Goal: Communication & Community: Answer question/provide support

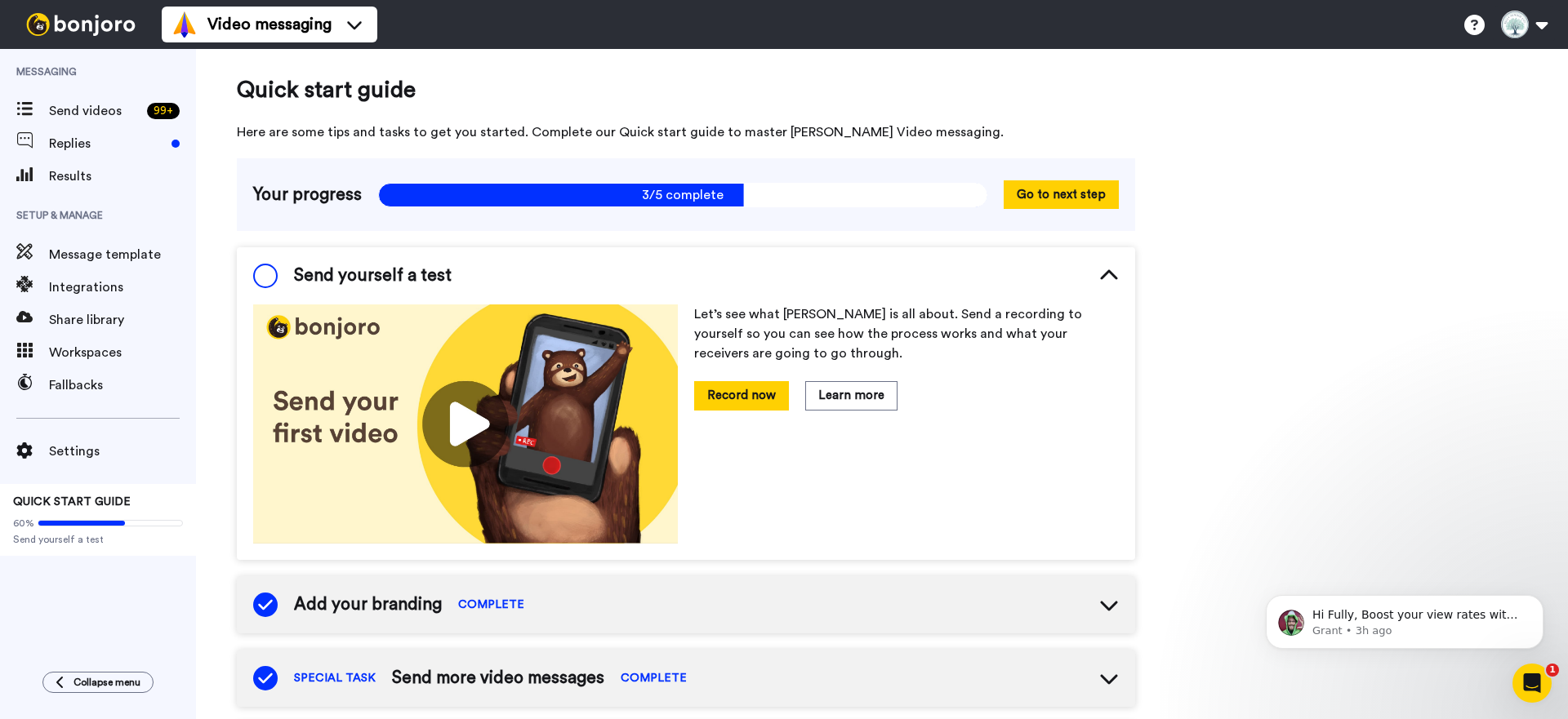
scroll to position [20, 0]
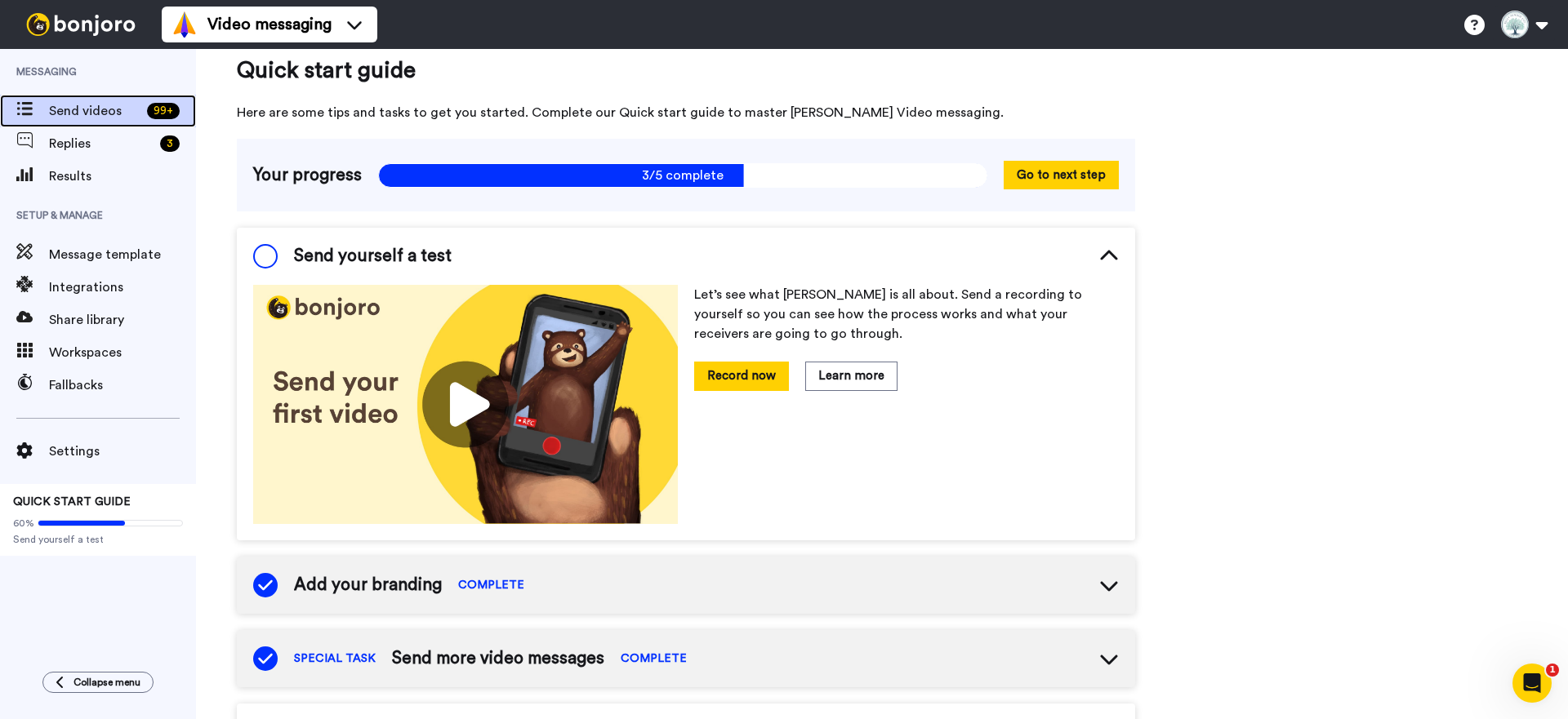
click at [121, 112] on span "Send videos" at bounding box center [95, 111] width 92 height 20
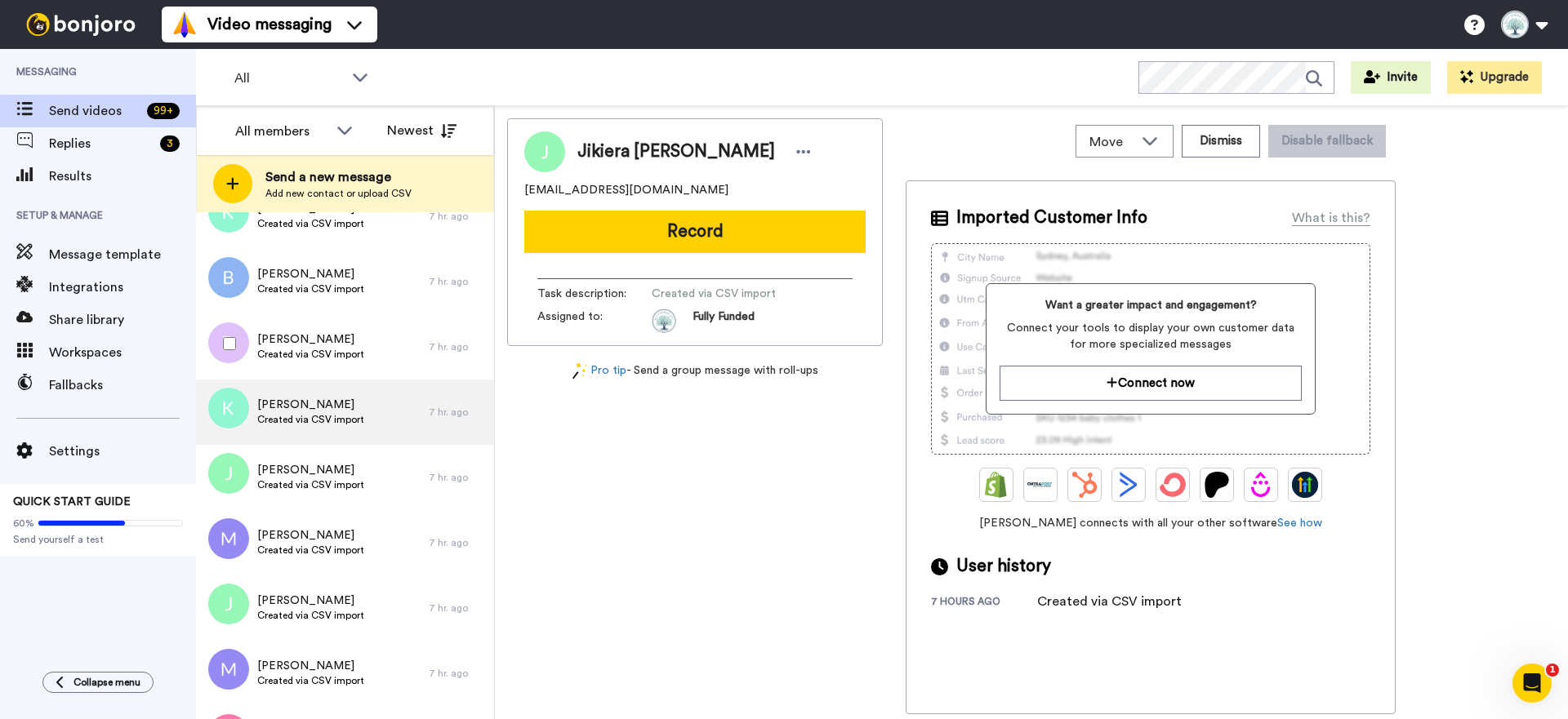
scroll to position [372, 0]
click at [299, 413] on span "Created via CSV import" at bounding box center [311, 418] width 107 height 13
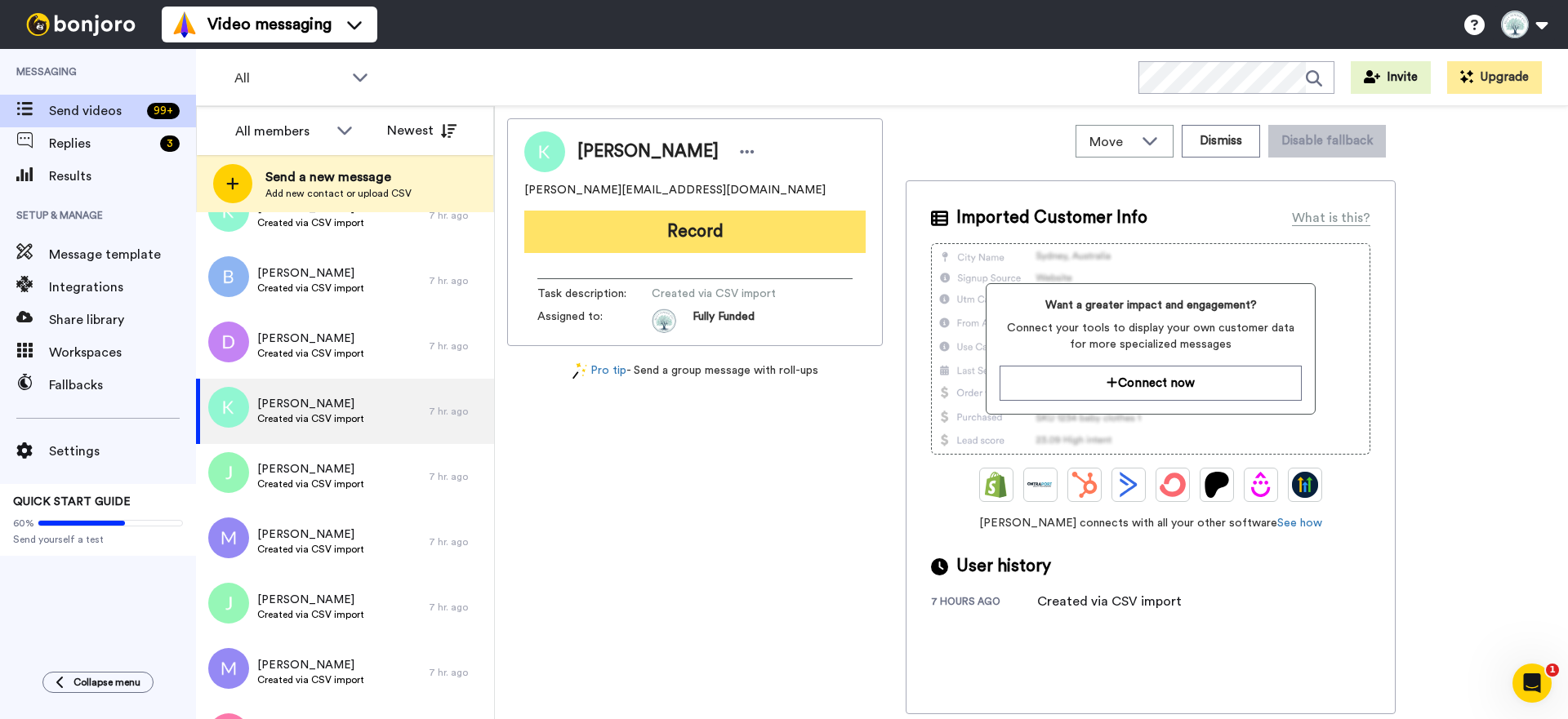
click at [700, 234] on button "Record" at bounding box center [695, 232] width 342 height 43
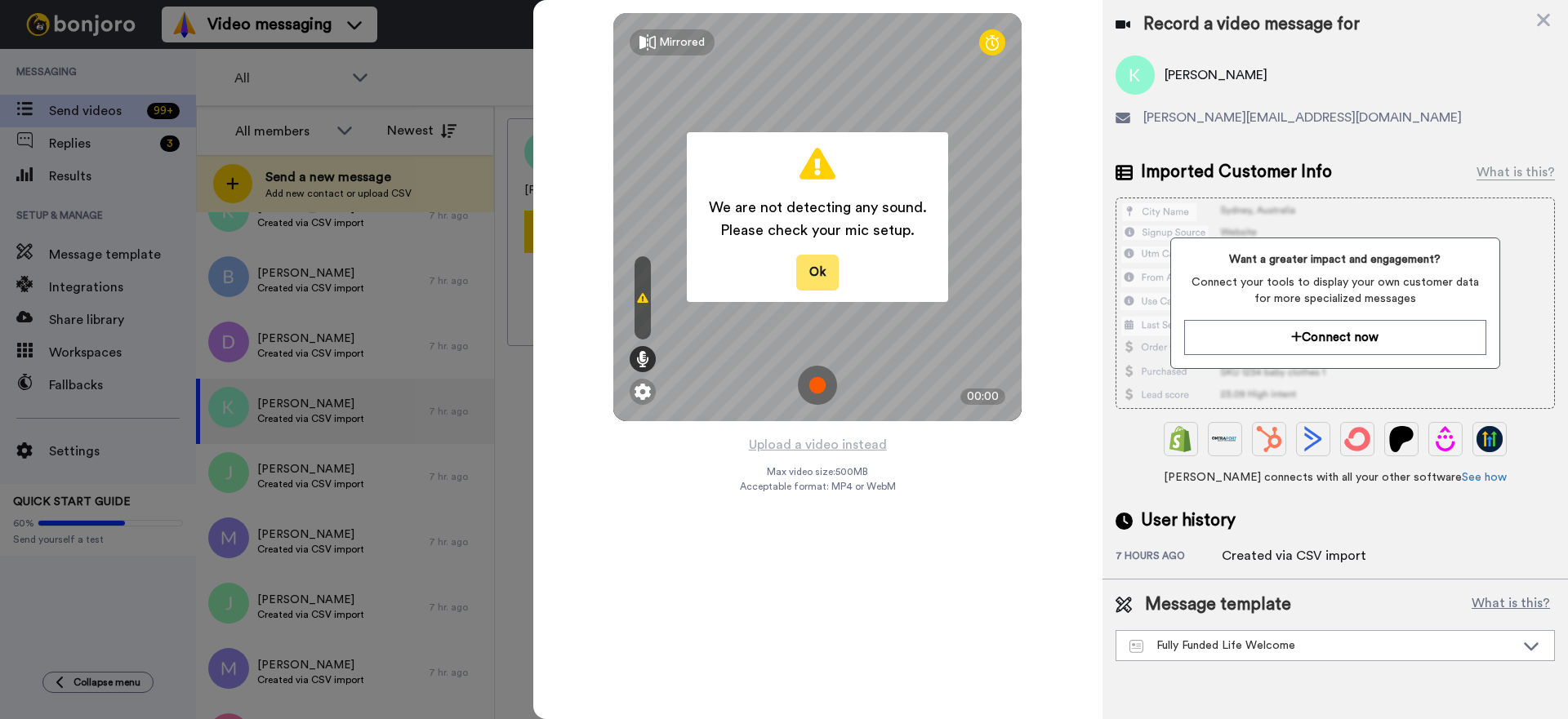
click at [817, 276] on button "Ok" at bounding box center [817, 272] width 43 height 35
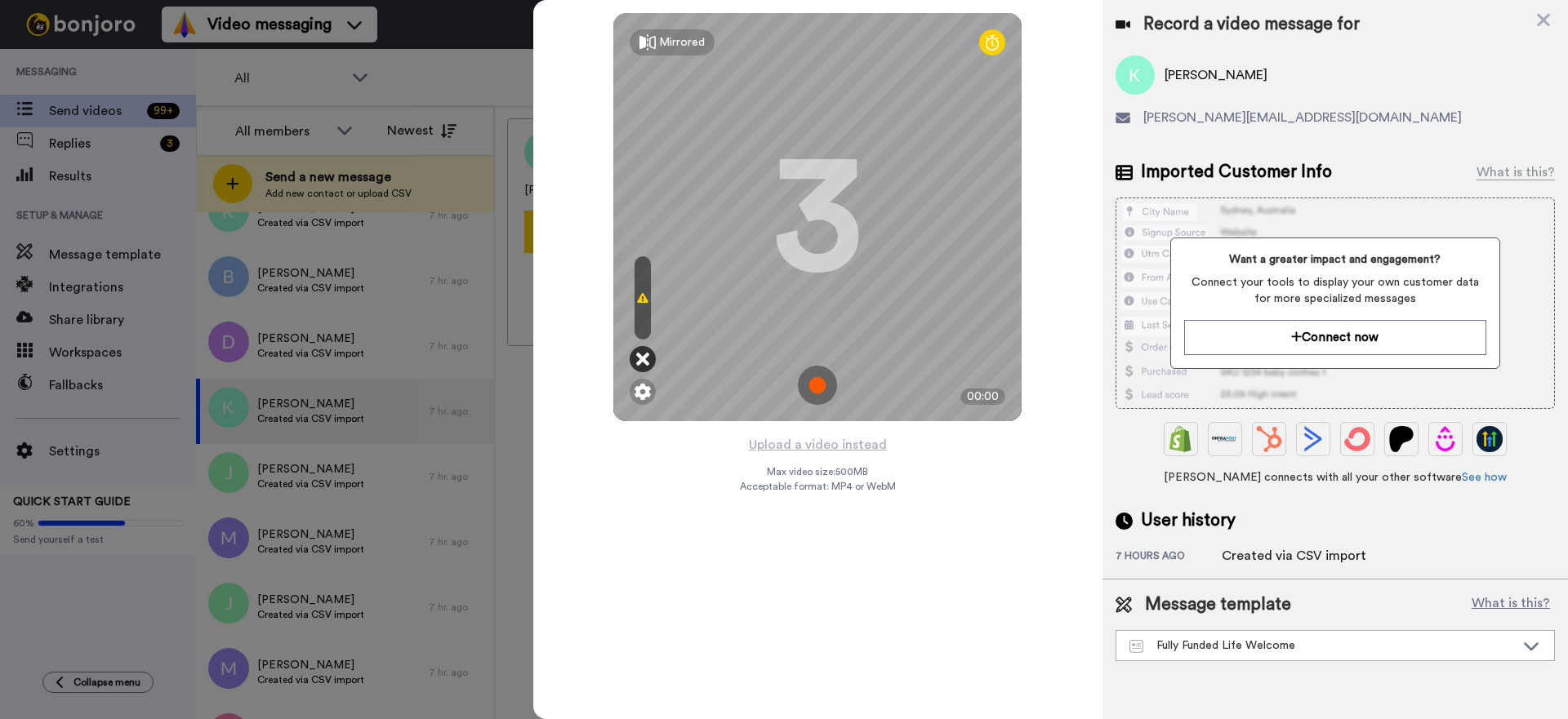
click at [642, 359] on icon at bounding box center [642, 360] width 13 height 16
click at [644, 392] on img at bounding box center [642, 391] width 16 height 16
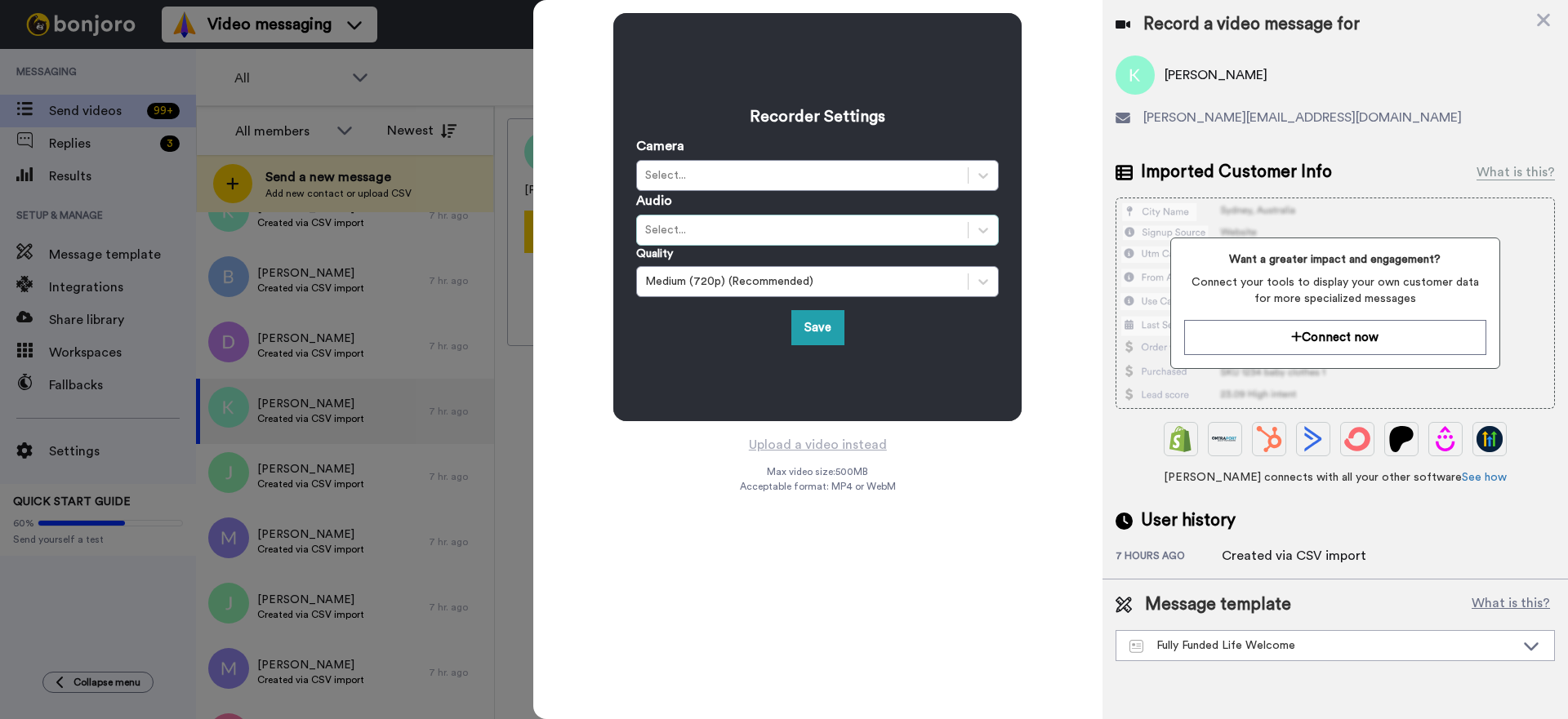
click at [751, 236] on div "Select..." at bounding box center [802, 230] width 315 height 16
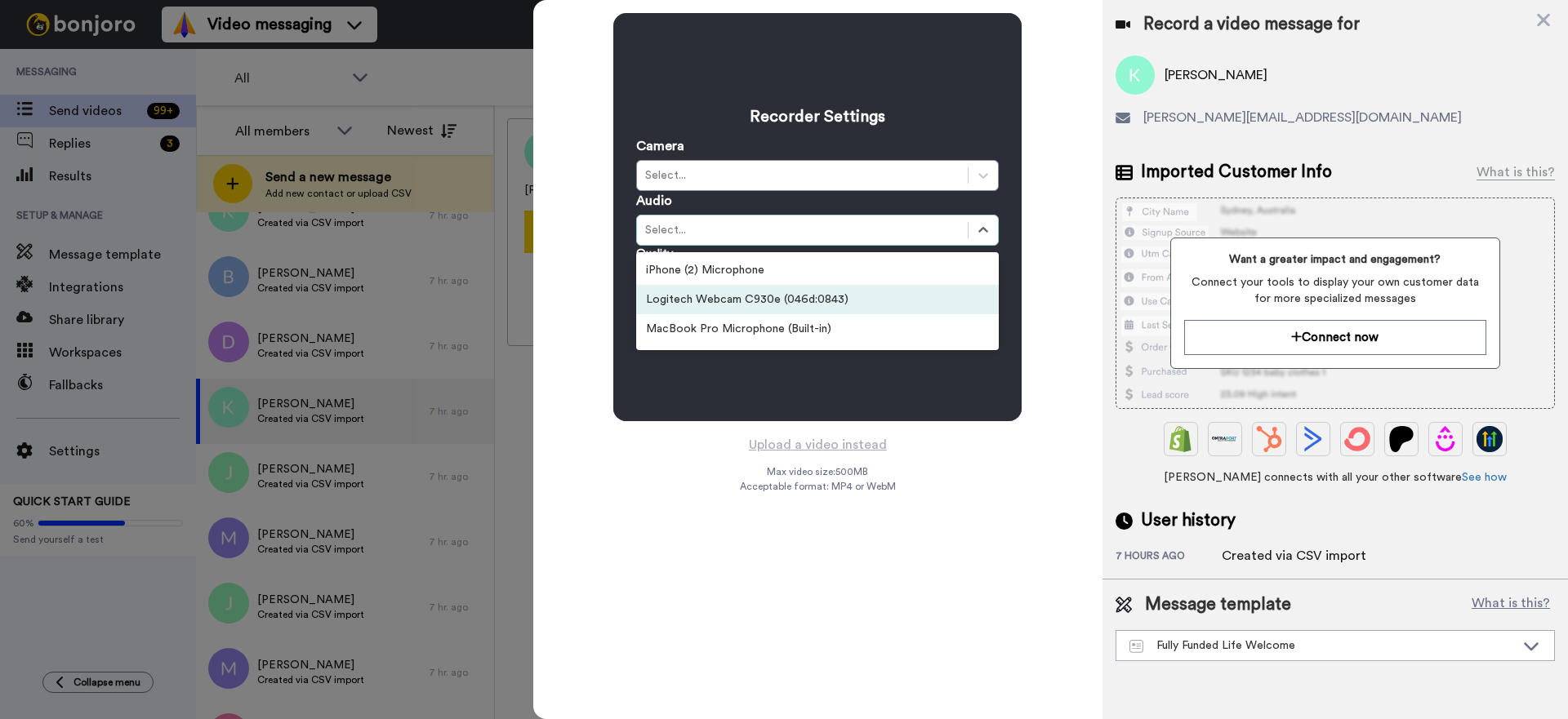
click at [727, 300] on div "Logitech Webcam C930e (046d:0843)" at bounding box center [817, 299] width 363 height 29
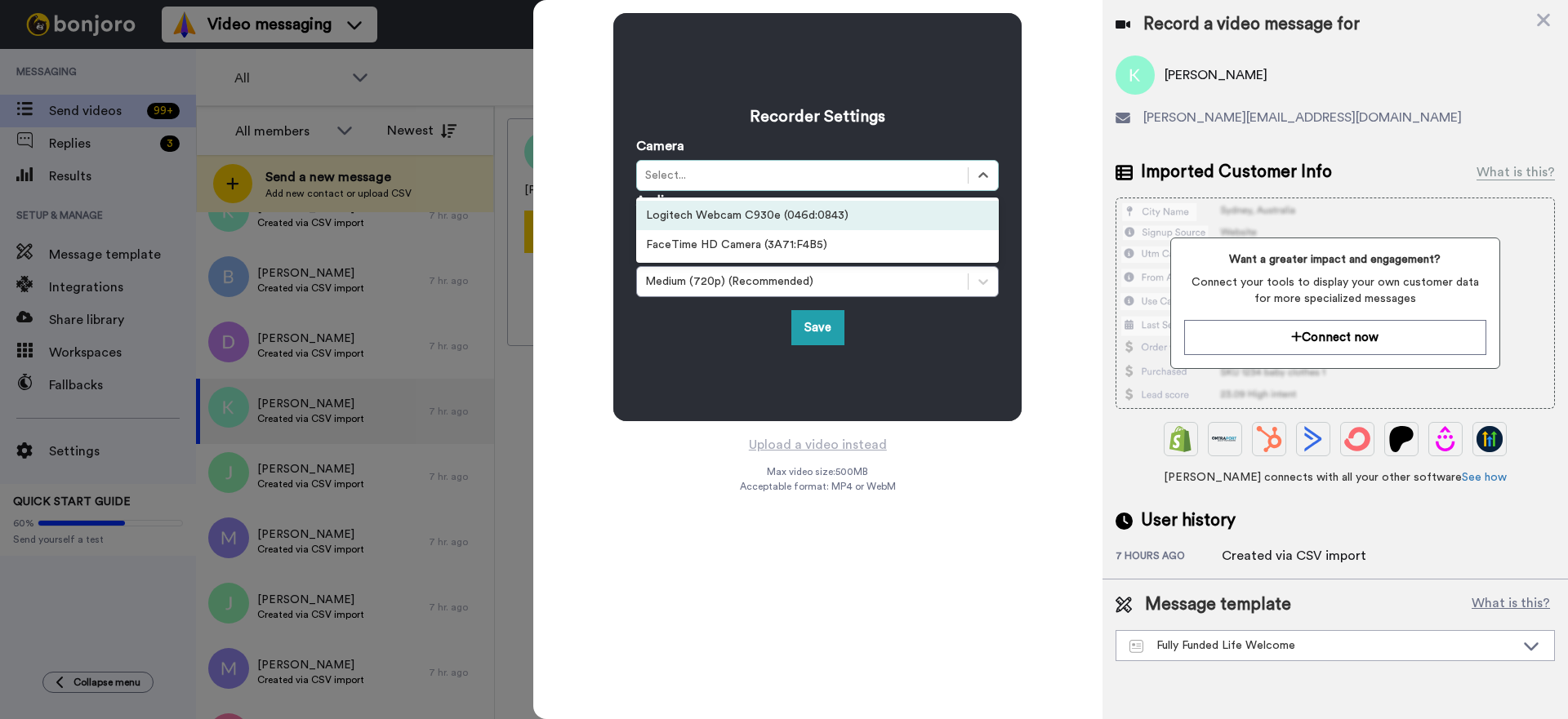
click at [736, 181] on div "Select..." at bounding box center [802, 176] width 315 height 16
click at [720, 222] on div "Logitech Webcam C930e (046d:0843)" at bounding box center [817, 215] width 363 height 29
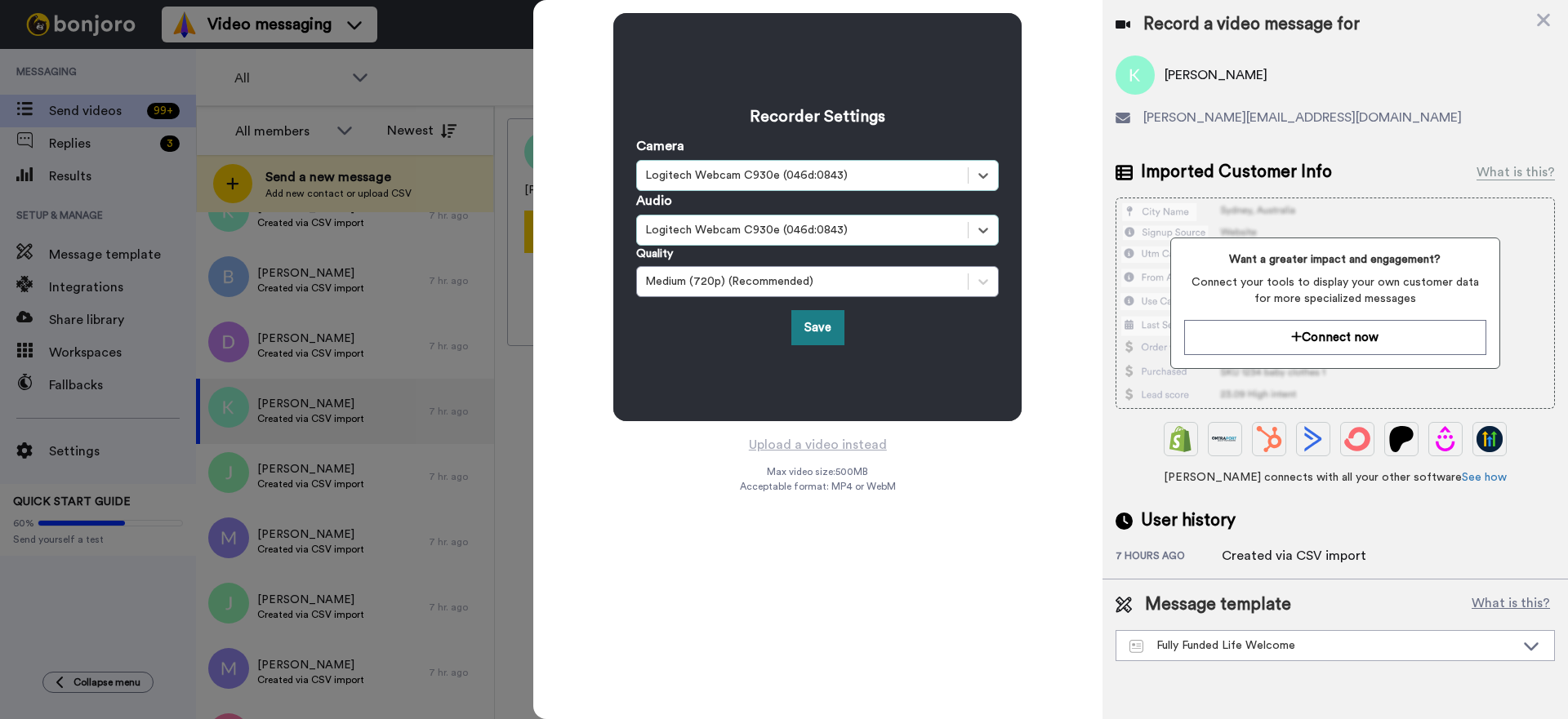
click at [831, 333] on button "Save" at bounding box center [817, 328] width 53 height 35
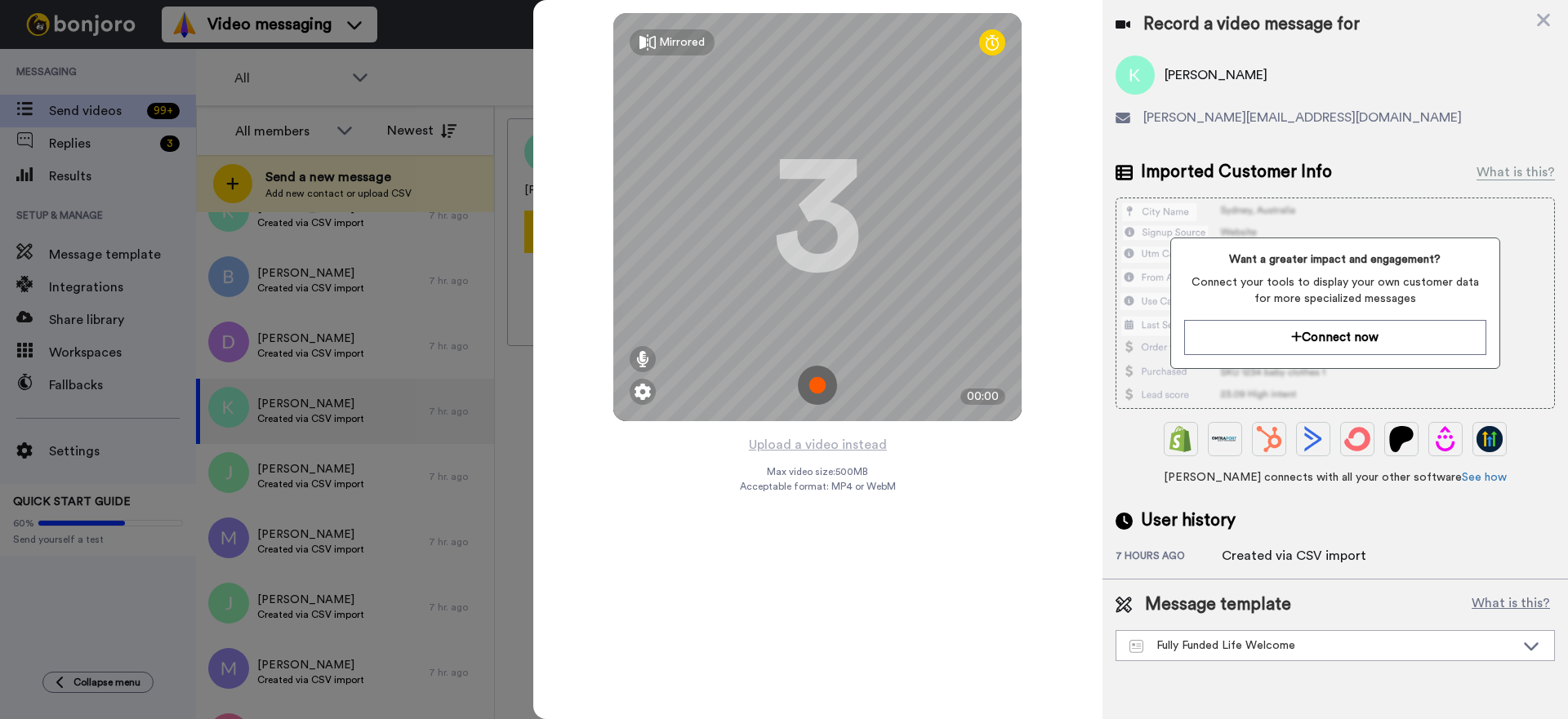
click at [818, 381] on img at bounding box center [817, 384] width 39 height 39
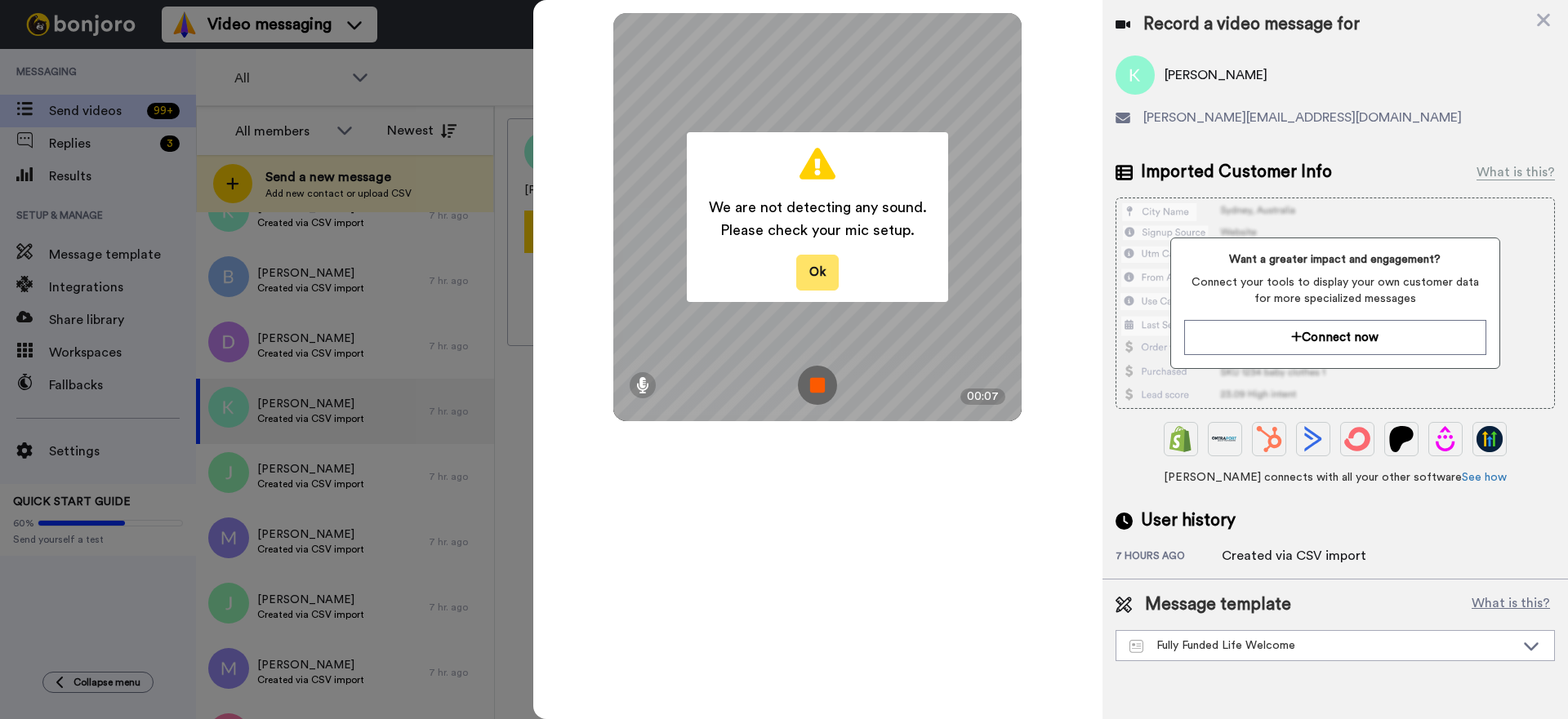
click at [827, 271] on button "Ok" at bounding box center [817, 272] width 43 height 35
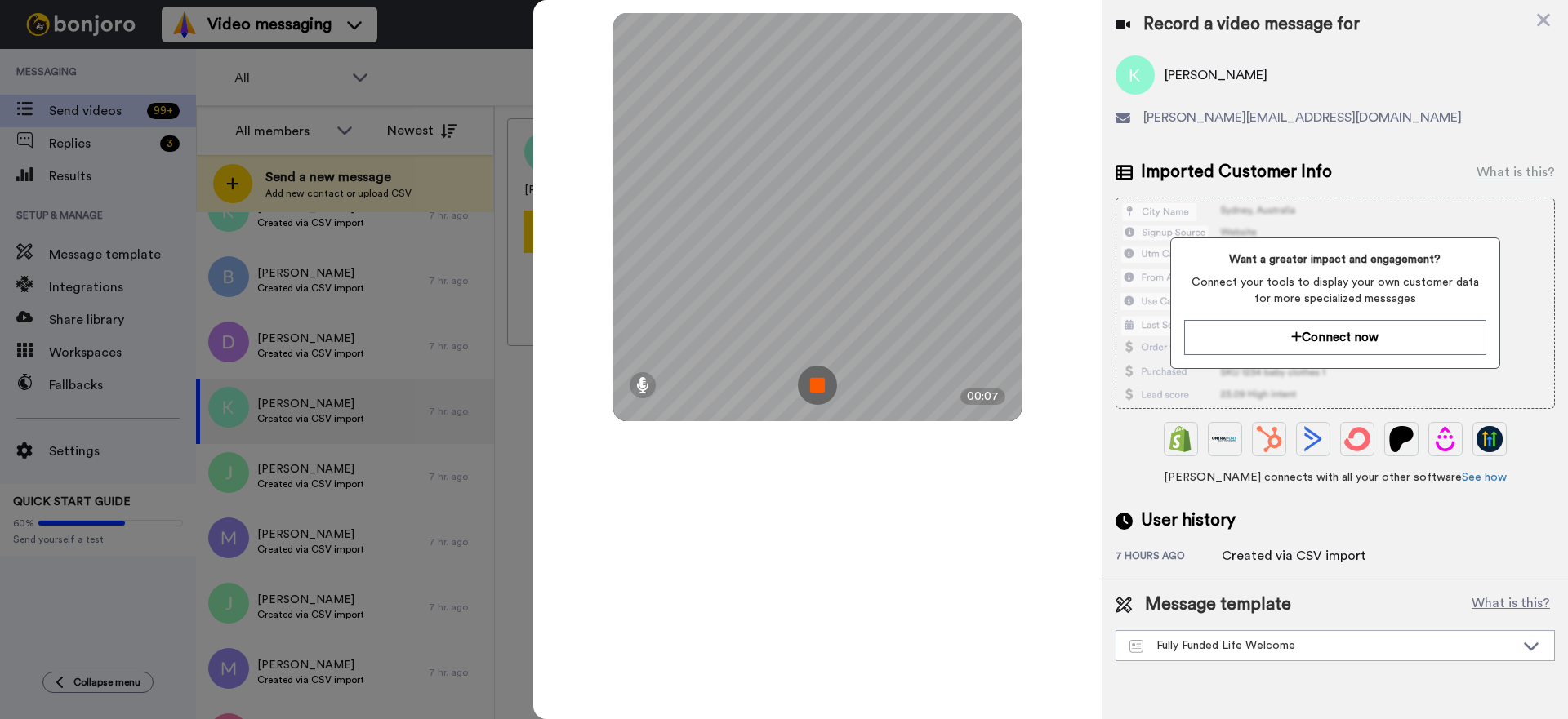
click at [822, 387] on img at bounding box center [817, 384] width 39 height 39
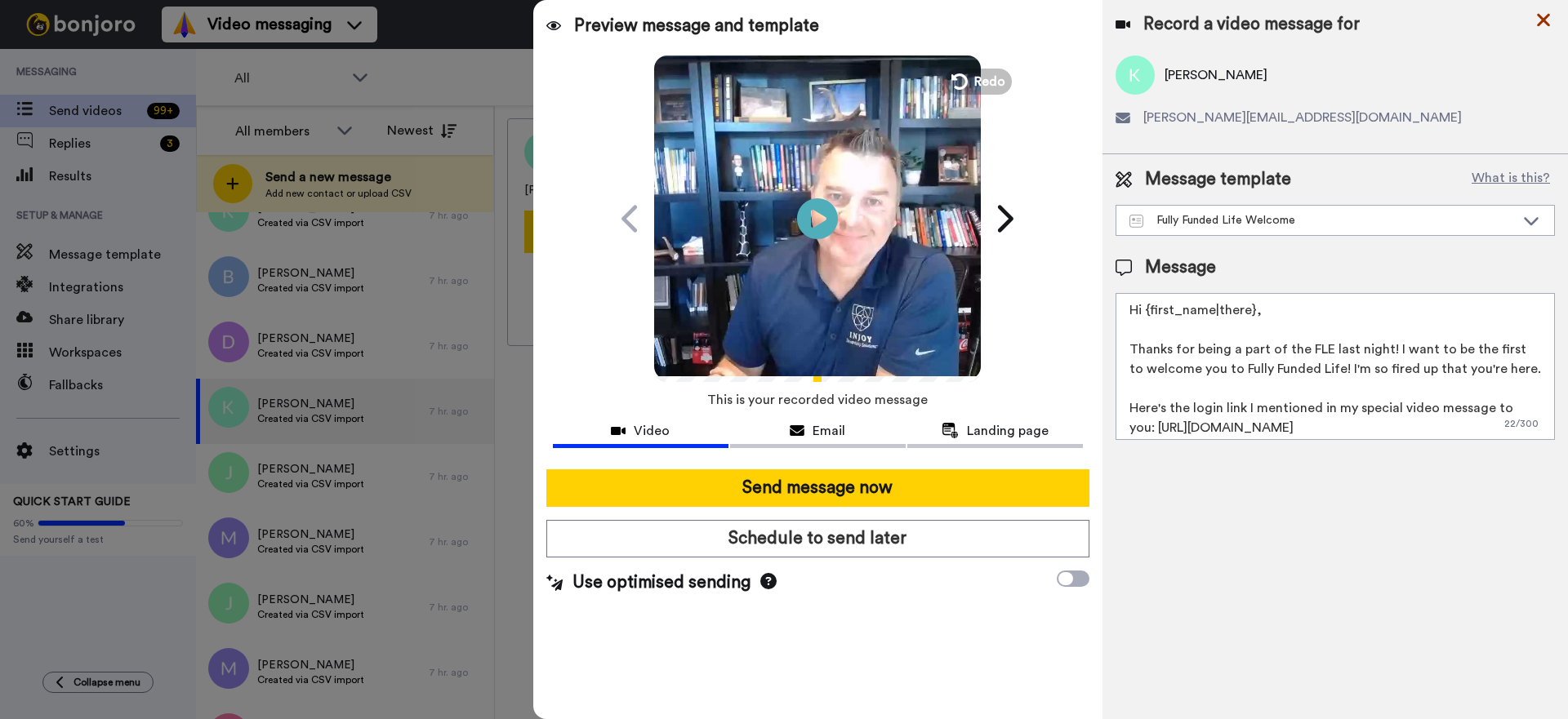
click at [1545, 20] on icon at bounding box center [1543, 20] width 13 height 13
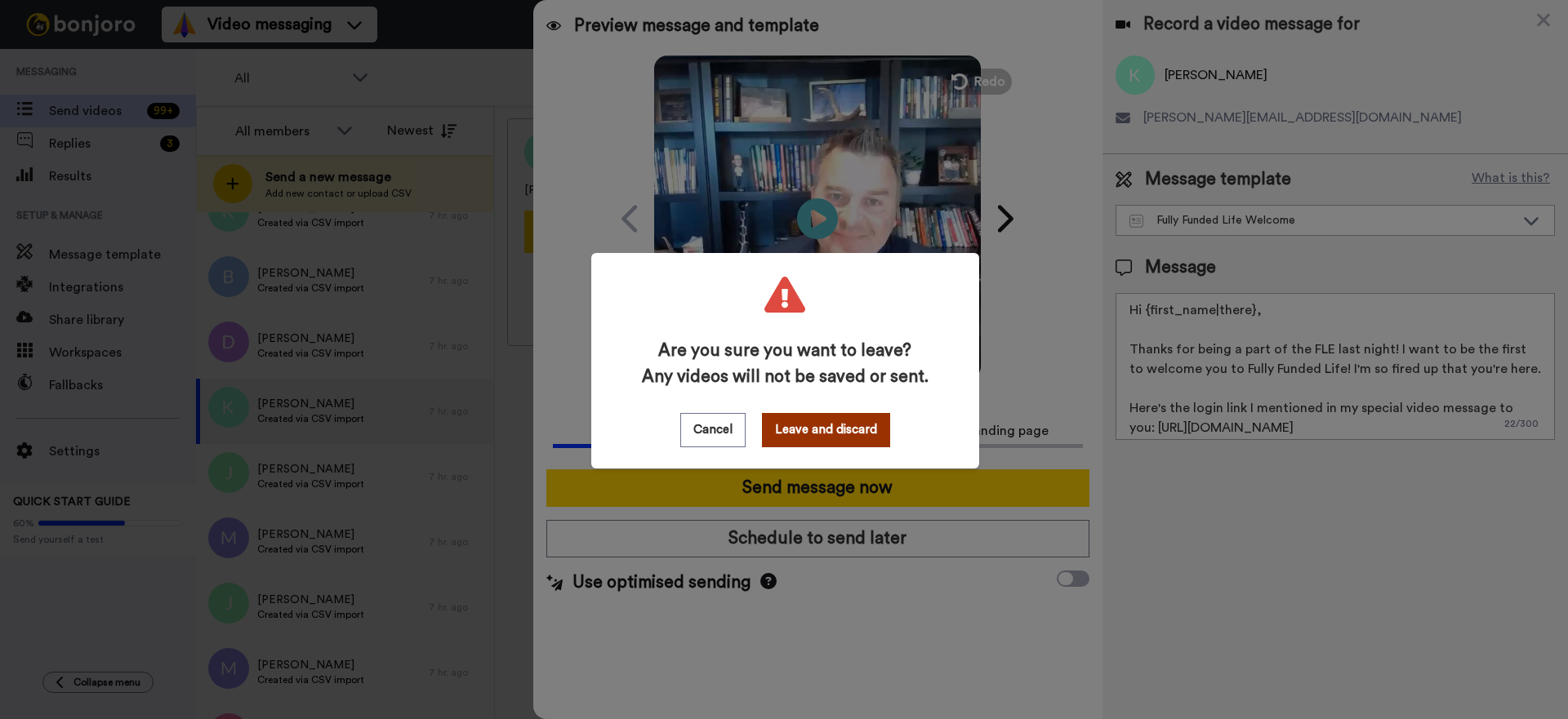
click at [808, 432] on button "Leave and discard" at bounding box center [826, 430] width 128 height 34
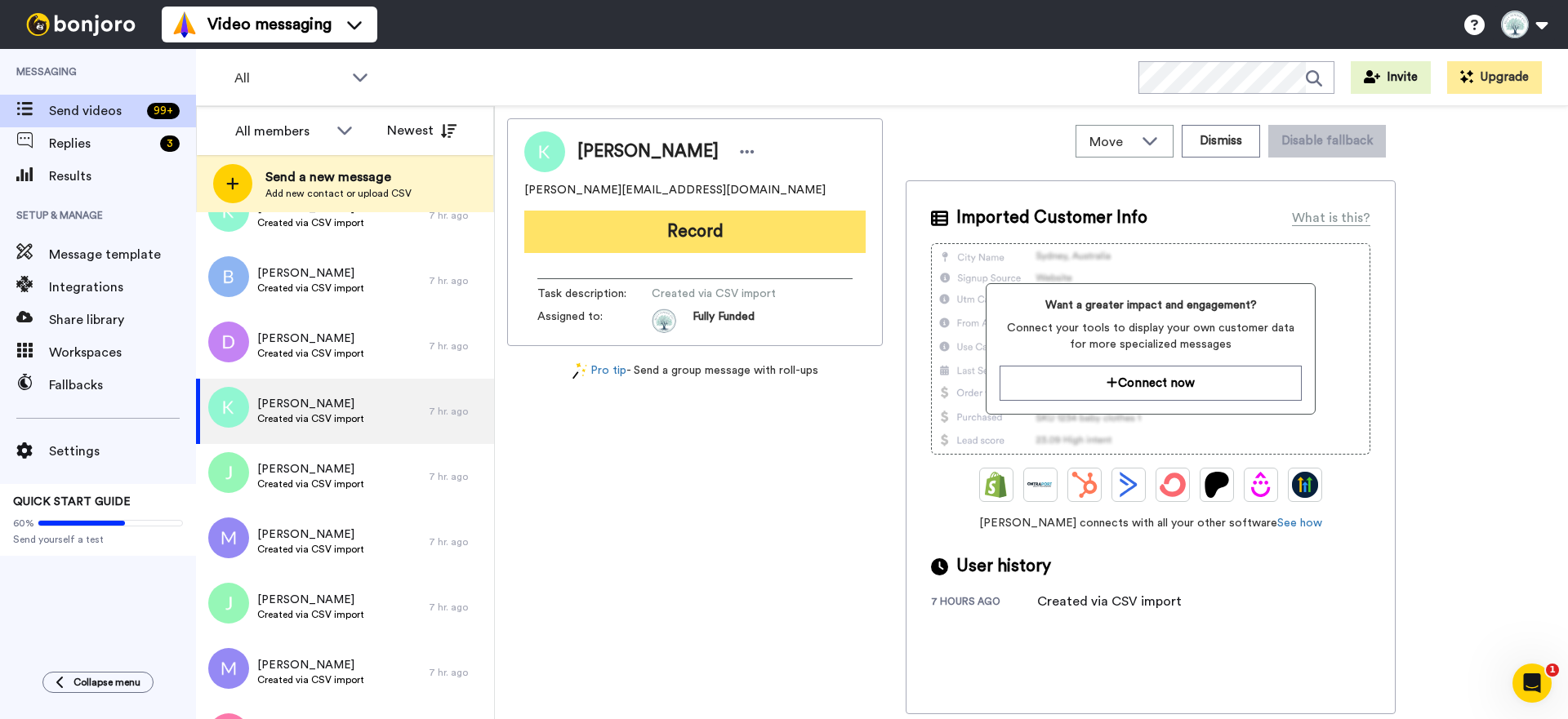
click at [708, 245] on button "Record" at bounding box center [695, 232] width 342 height 43
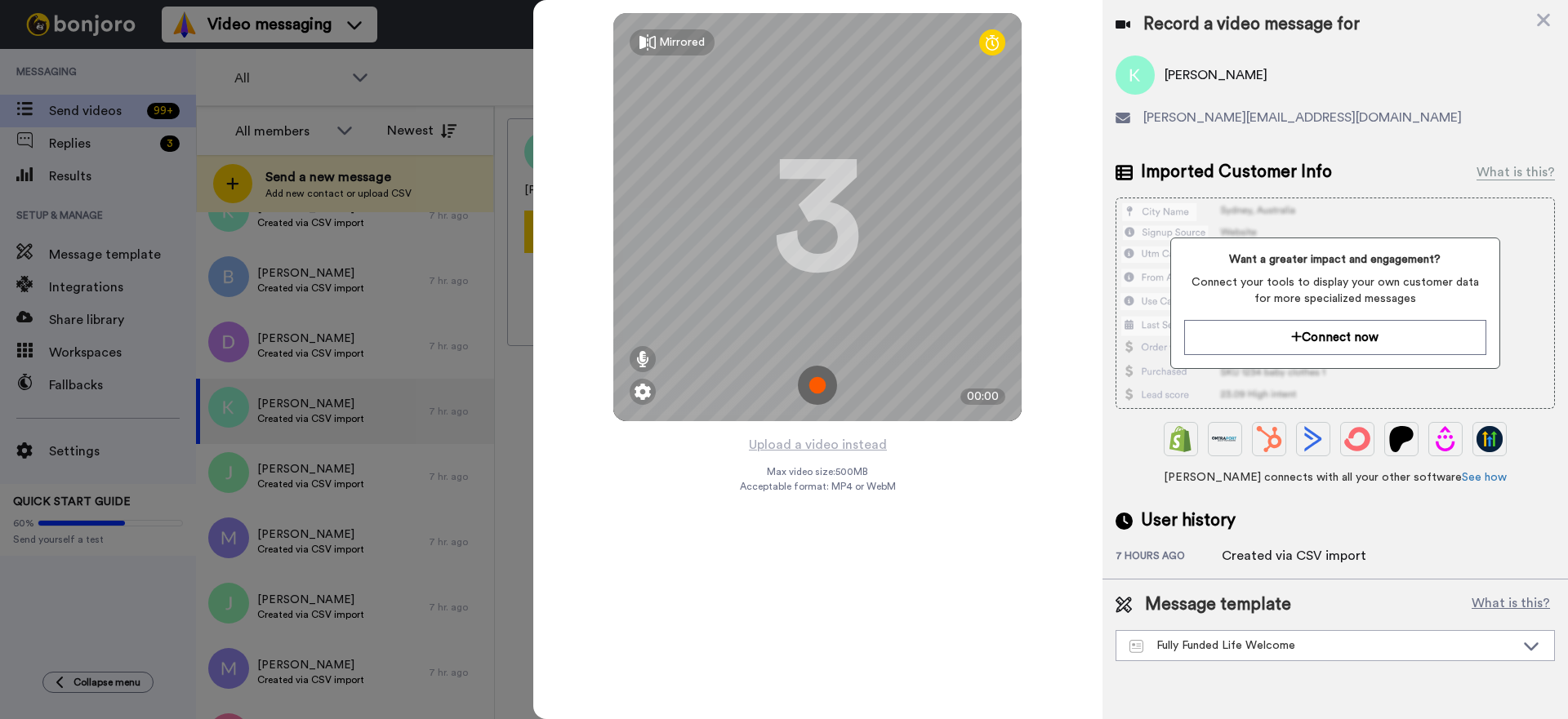
click at [818, 386] on img at bounding box center [817, 384] width 39 height 39
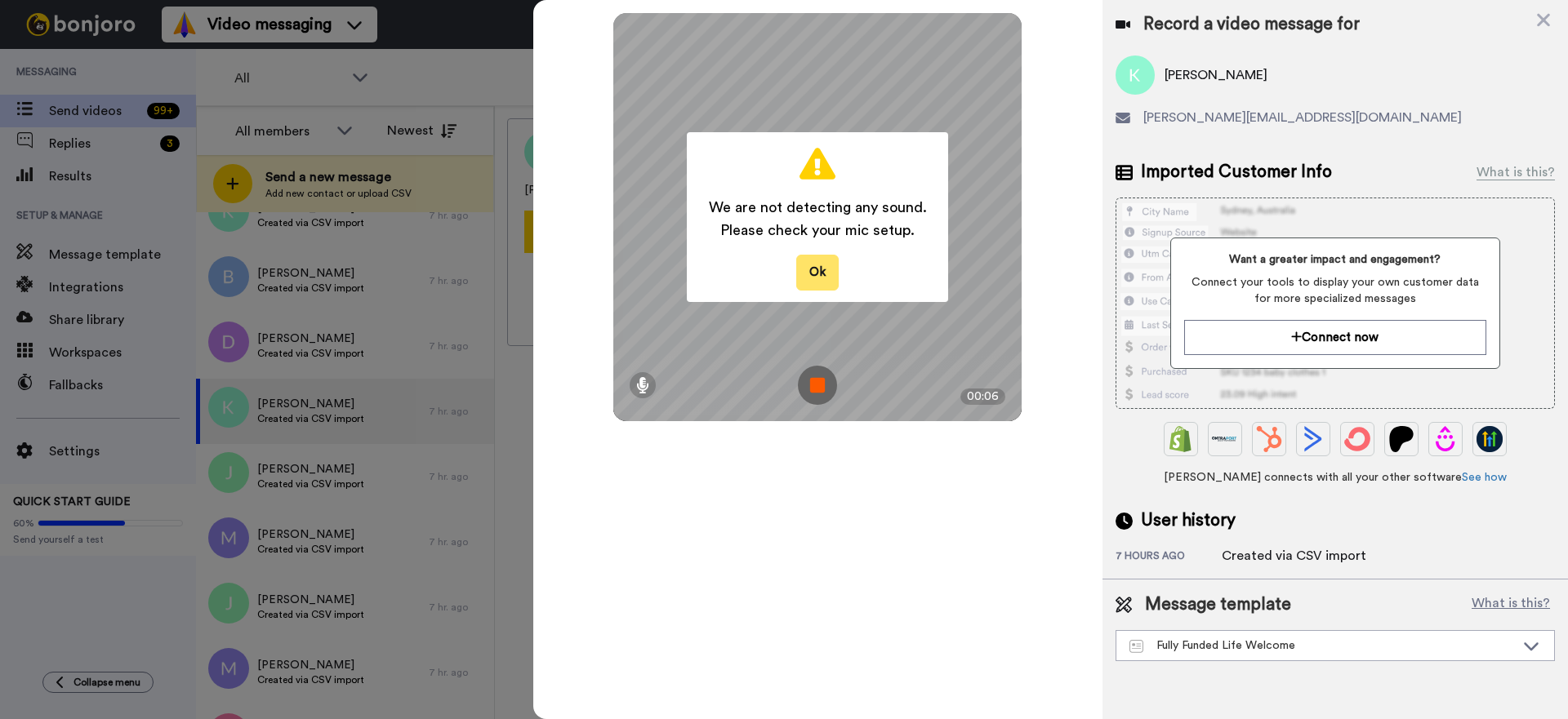
click at [822, 275] on button "Ok" at bounding box center [817, 272] width 43 height 35
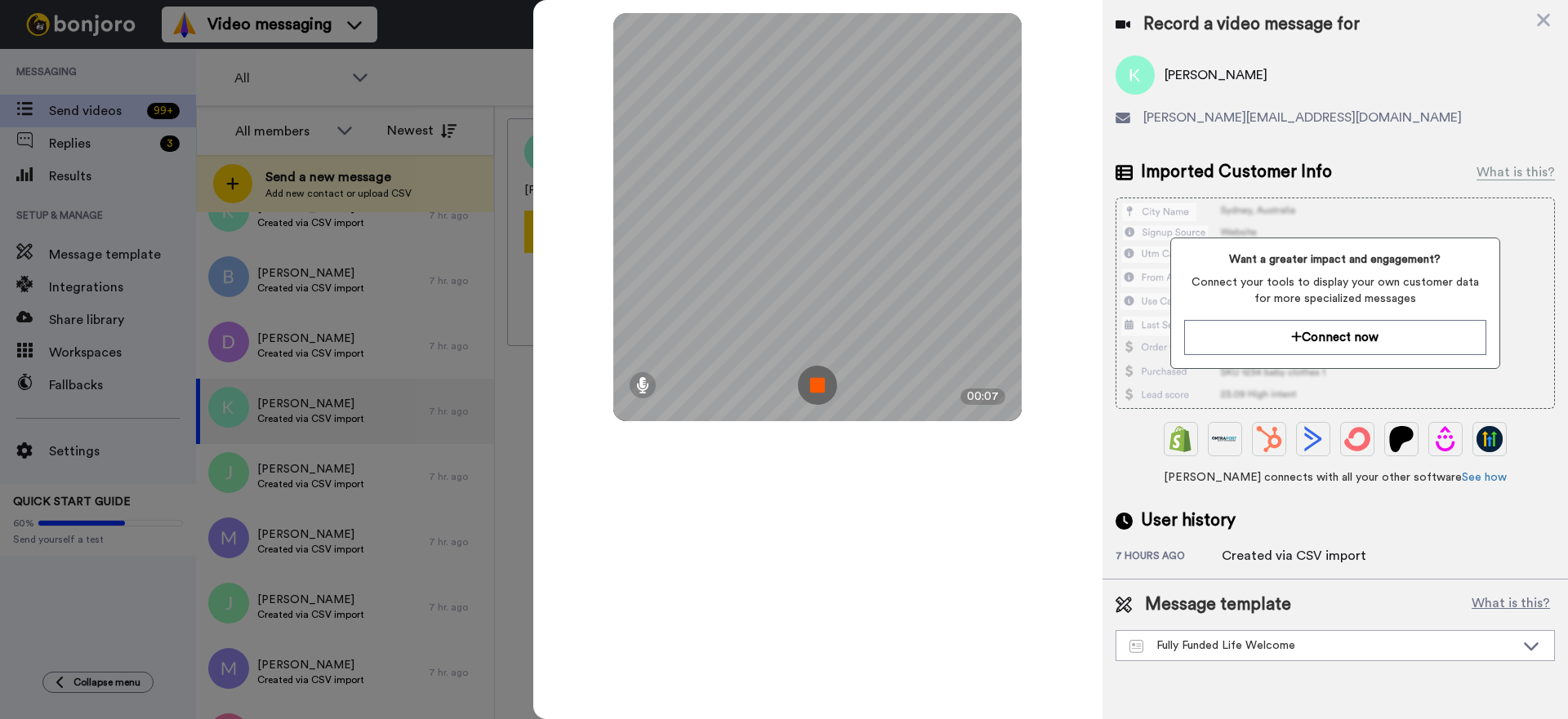
click at [827, 380] on img at bounding box center [817, 384] width 39 height 39
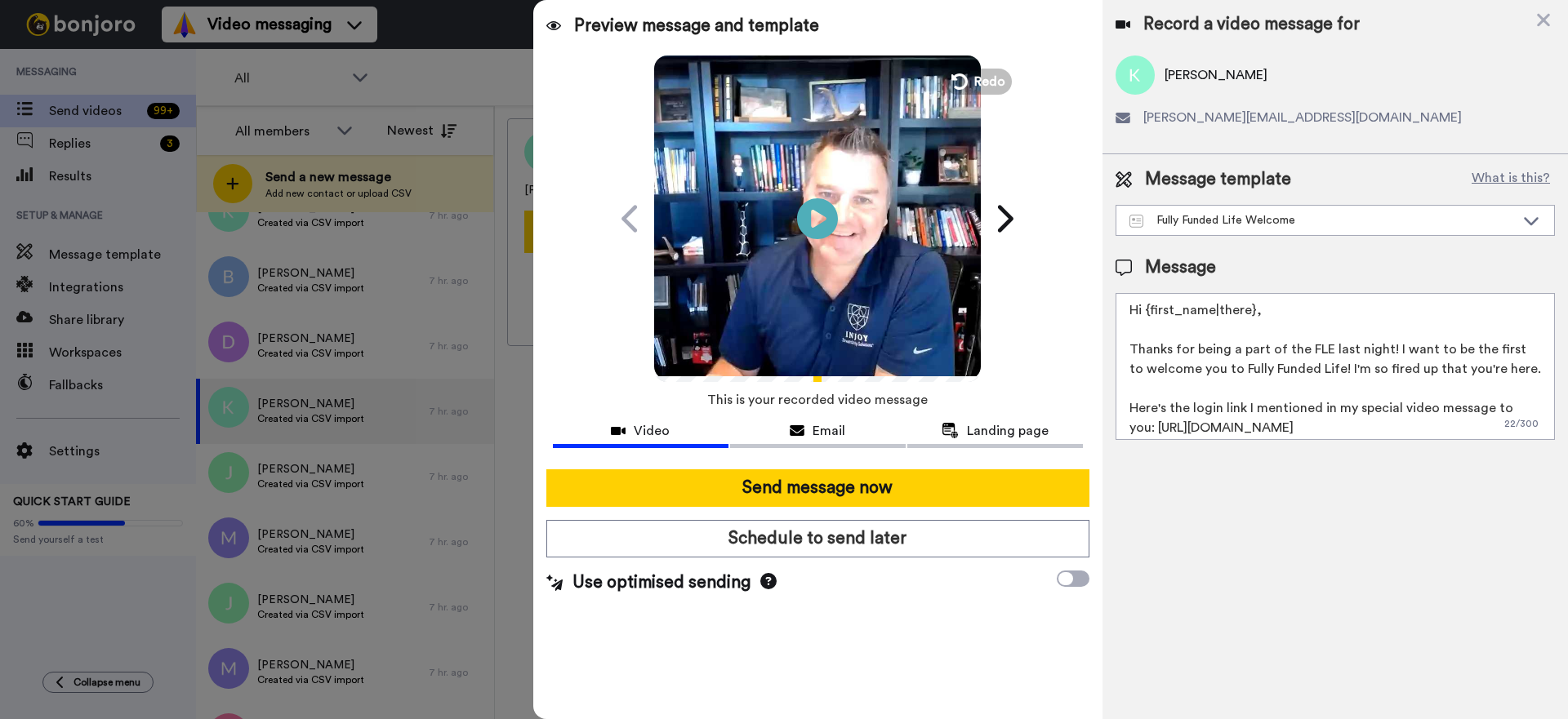
click at [691, 347] on div at bounding box center [817, 360] width 327 height 34
click at [1542, 20] on icon at bounding box center [1543, 20] width 13 height 13
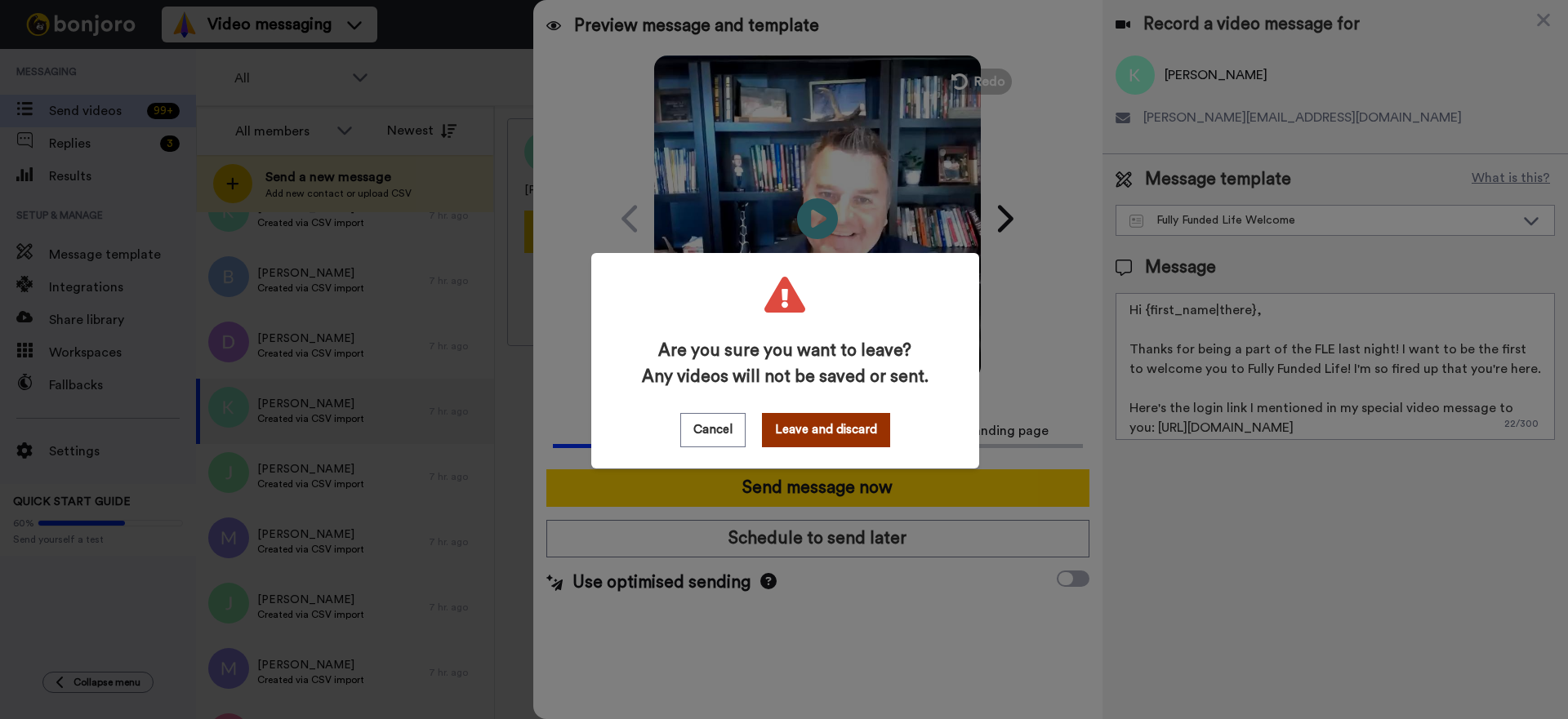
click at [849, 431] on button "Leave and discard" at bounding box center [826, 430] width 128 height 34
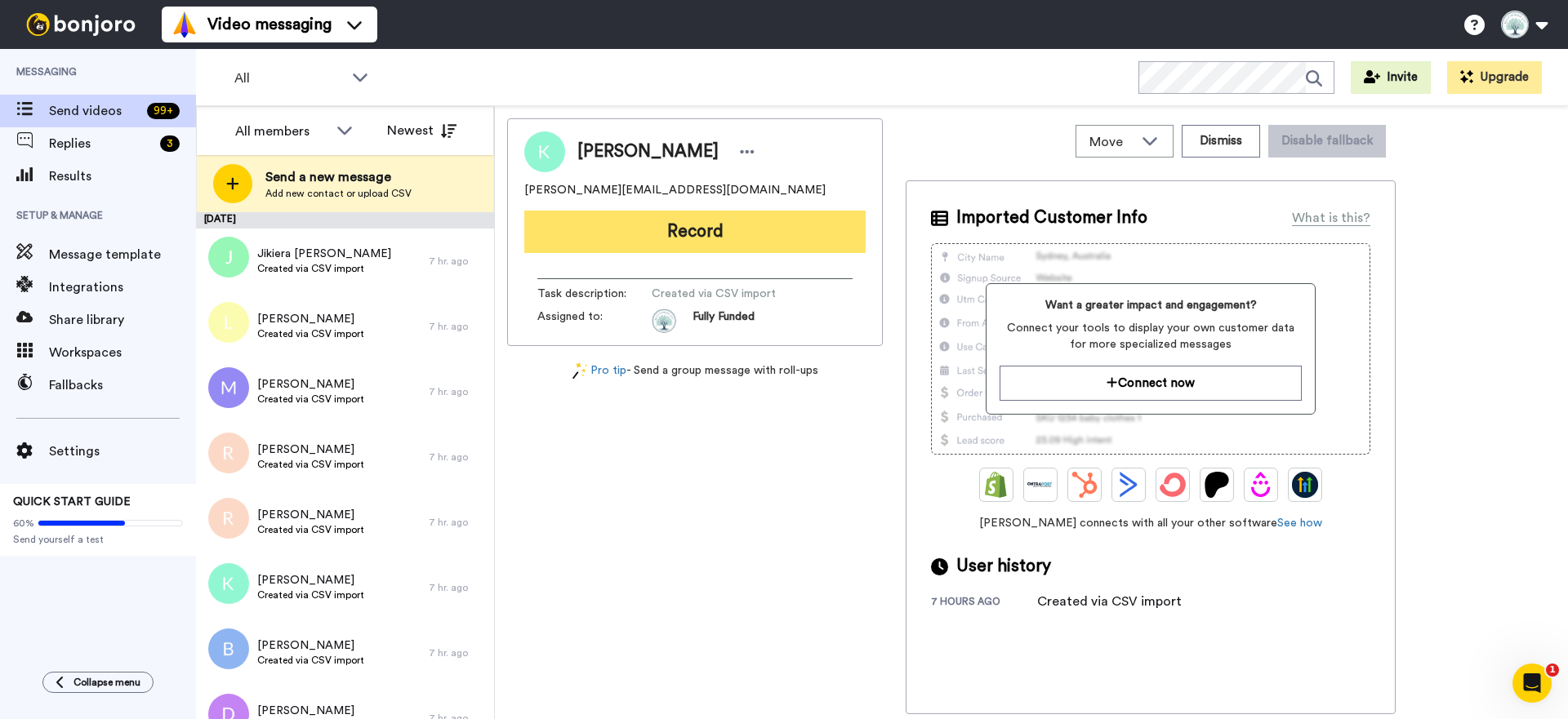
click at [704, 235] on button "Record" at bounding box center [695, 232] width 342 height 43
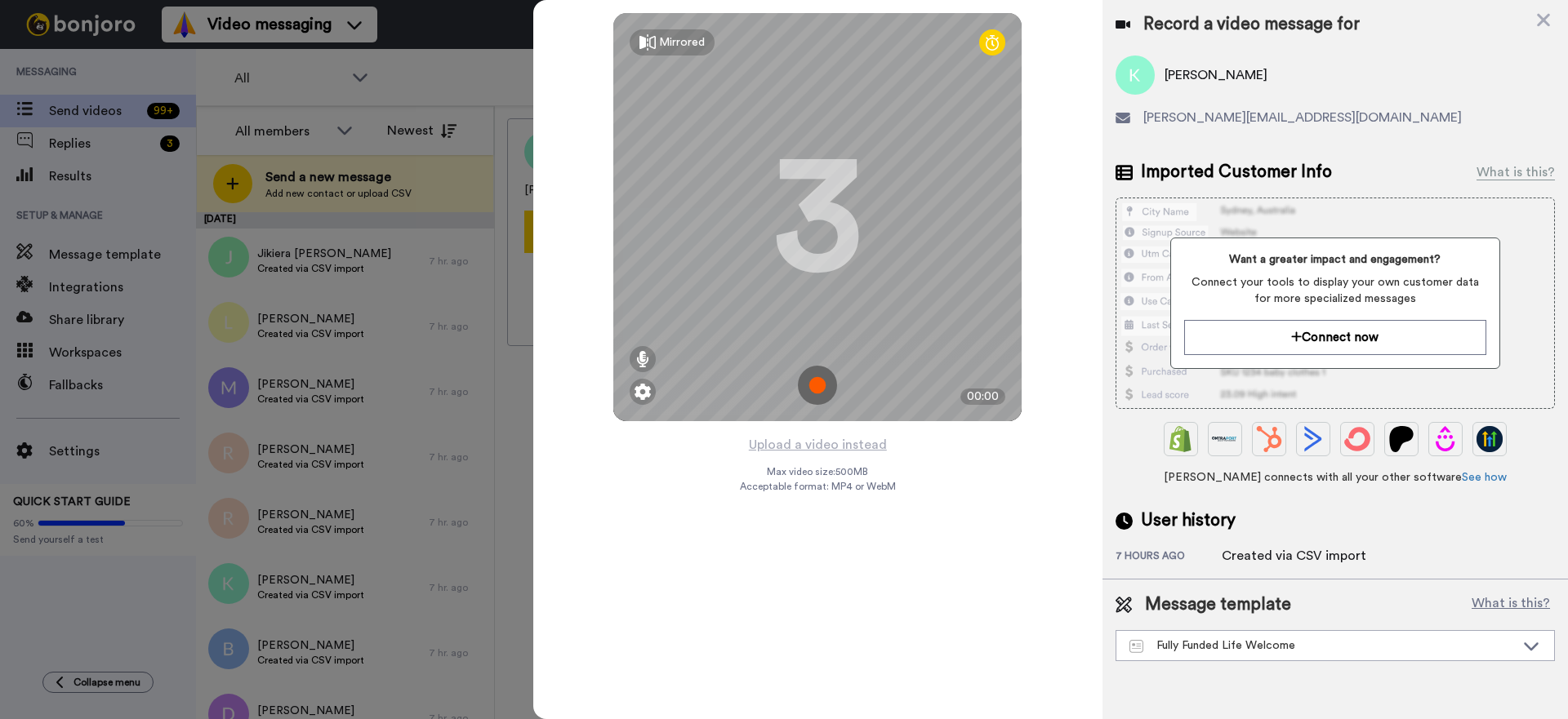
click at [821, 391] on img at bounding box center [817, 384] width 39 height 39
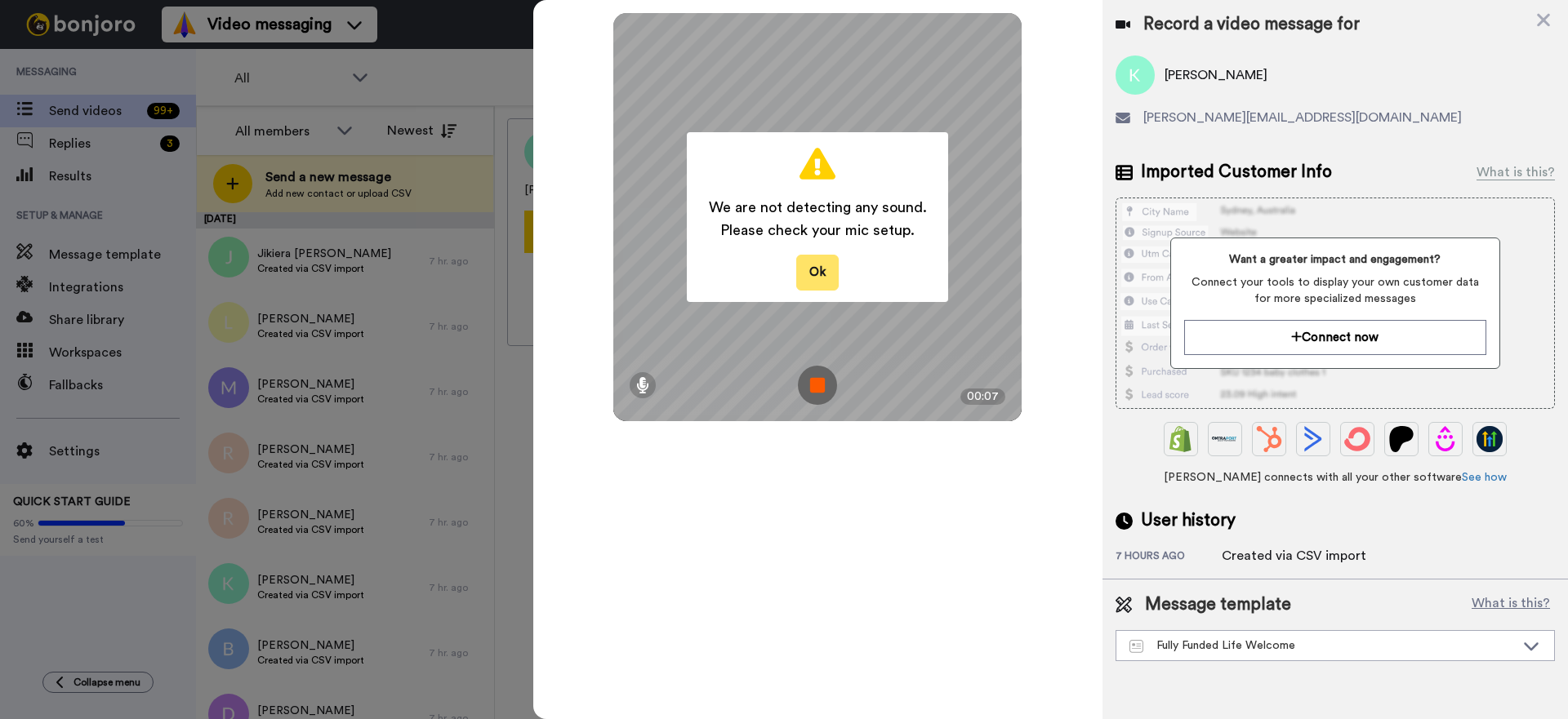
click at [824, 265] on button "Ok" at bounding box center [817, 272] width 43 height 35
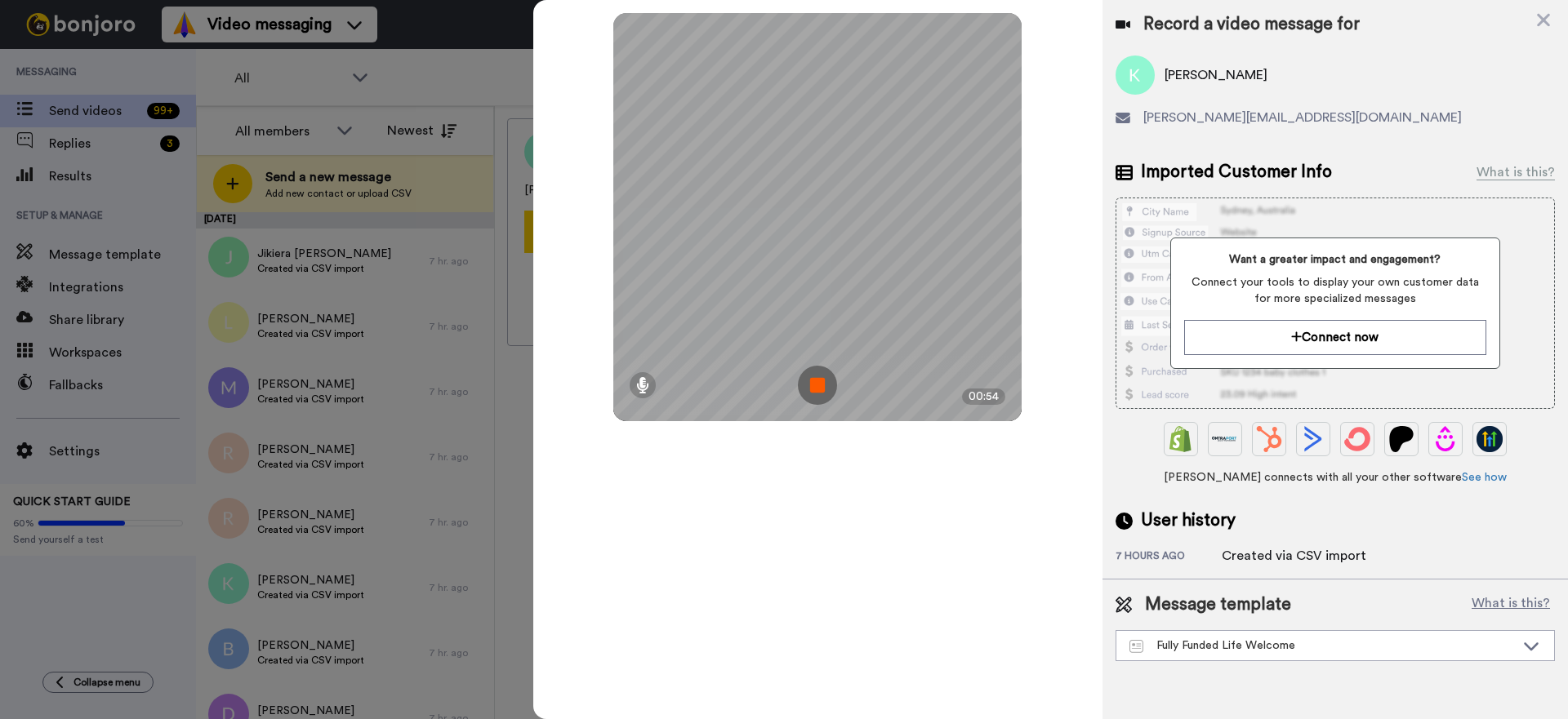
click at [816, 382] on img at bounding box center [817, 384] width 39 height 39
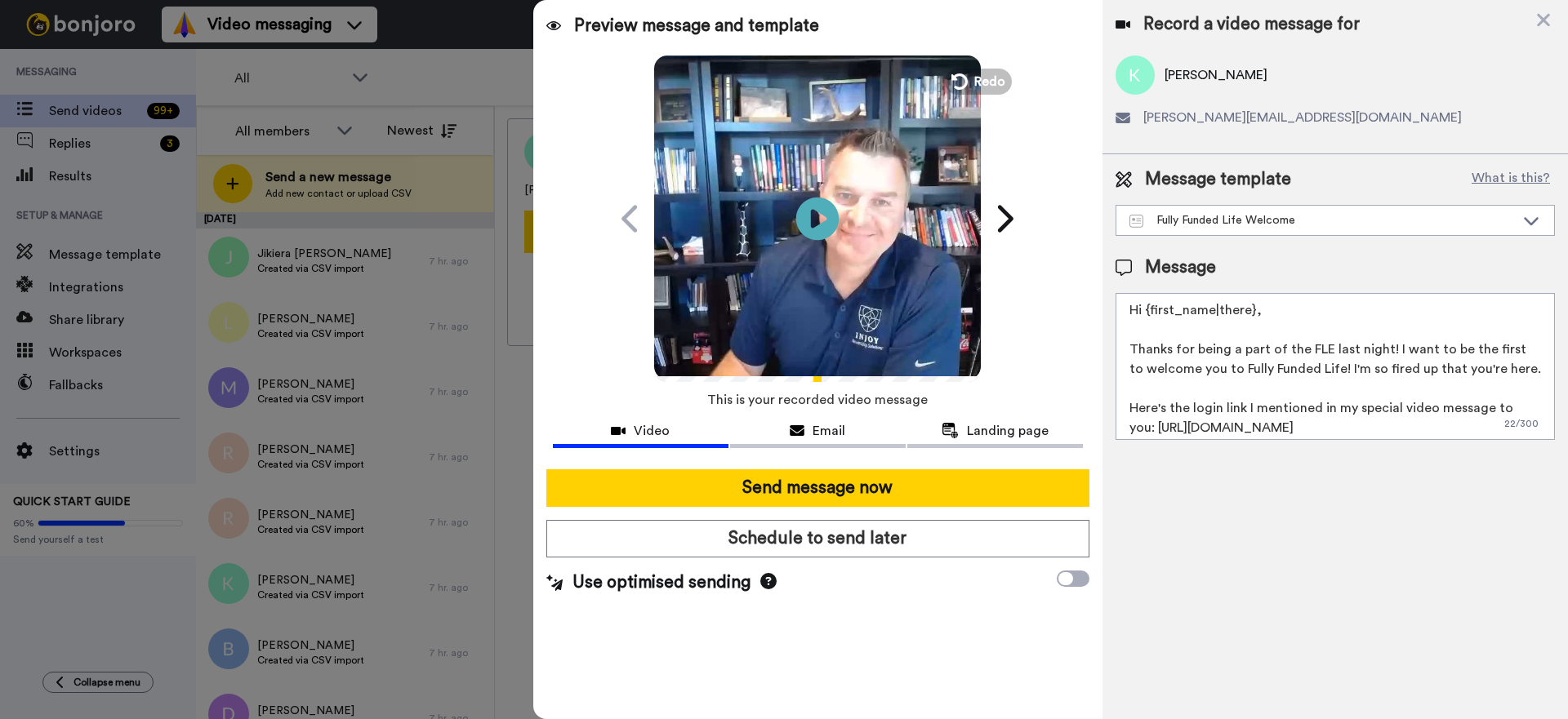
click at [821, 222] on icon "Play/Pause" at bounding box center [817, 219] width 43 height 78
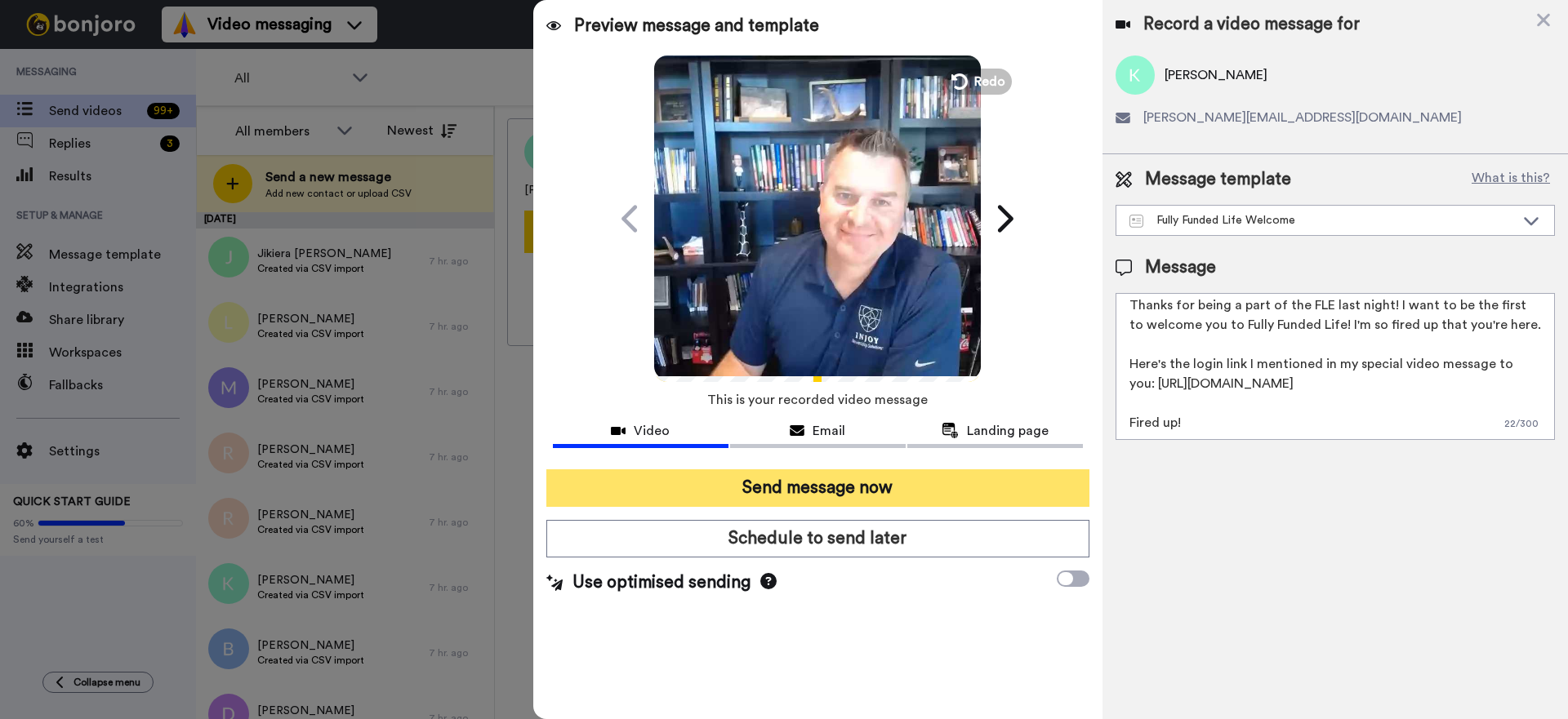
click at [869, 490] on button "Send message now" at bounding box center [818, 488] width 543 height 38
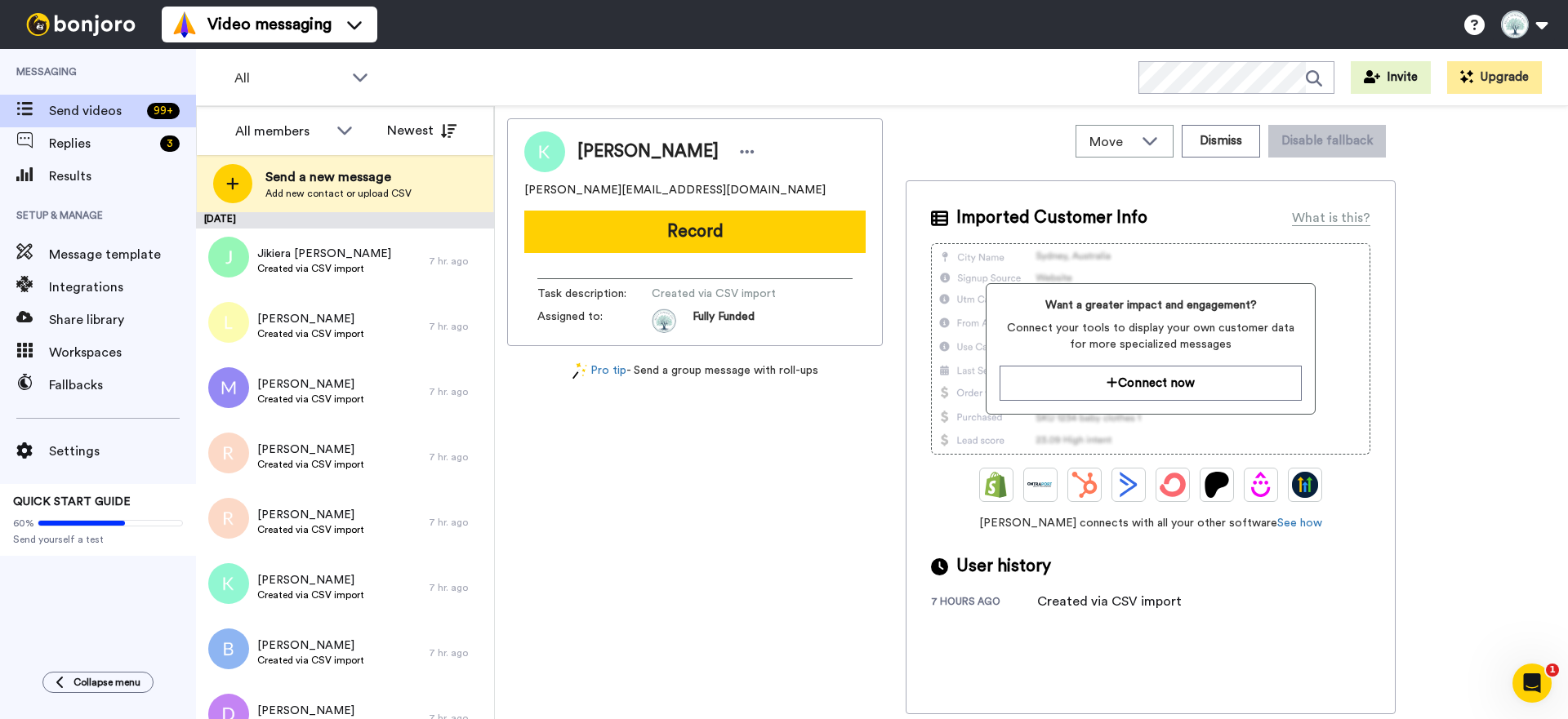
scroll to position [0, 0]
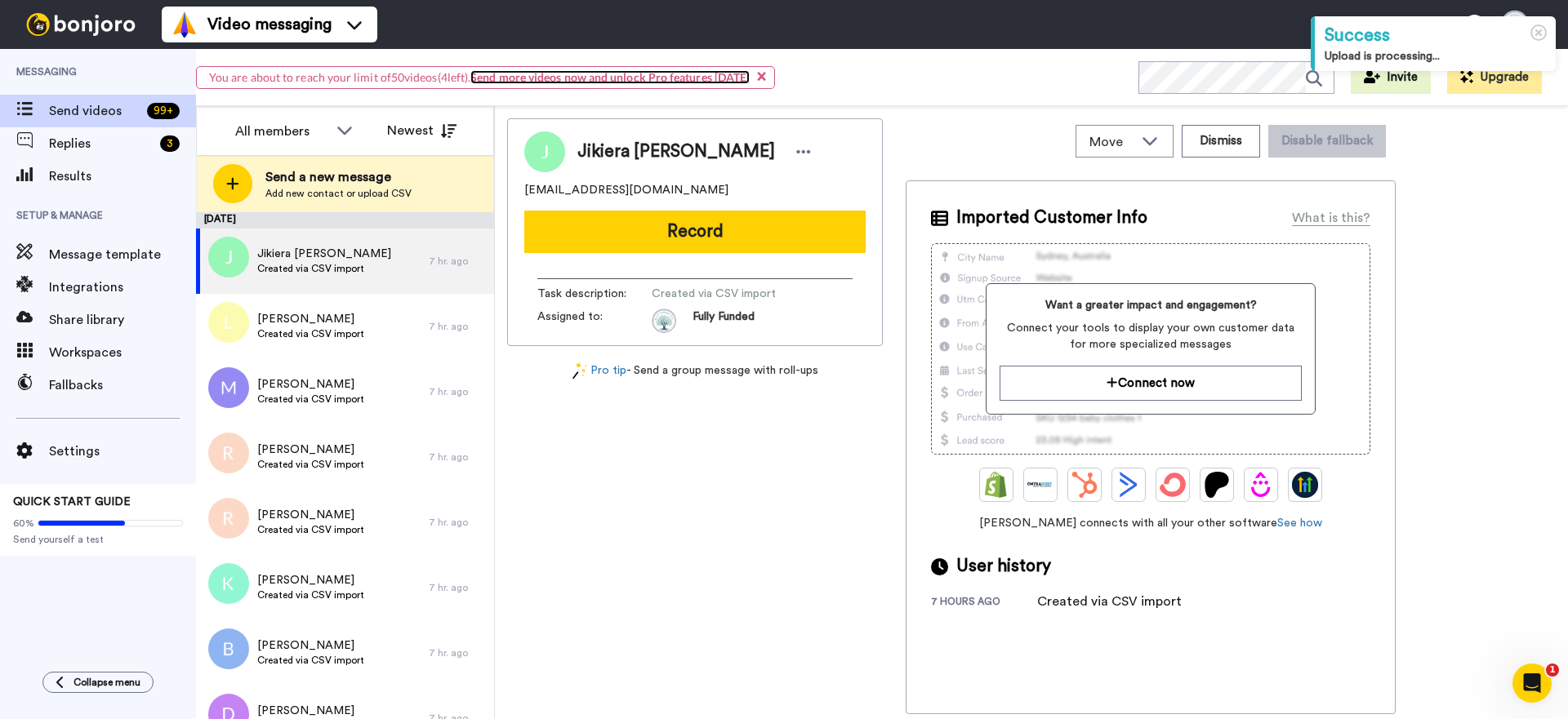
click at [606, 78] on link "Send more videos now and unlock Pro features [DATE]" at bounding box center [610, 77] width 280 height 14
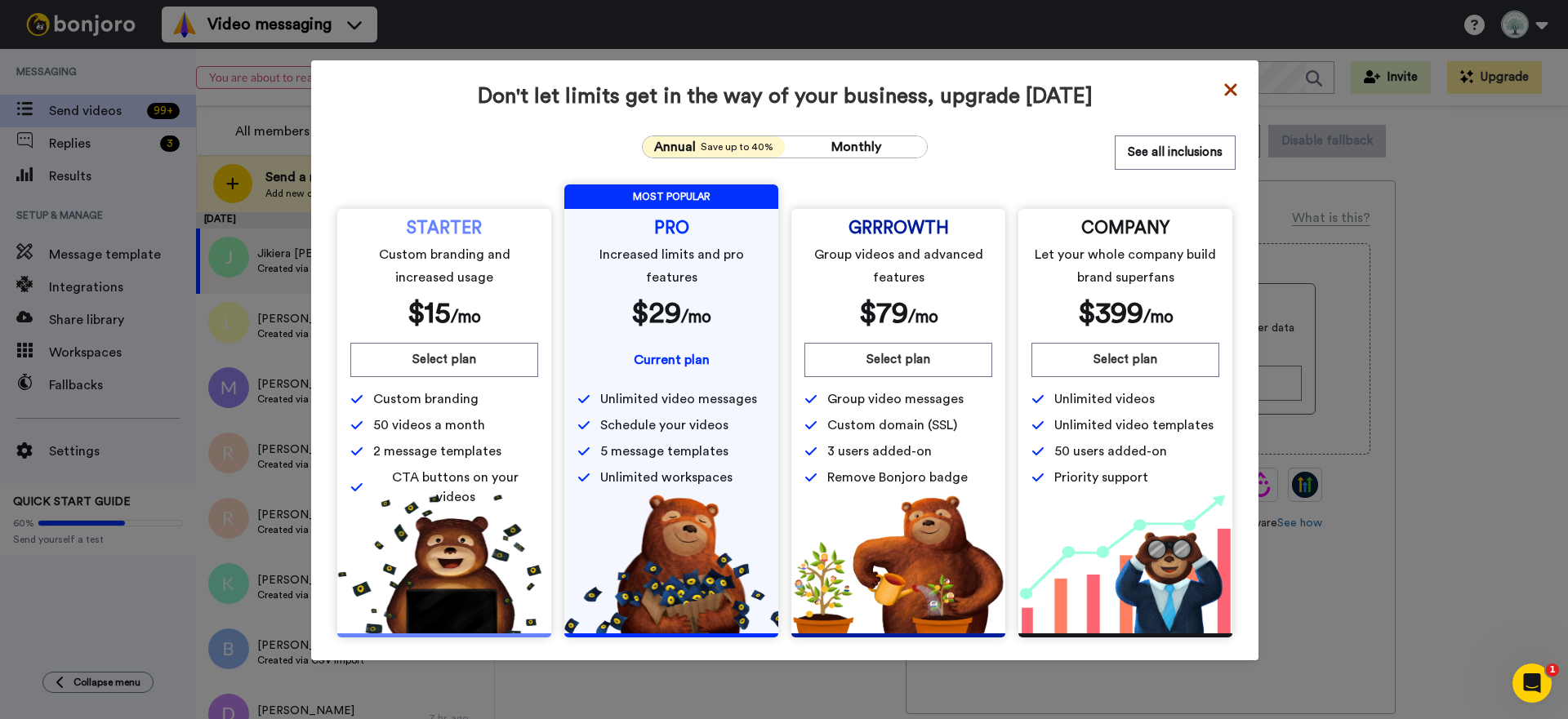
click at [1230, 93] on icon at bounding box center [1230, 90] width 16 height 20
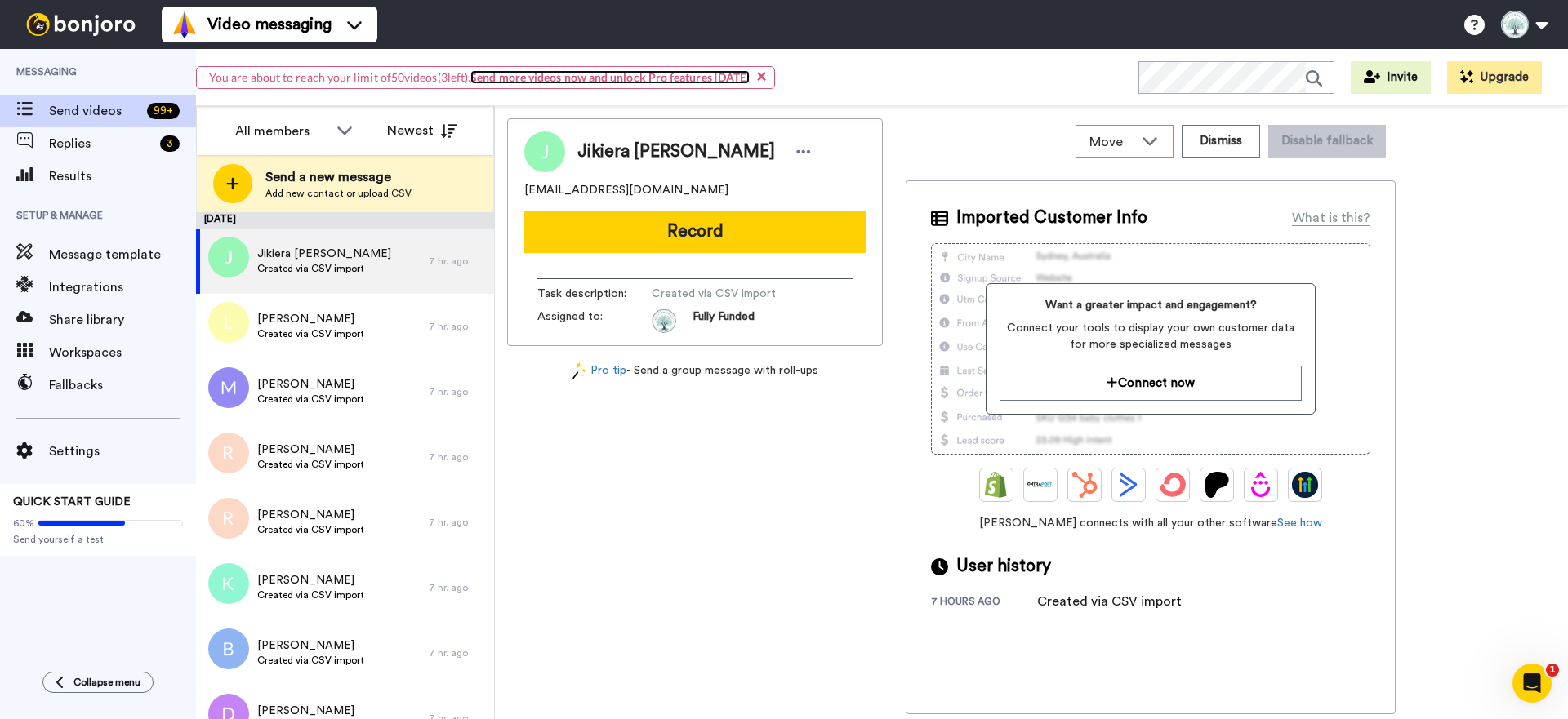
click at [655, 76] on link "Send more videos now and unlock Pro features [DATE]" at bounding box center [610, 77] width 280 height 14
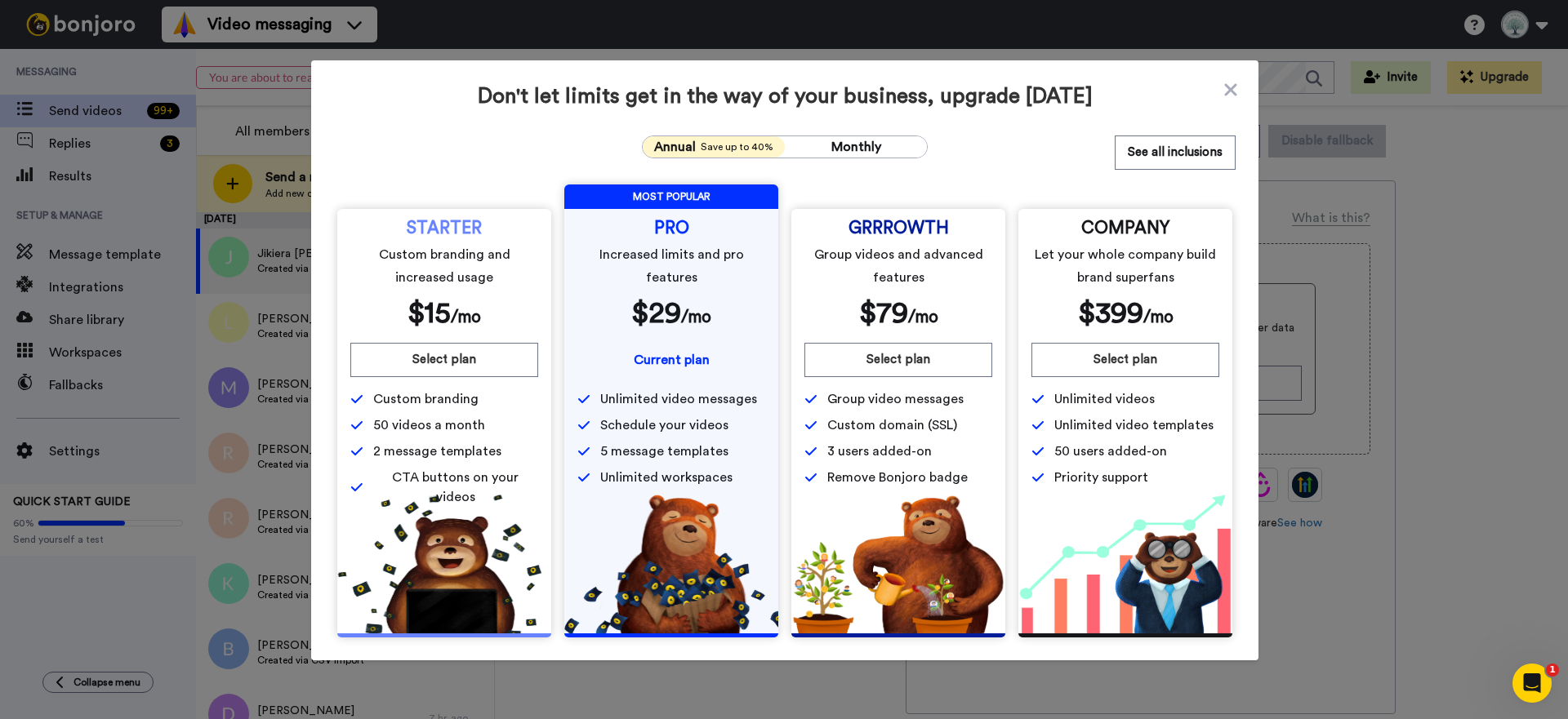
click at [1223, 94] on icon at bounding box center [1230, 90] width 16 height 20
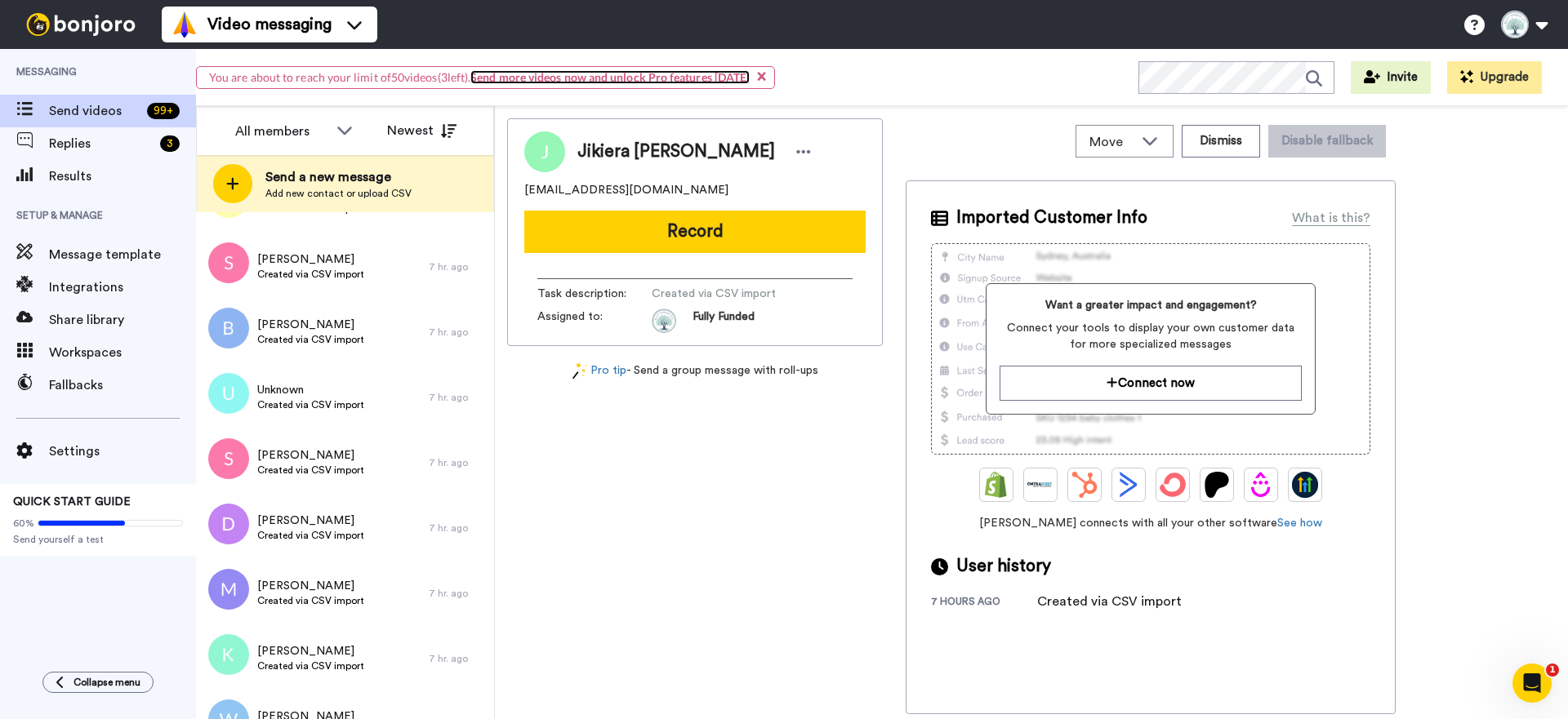
scroll to position [2775, 0]
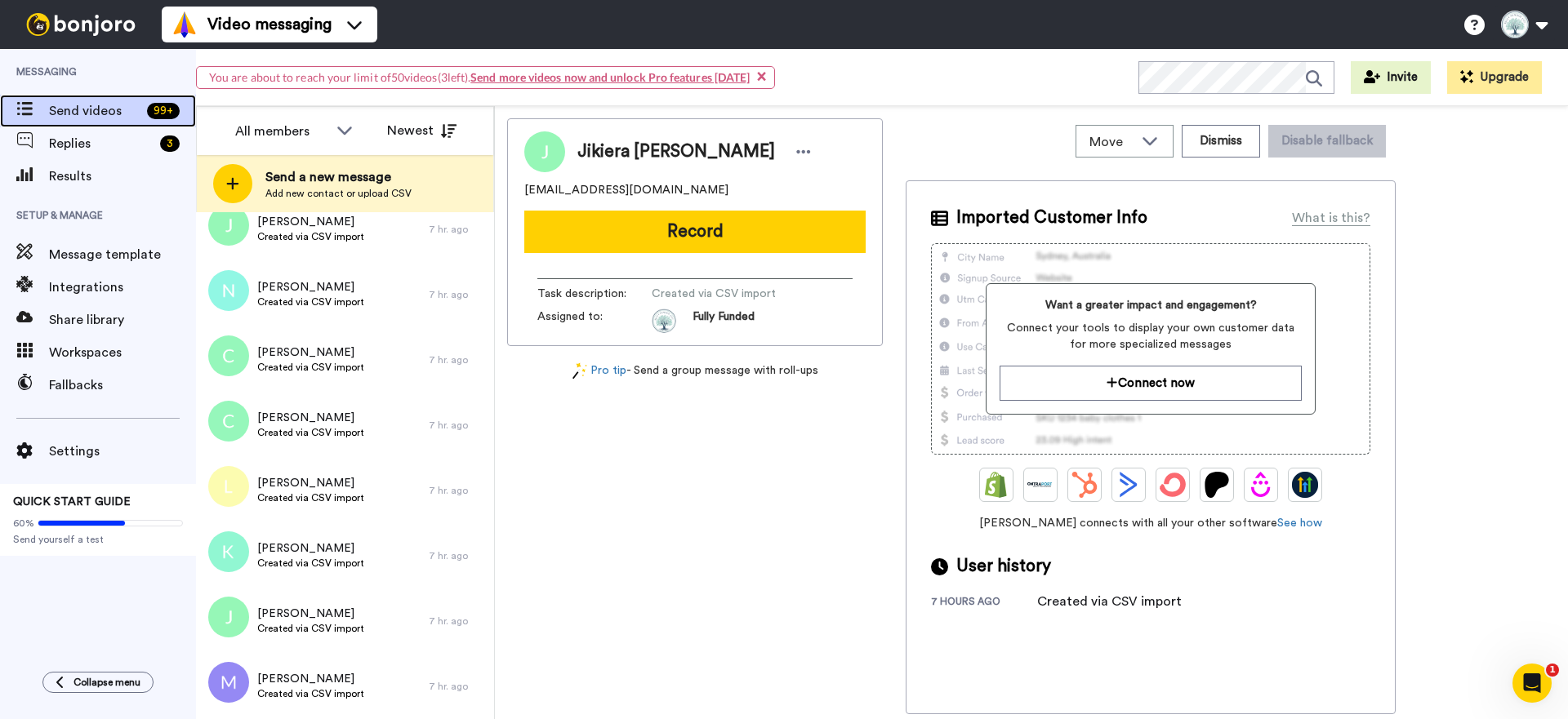
click at [99, 122] on div "Send videos 99 +" at bounding box center [98, 111] width 196 height 33
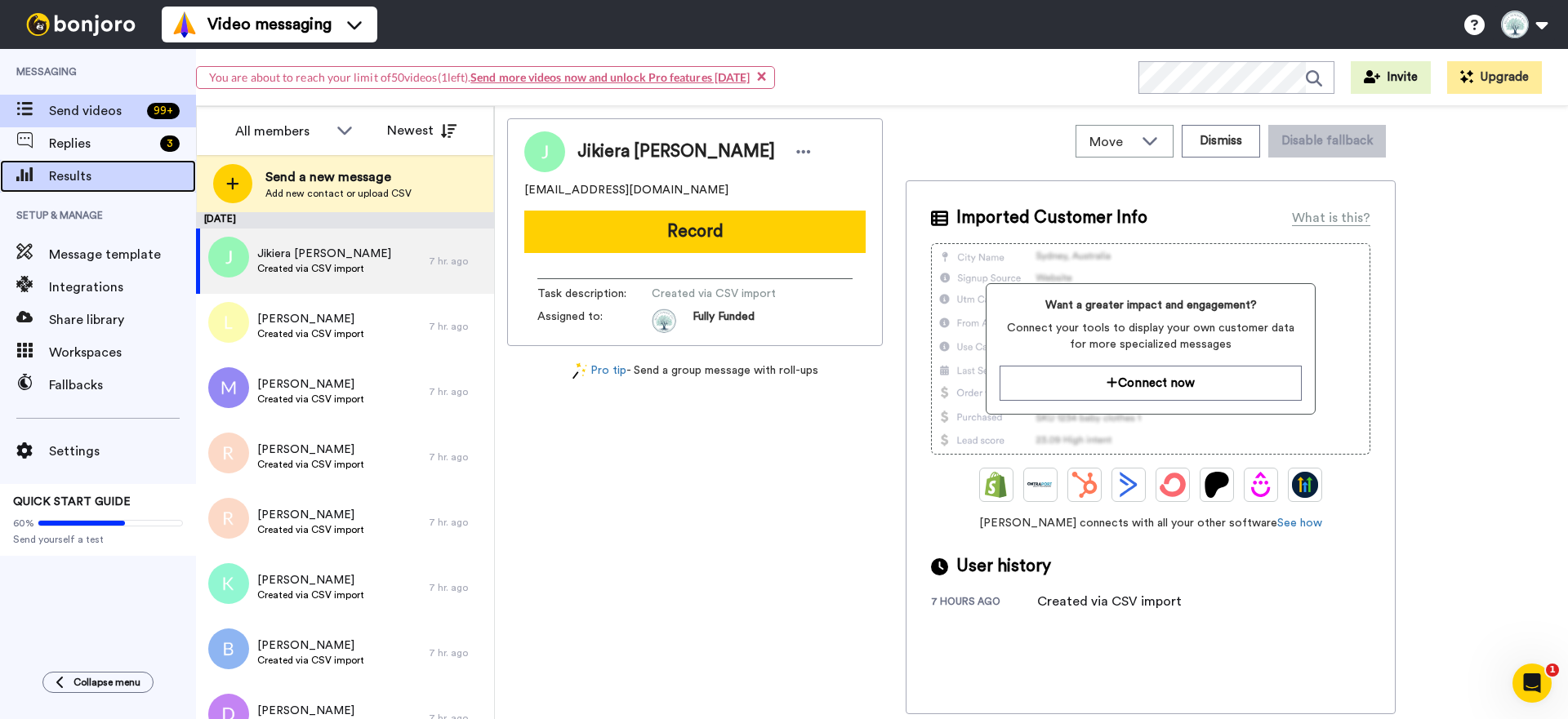
click at [69, 176] on span "Results" at bounding box center [122, 177] width 147 height 20
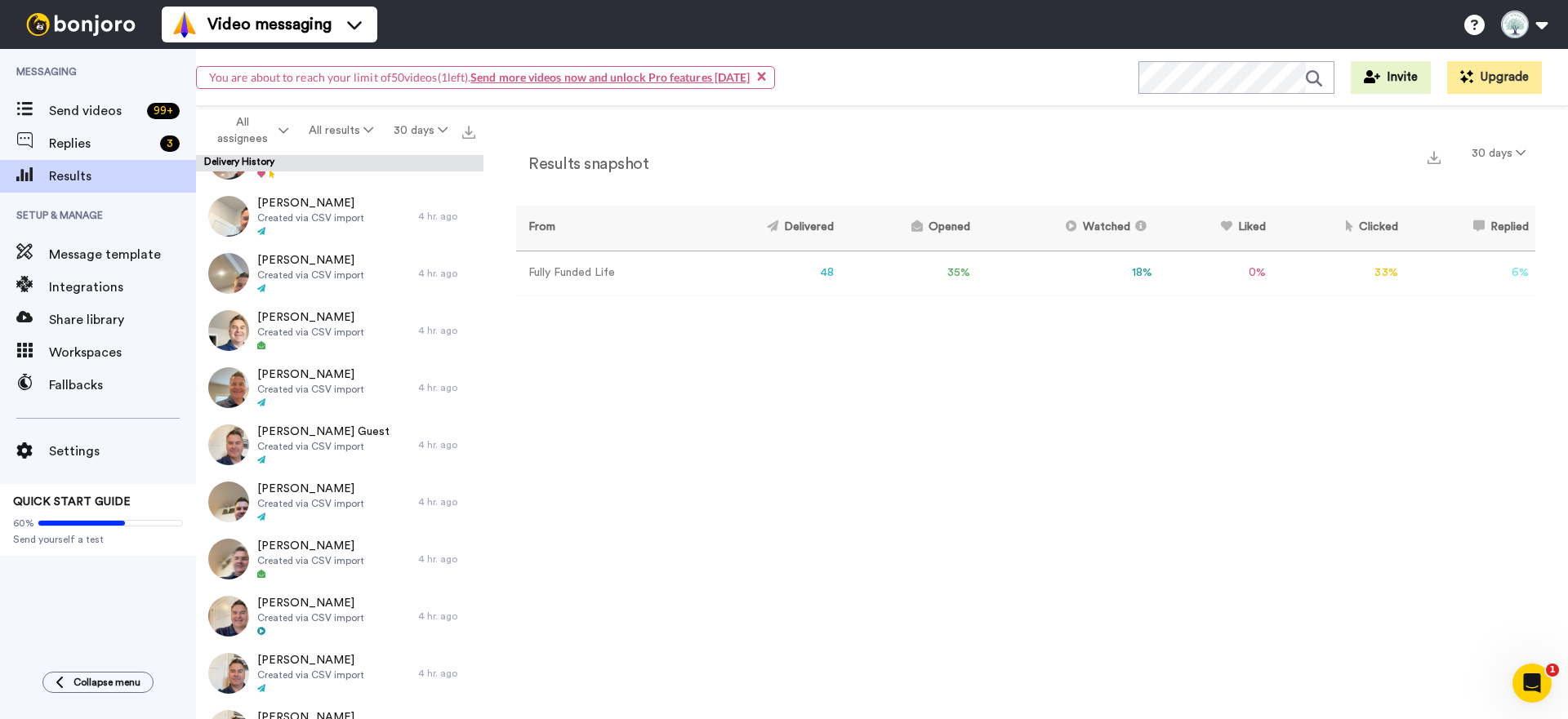
scroll to position [2185, 0]
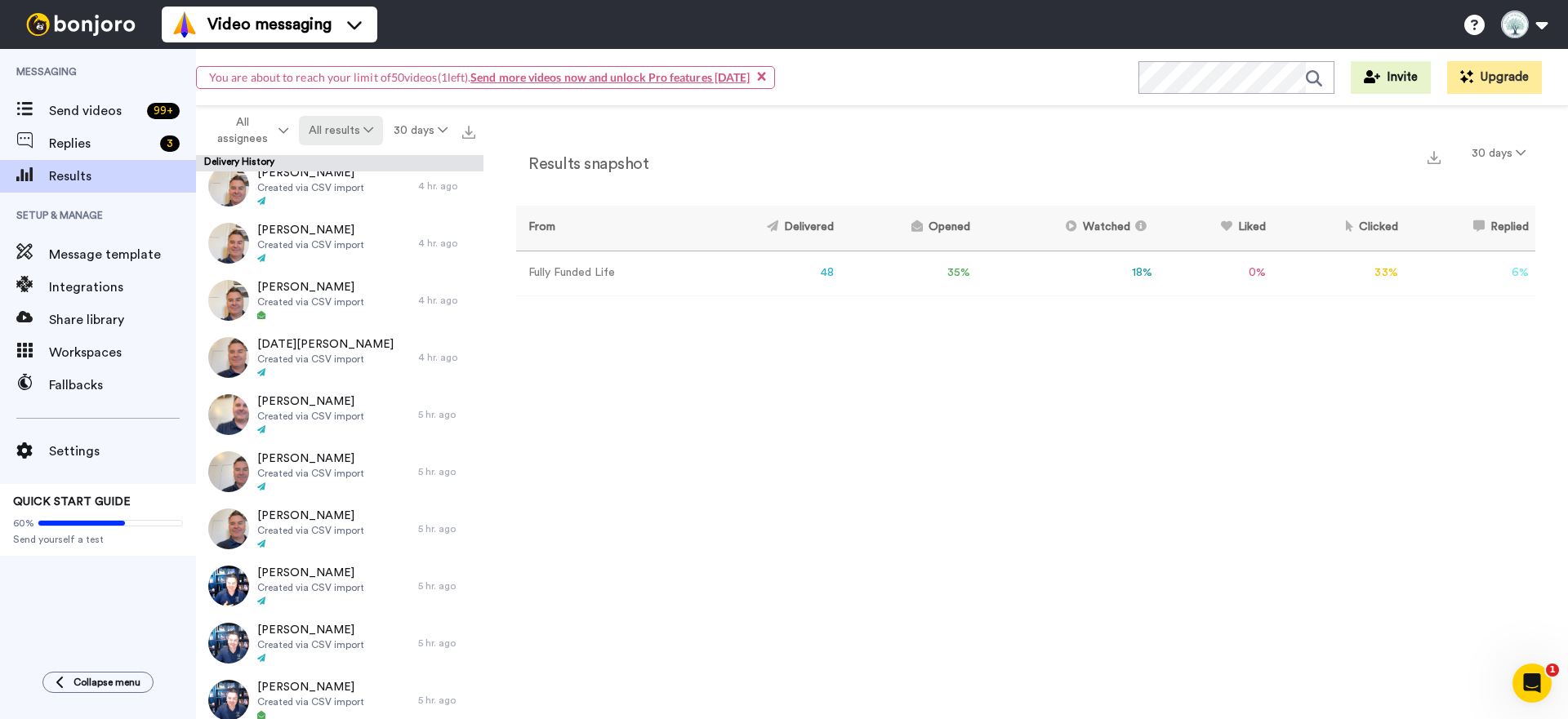
click at [325, 124] on button "All results" at bounding box center [341, 130] width 85 height 29
click at [344, 220] on div "Replied" at bounding box center [343, 223] width 76 height 18
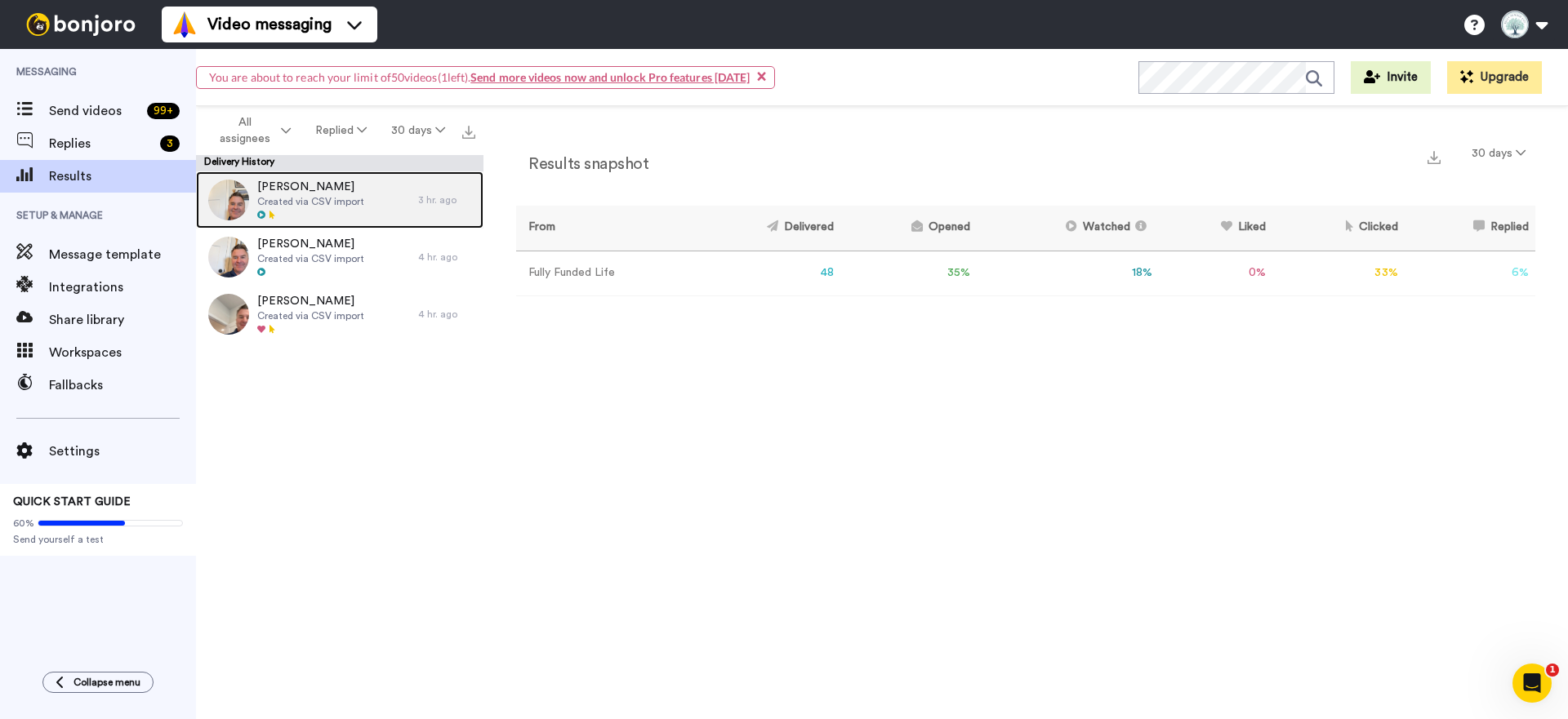
click at [320, 201] on span "Created via CSV import" at bounding box center [311, 201] width 107 height 13
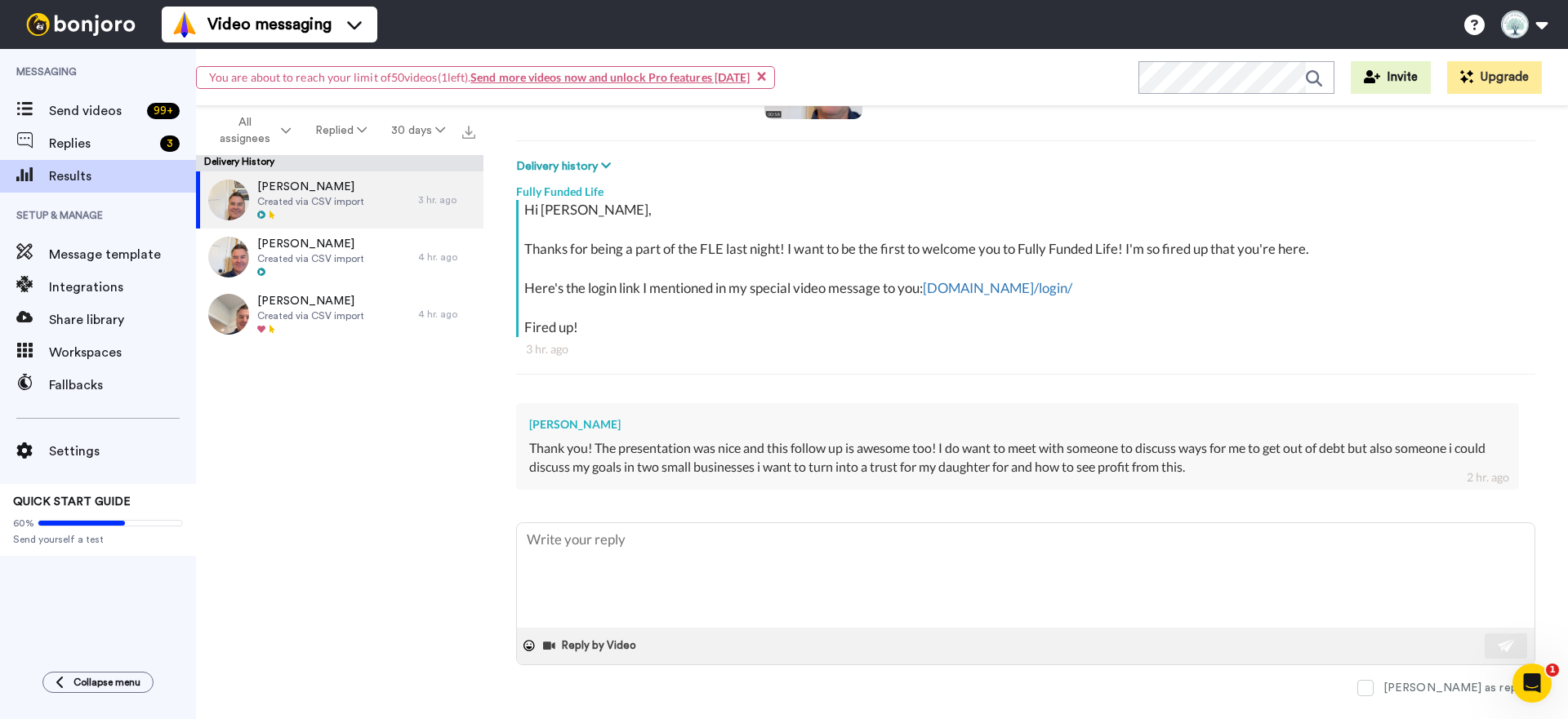
scroll to position [233, 0]
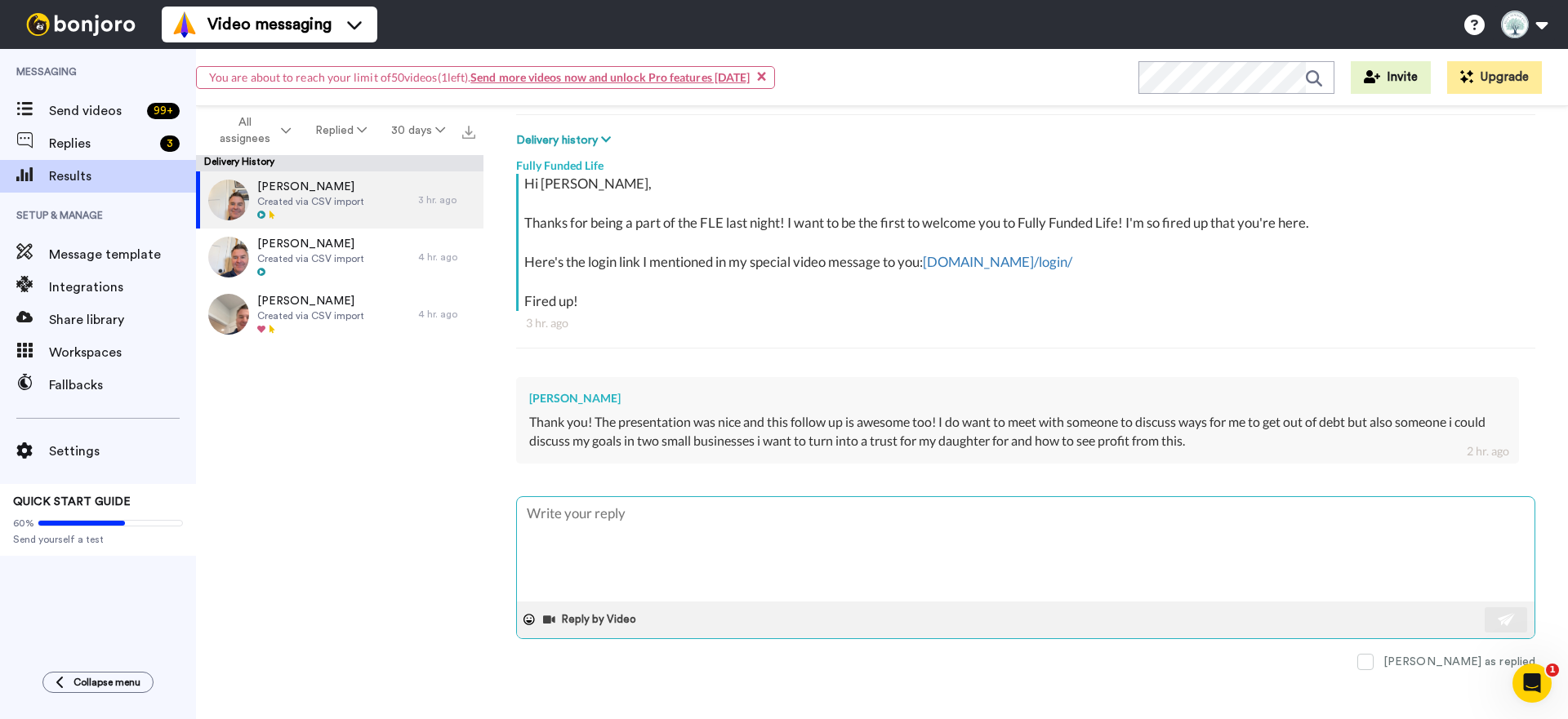
type textarea "x"
type textarea "T"
type textarea "x"
type textarea "Th"
type textarea "x"
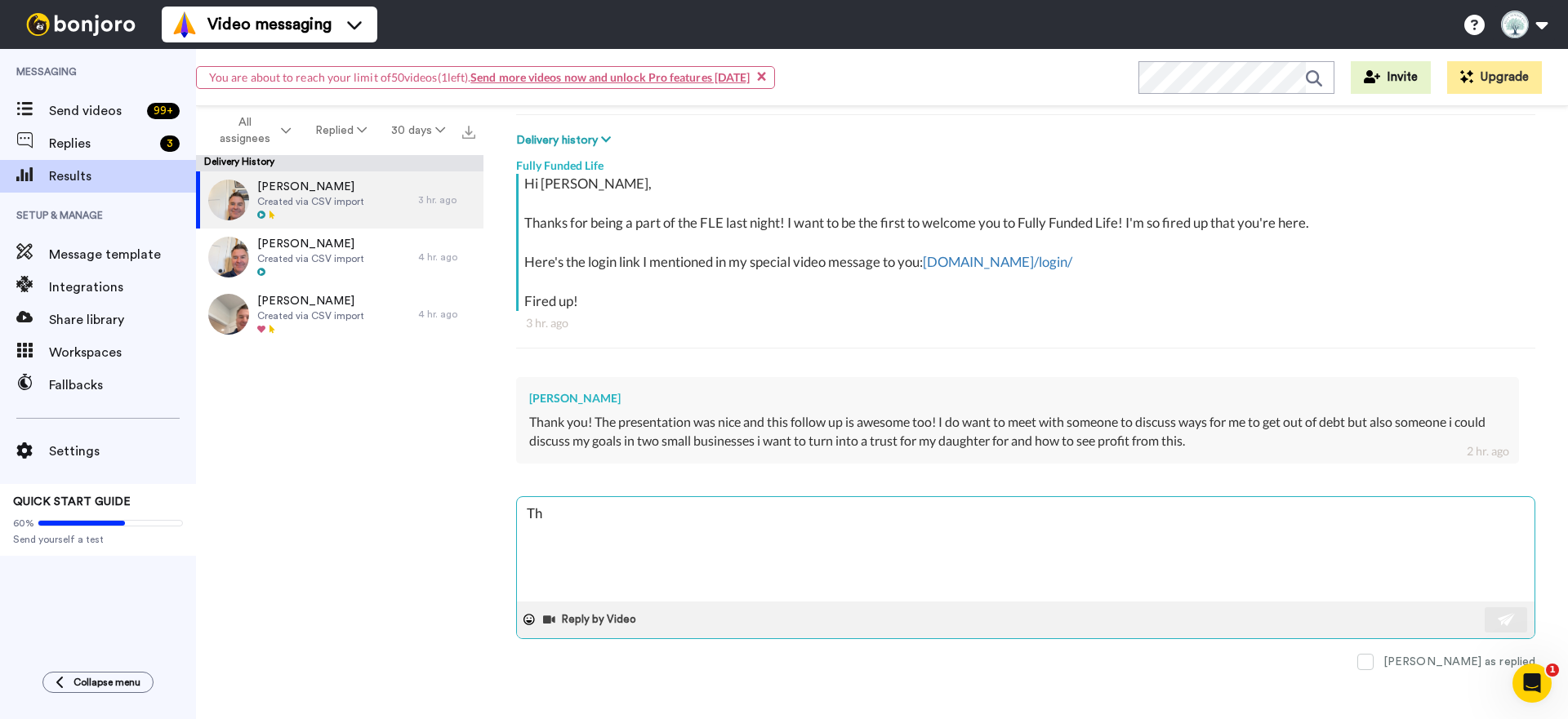
type textarea "Tha"
type textarea "x"
type textarea "That"
type textarea "x"
type textarea "That's"
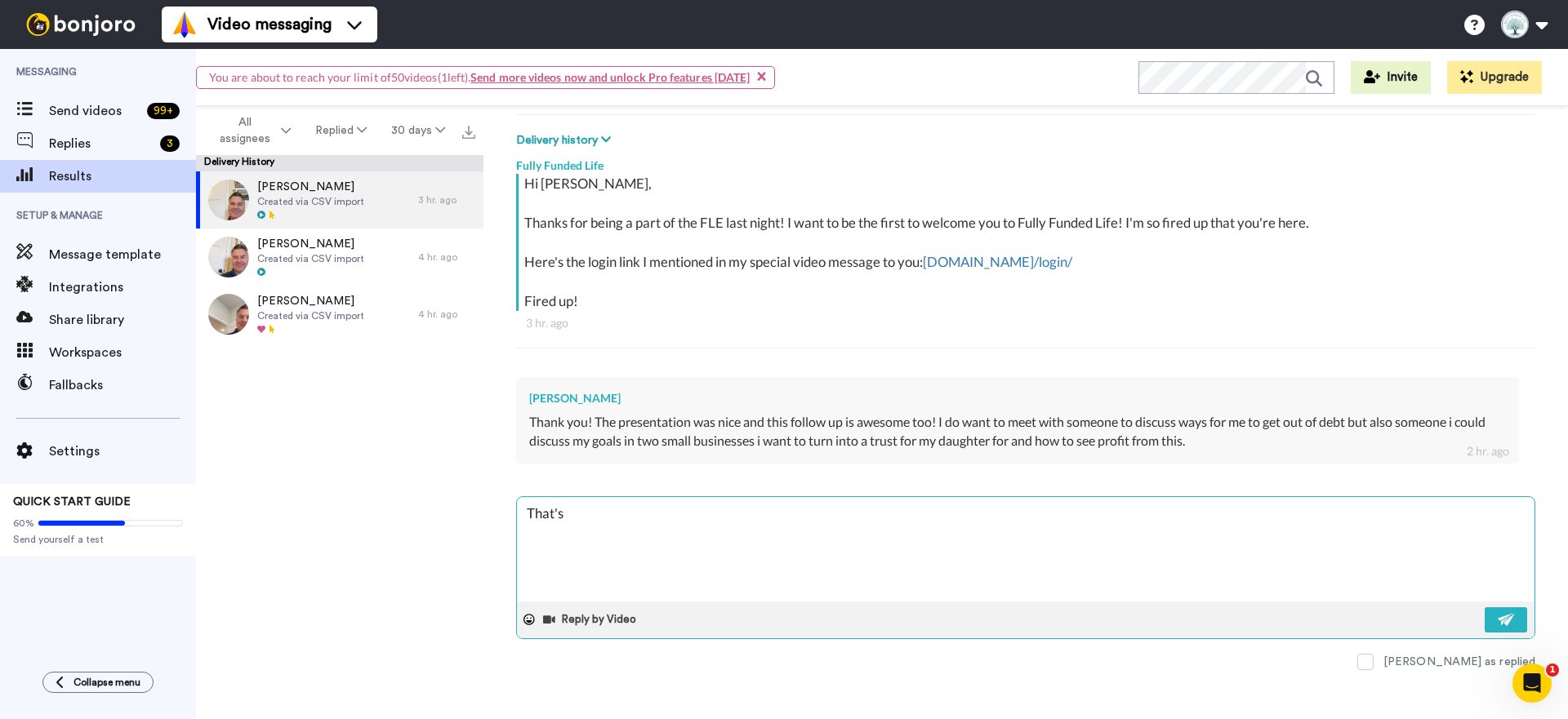
type textarea "x"
type textarea "That's"
type textarea "x"
type textarea "That's i"
type textarea "x"
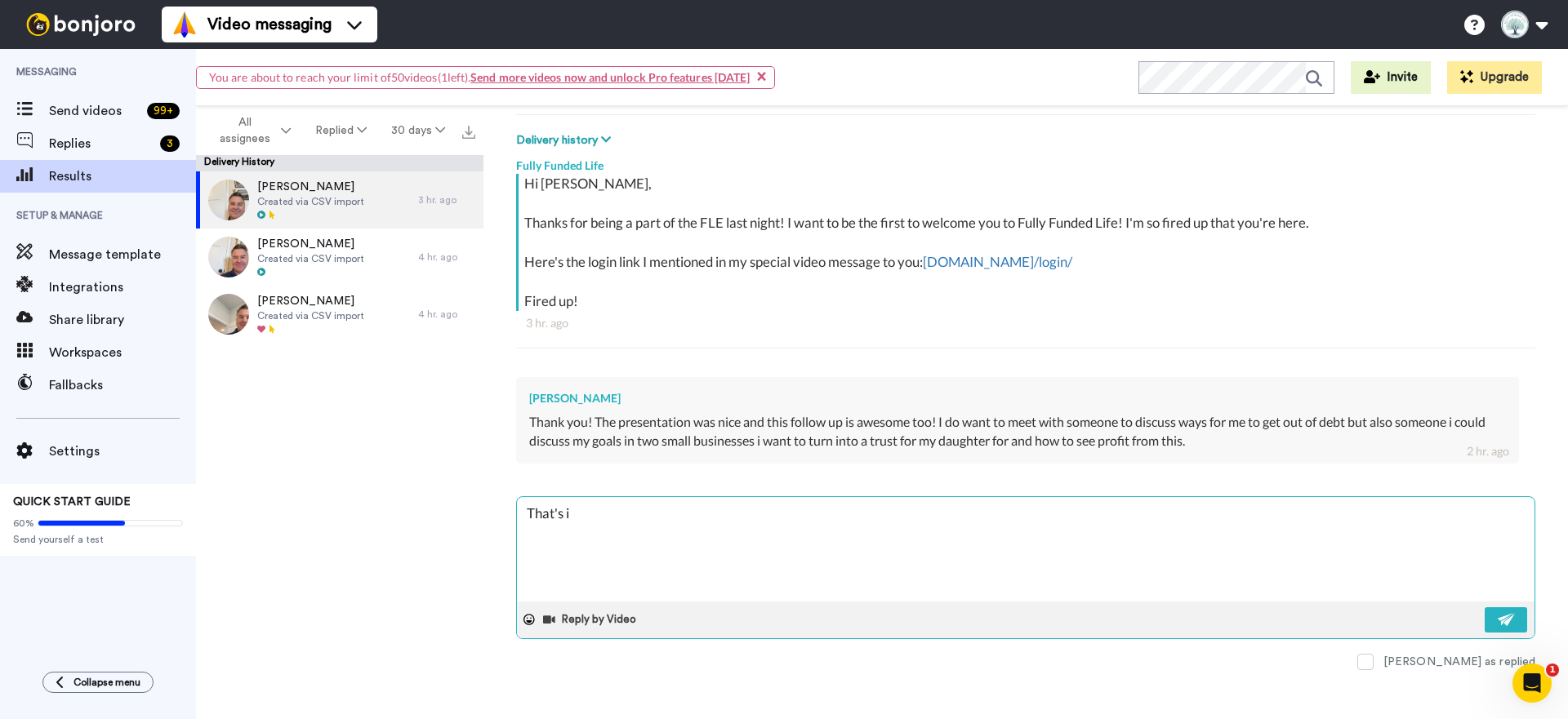
type textarea "That's in"
type textarea "x"
type textarea "That's inc"
type textarea "x"
type textarea "That's incr"
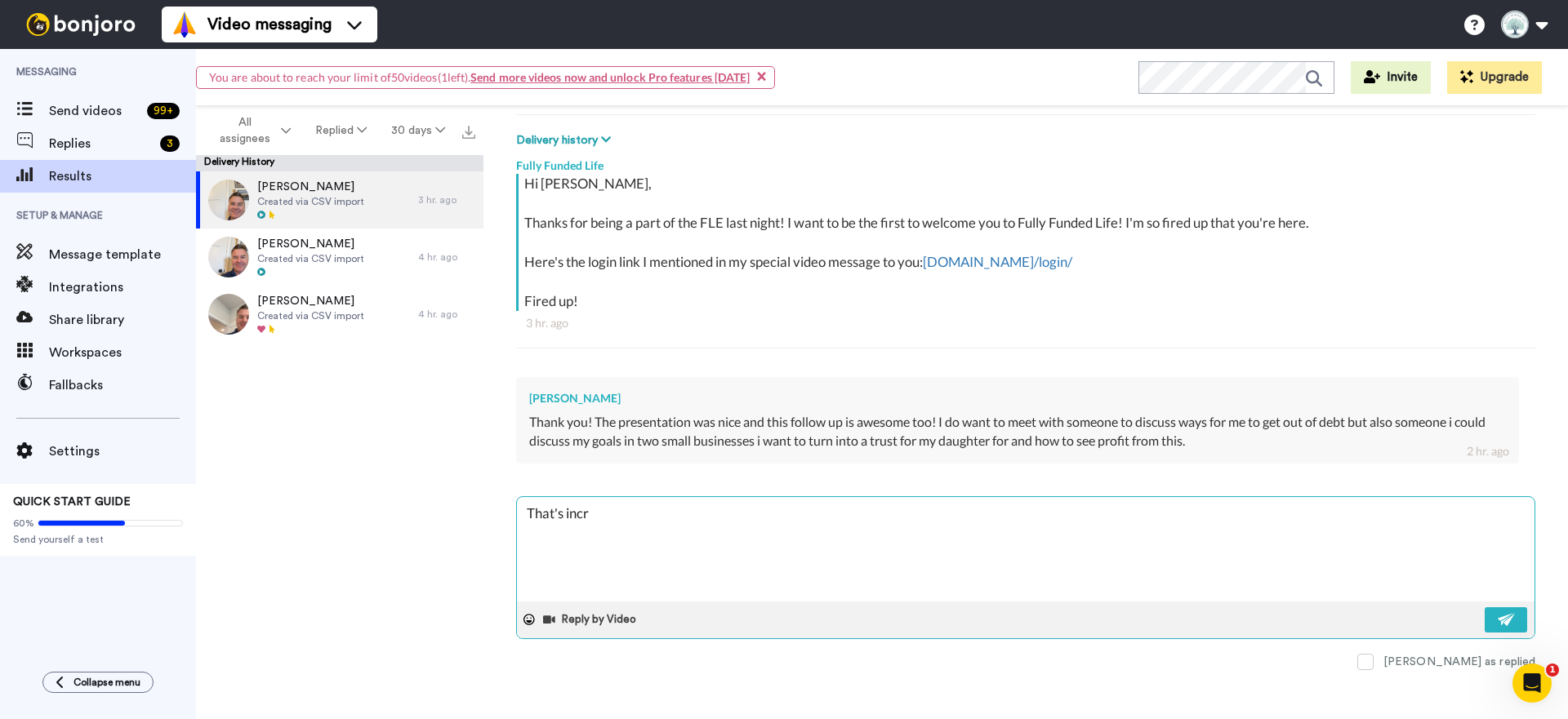
type textarea "x"
type textarea "That's incre"
type textarea "x"
type textarea "That's incred"
type textarea "x"
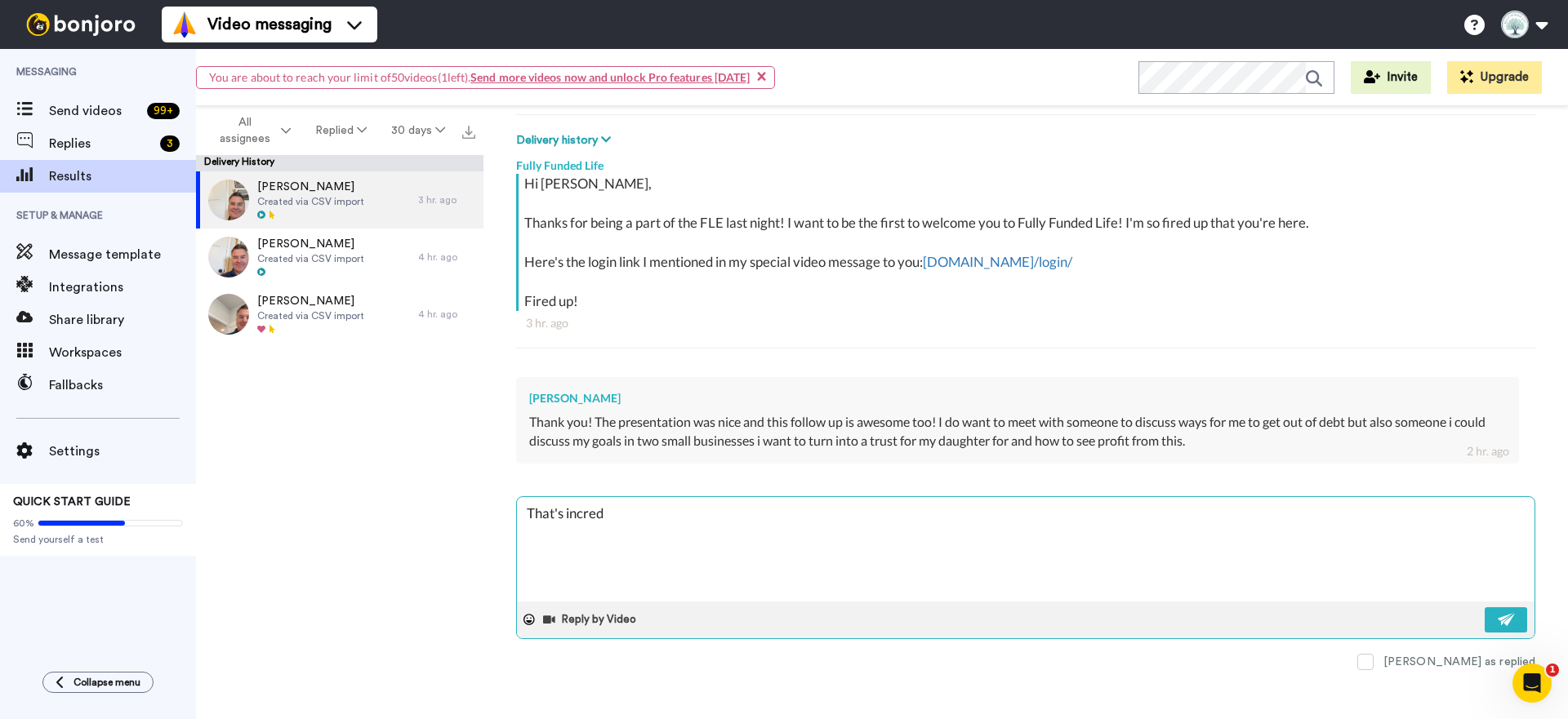
type textarea "That's incredi"
type textarea "x"
type textarea "That's incredib"
type textarea "x"
type textarea "That's incredibl"
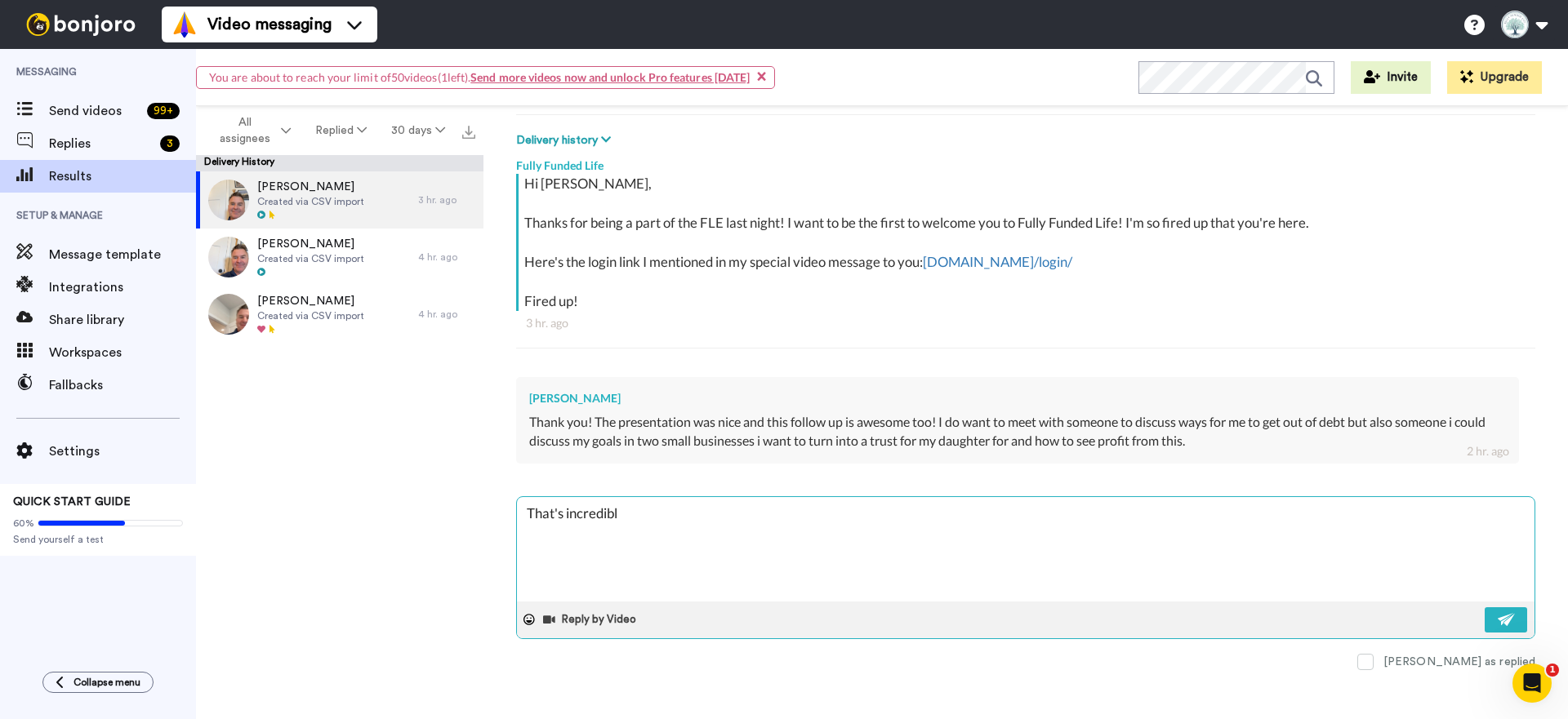
type textarea "x"
type textarea "That's incredible"
type textarea "x"
type textarea "That's incredible!"
type textarea "x"
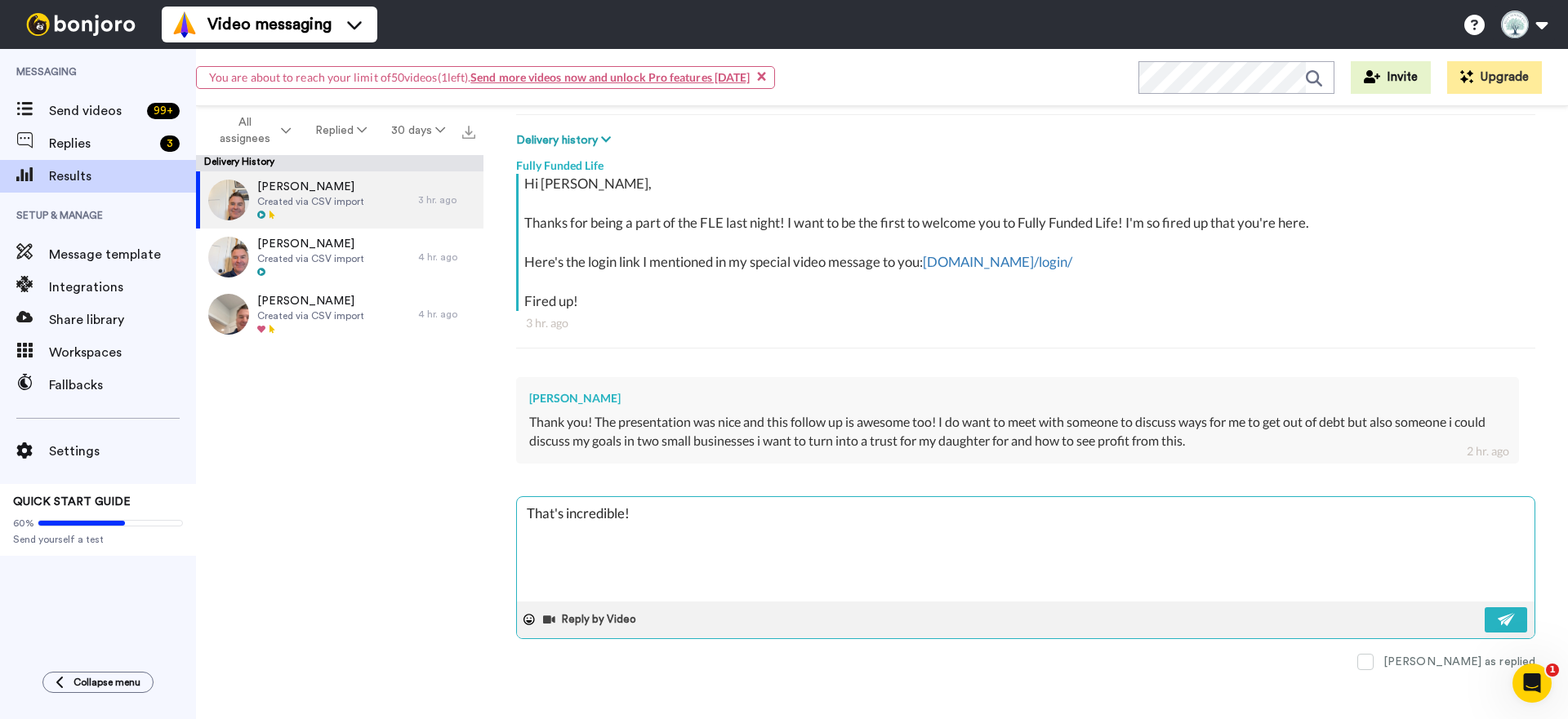
type textarea "That's incredible!"
type textarea "x"
type textarea "That's incredible! I"
type textarea "x"
type textarea "That's incredible! I"
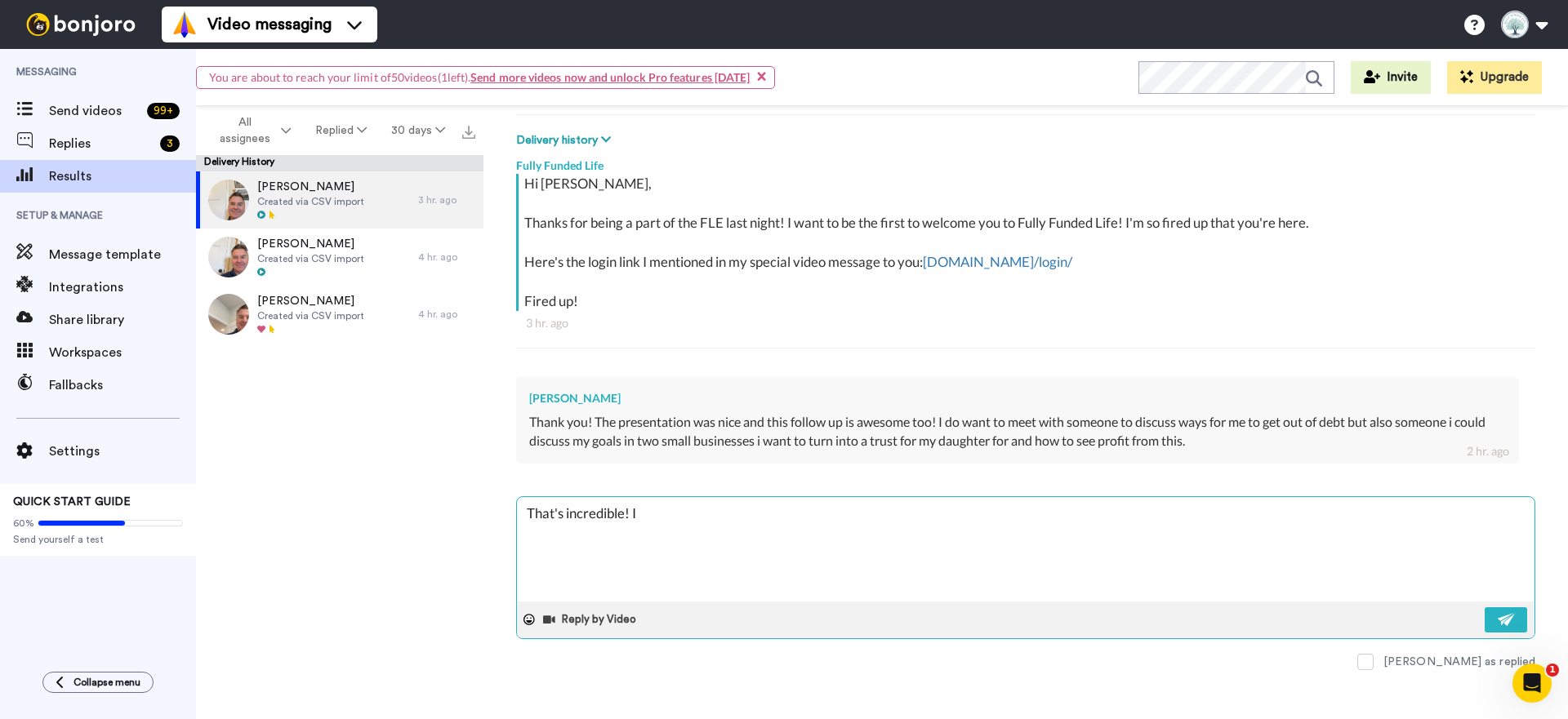
type textarea "x"
type textarea "That's incredible! I e"
type textarea "x"
type textarea "That's incredible! I en"
type textarea "x"
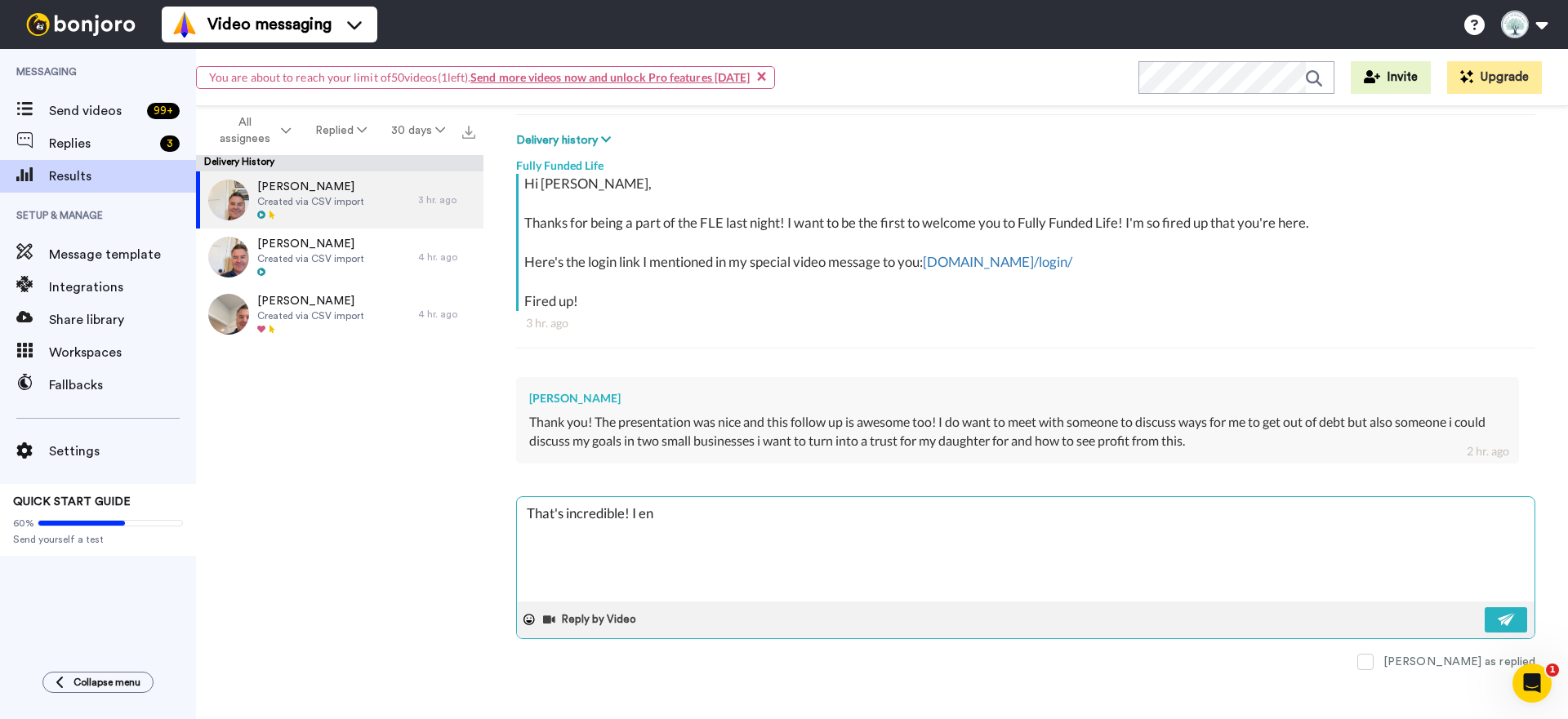
type textarea "That's incredible! I enc"
type textarea "x"
type textarea "That's incredible! I enco"
type textarea "x"
type textarea "That's incredible! I encou"
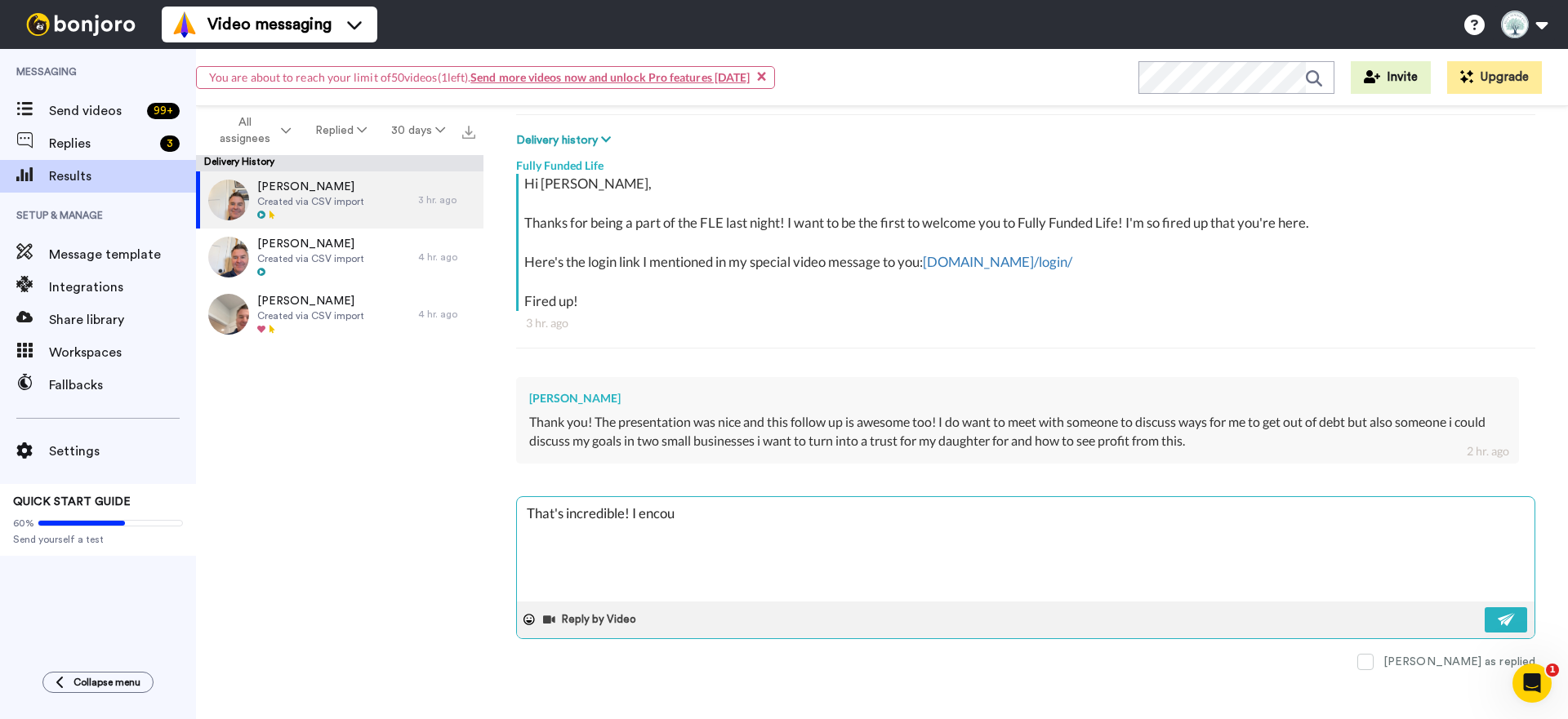
type textarea "x"
type textarea "That's incredible! I encour"
type textarea "x"
type textarea "That's incredible! I encoura"
type textarea "x"
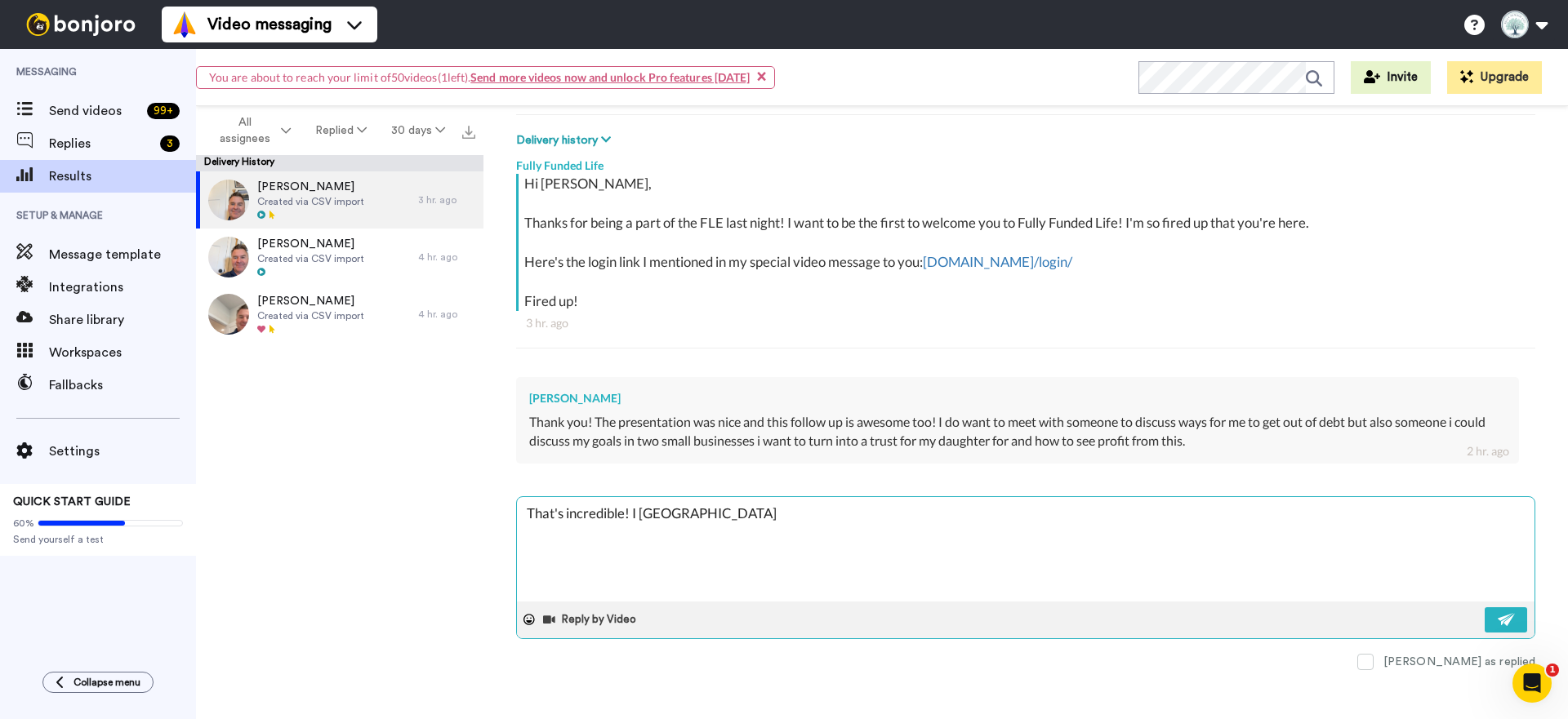
type textarea "That's incredible! I encourag"
type textarea "x"
type textarea "That's incredible! I encourage"
type textarea "x"
type textarea "That's incredible! I encourage"
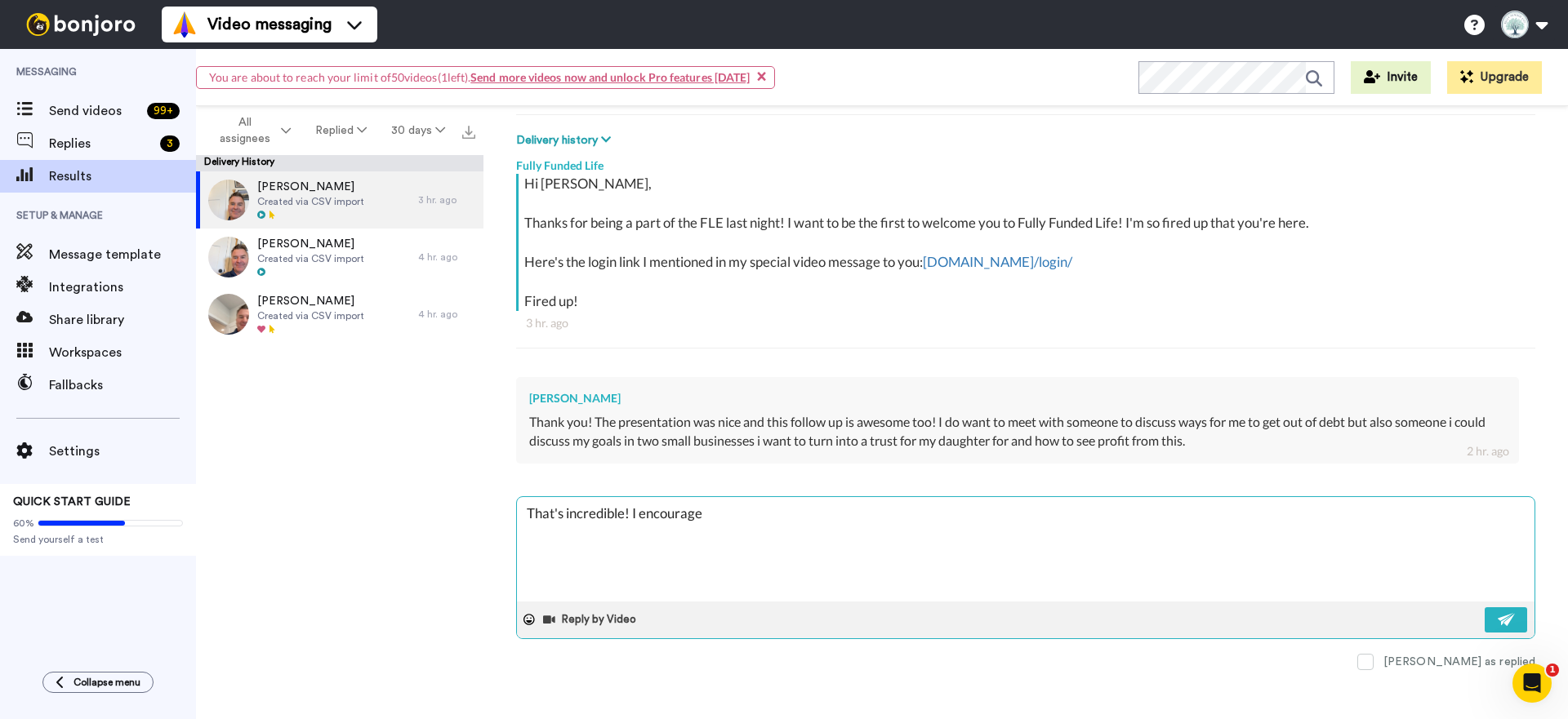
type textarea "x"
type textarea "That's incredible! I encourage y"
type textarea "x"
type textarea "That's incredible! I encourage yo"
type textarea "x"
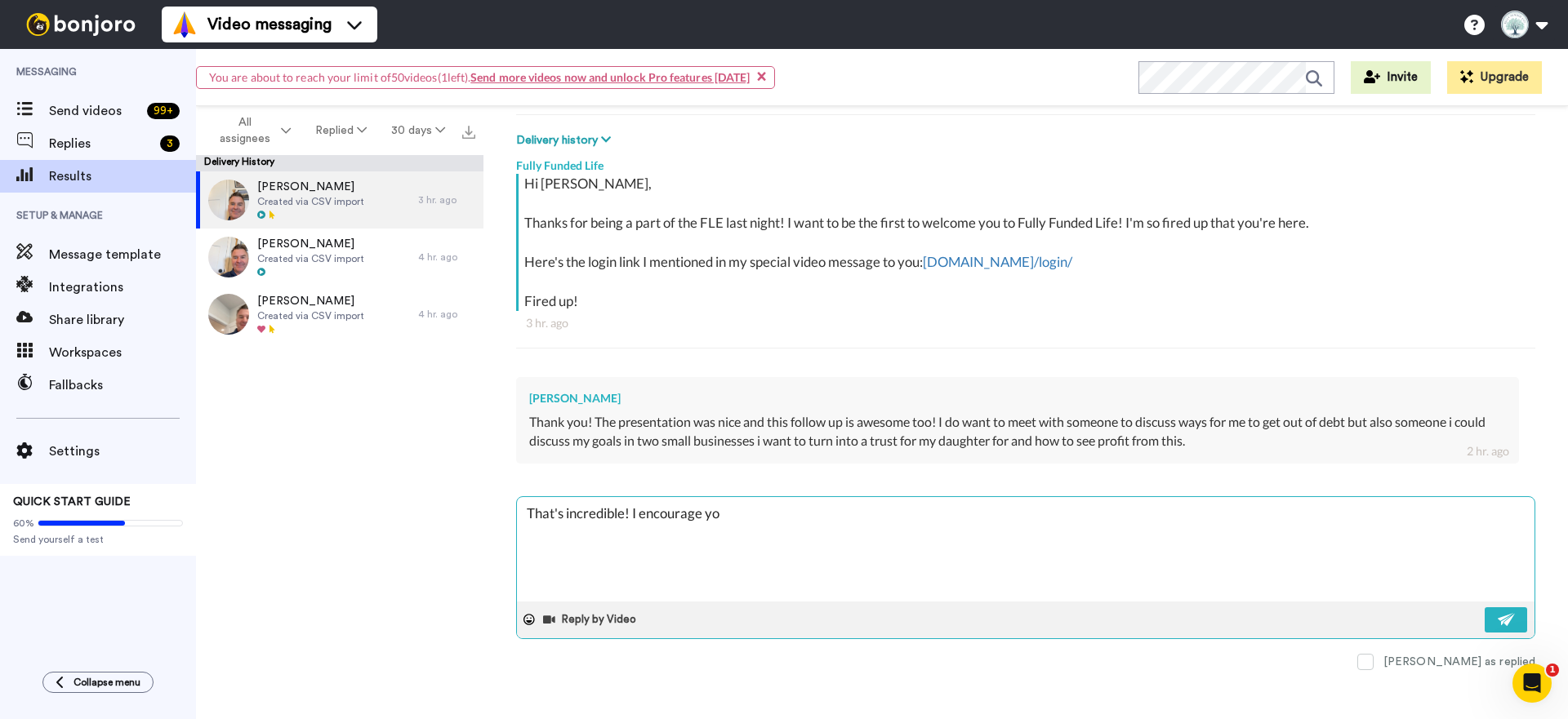
type textarea "That's incredible! I encourage you"
type textarea "x"
type textarea "That's incredible! I encourage you"
type textarea "x"
type textarea "That's incredible! I encourage you t"
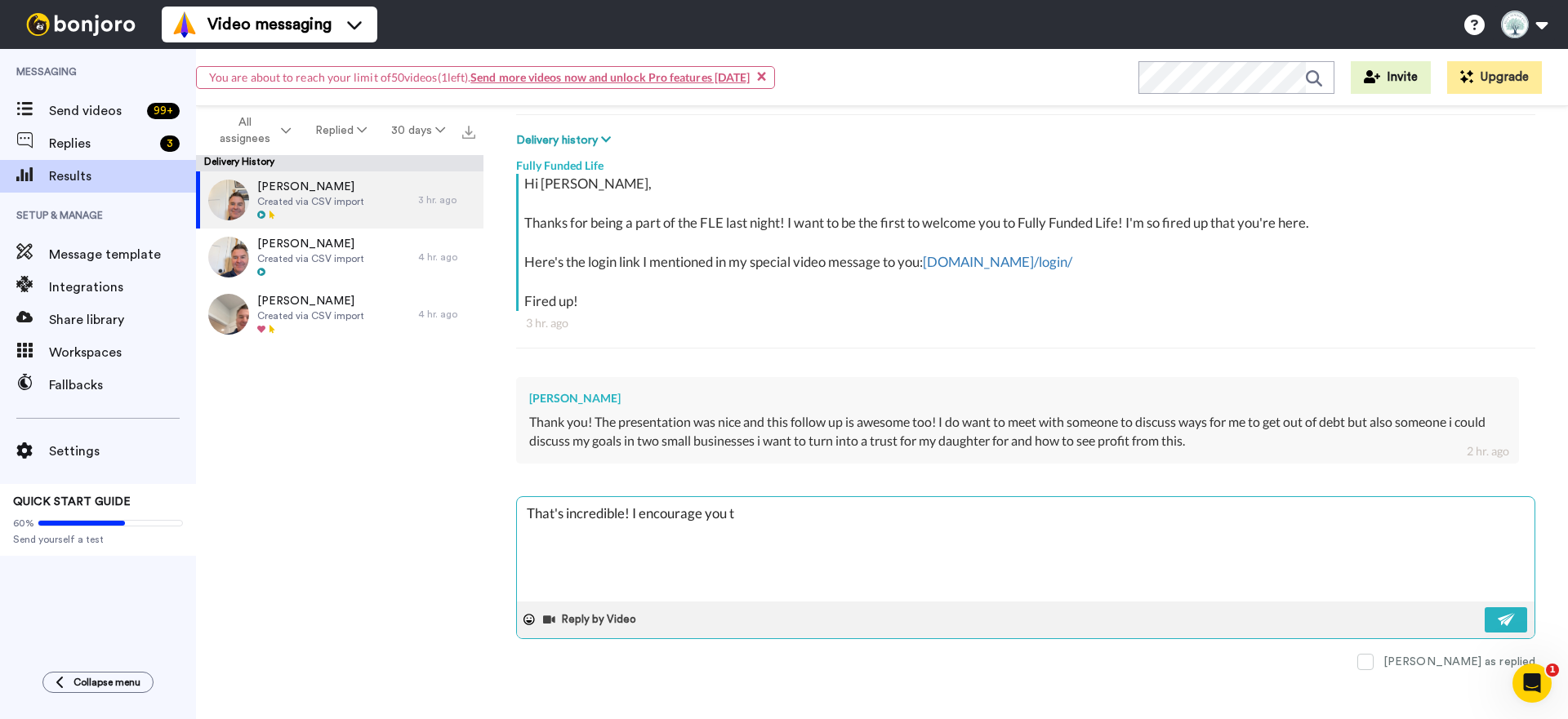
type textarea "x"
type textarea "That's incredible! I encourage you to"
type textarea "x"
type textarea "That's incredible! I encourage you to"
type textarea "x"
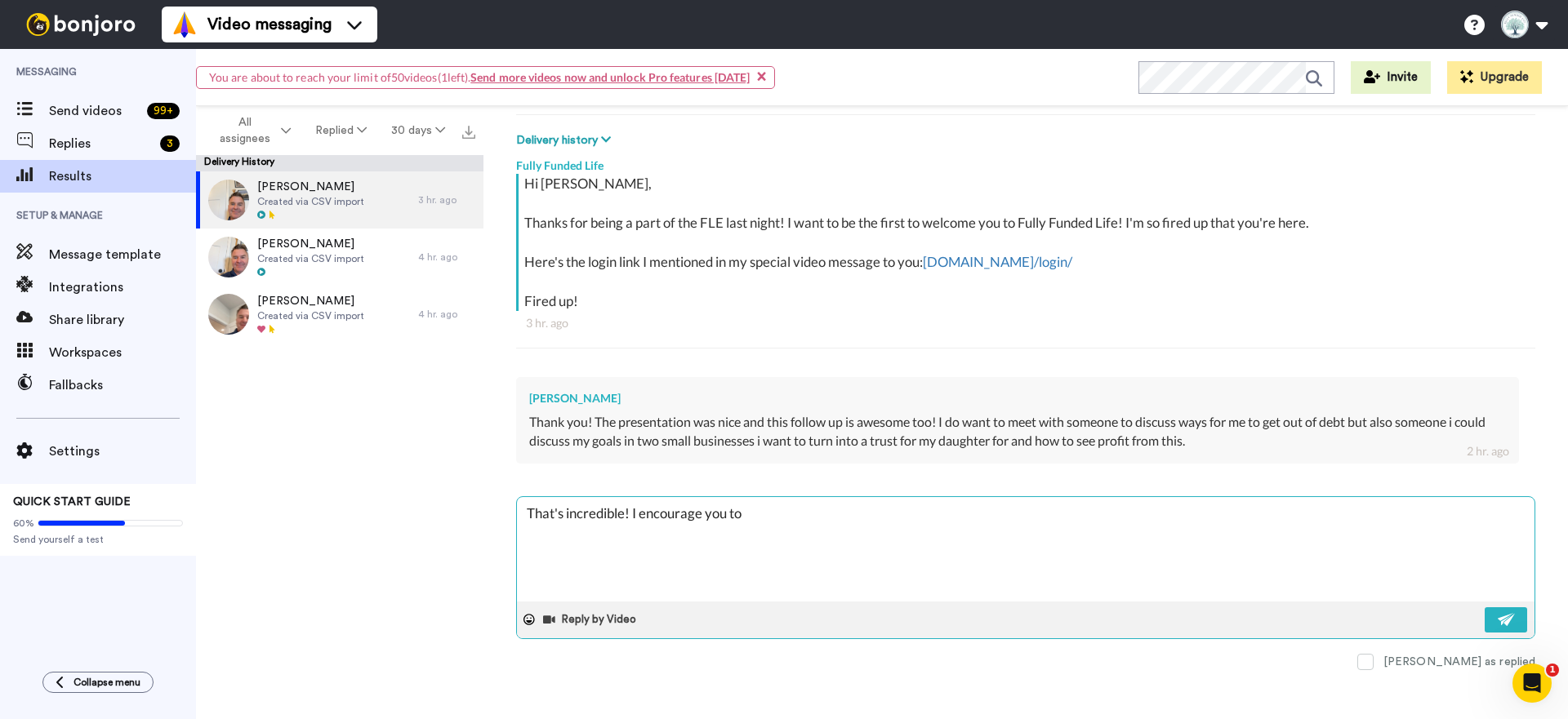
type textarea "That's incredible! I encourage you to s"
type textarea "x"
type textarea "That's incredible! I encourage you to si"
type textarea "x"
type textarea "That's incredible! I encourage you to sig"
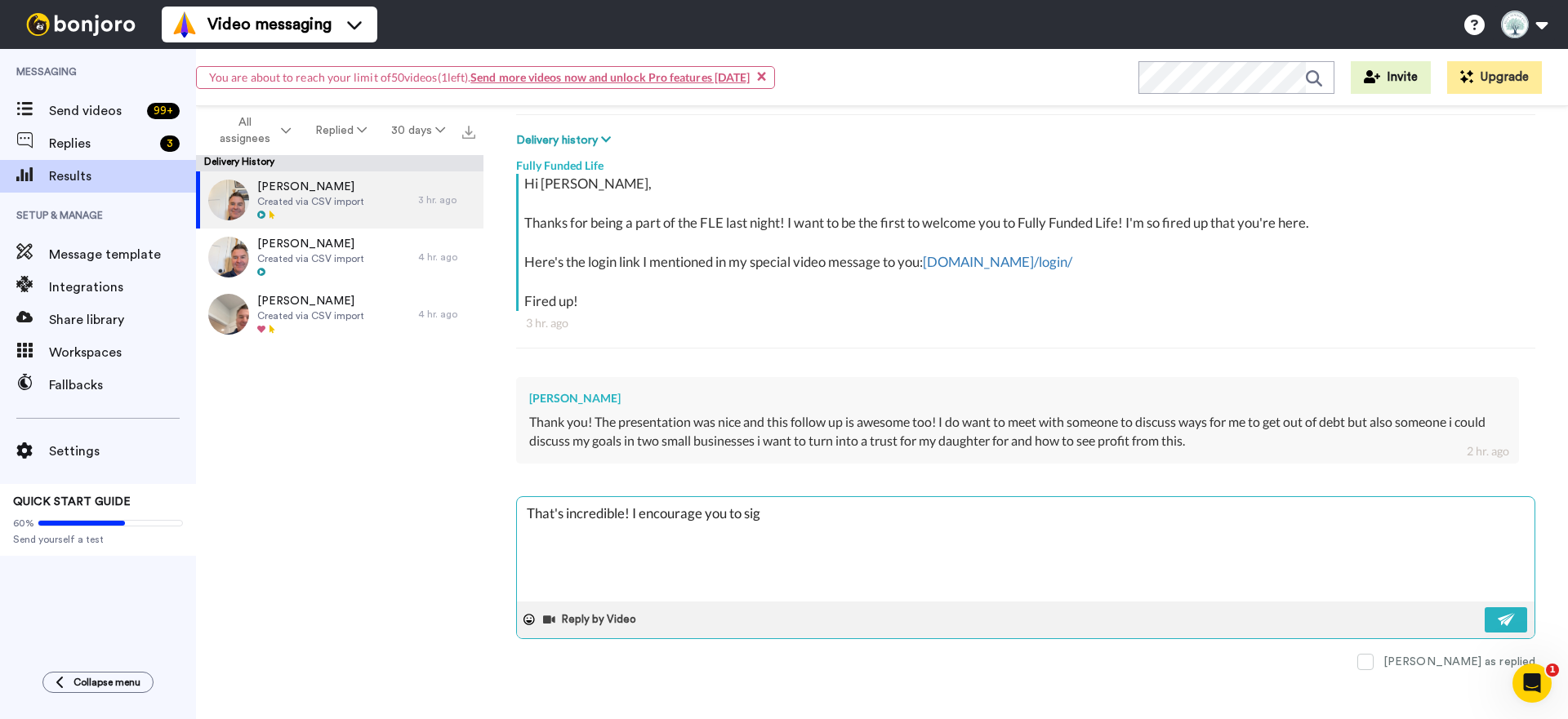
type textarea "x"
type textarea "That's incredible! I encourage you to sign"
type textarea "x"
type textarea "That's incredible! I encourage you to sign"
type textarea "x"
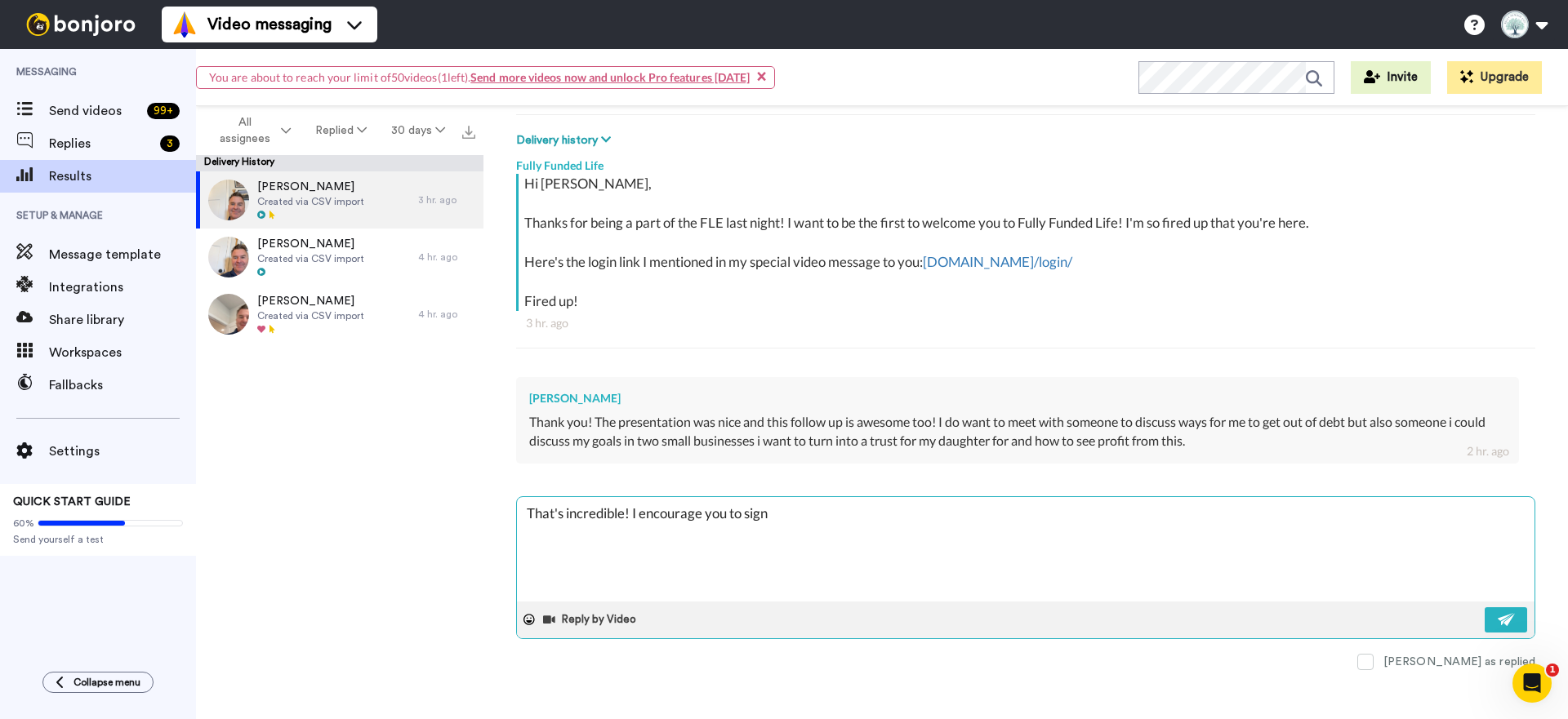
type textarea "That's incredible! I encourage you to sign u"
type textarea "x"
type textarea "That's incredible! I encourage you to sign up"
type textarea "x"
type textarea "That's incredible! I encourage you to sign up"
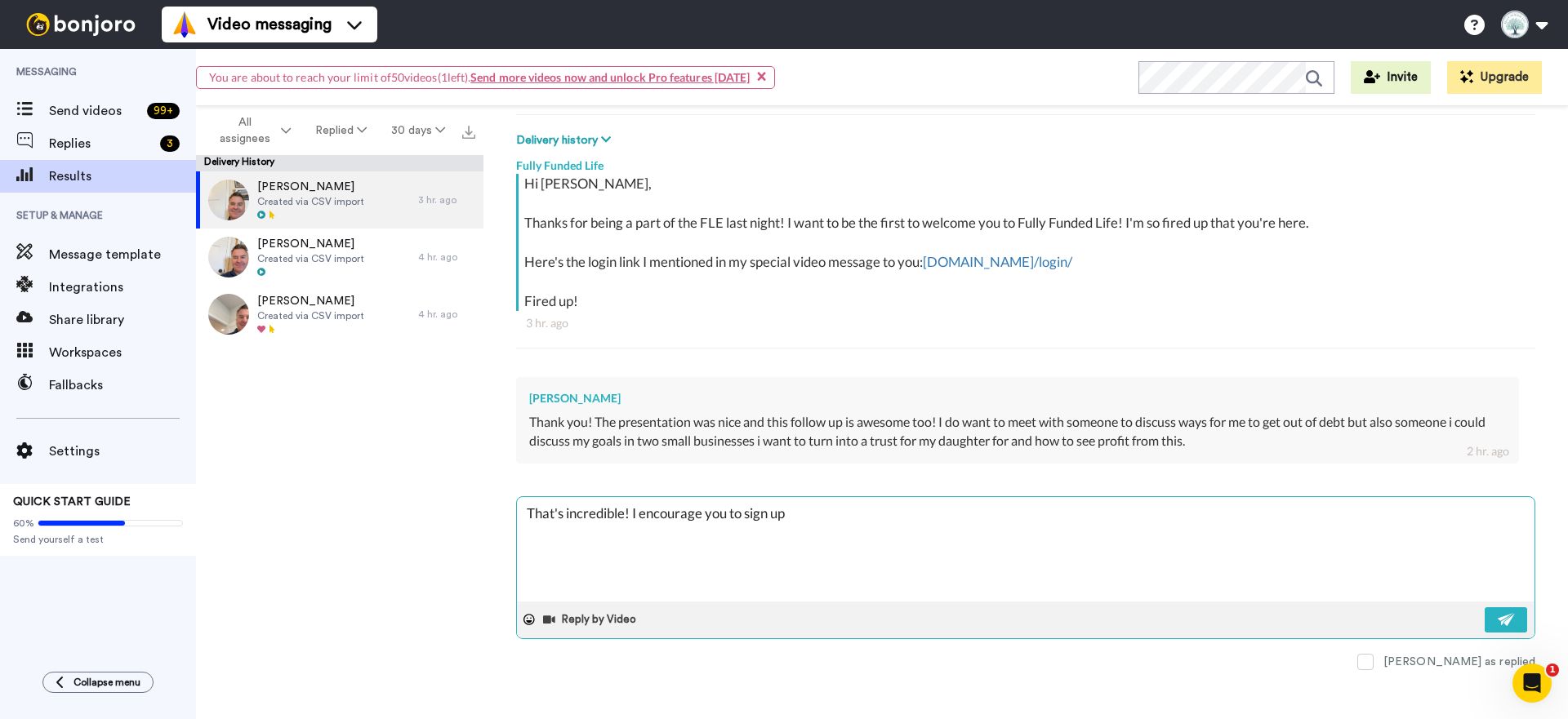
type textarea "x"
type textarea "That's incredible! I encourage you to sign up f"
type textarea "x"
type textarea "That's incredible! I encourage you to sign up fo"
type textarea "x"
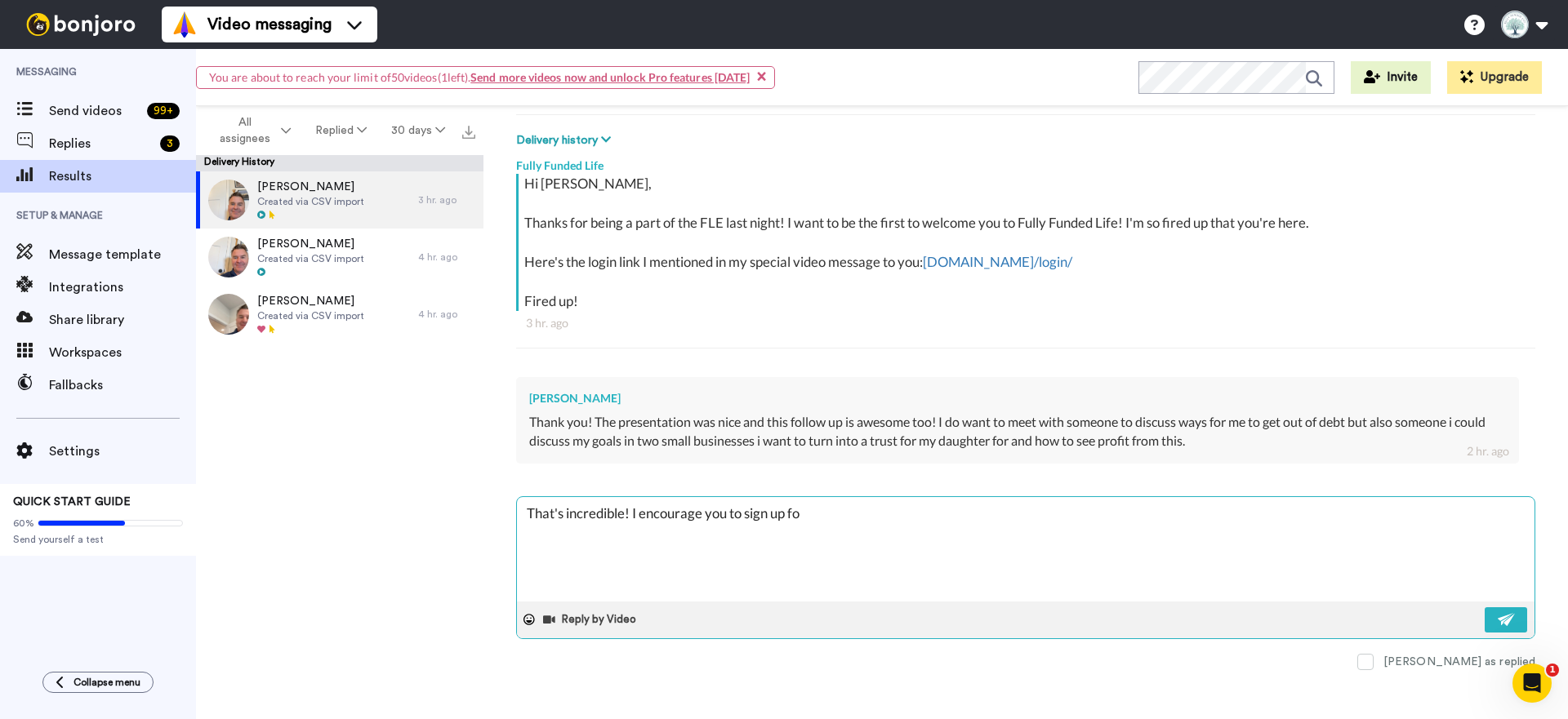
type textarea "That's incredible! I encourage you to sign up for"
type textarea "x"
type textarea "That's incredible! I encourage you to sign up for"
type textarea "x"
type textarea "That's incredible! I encourage you to sign up for t"
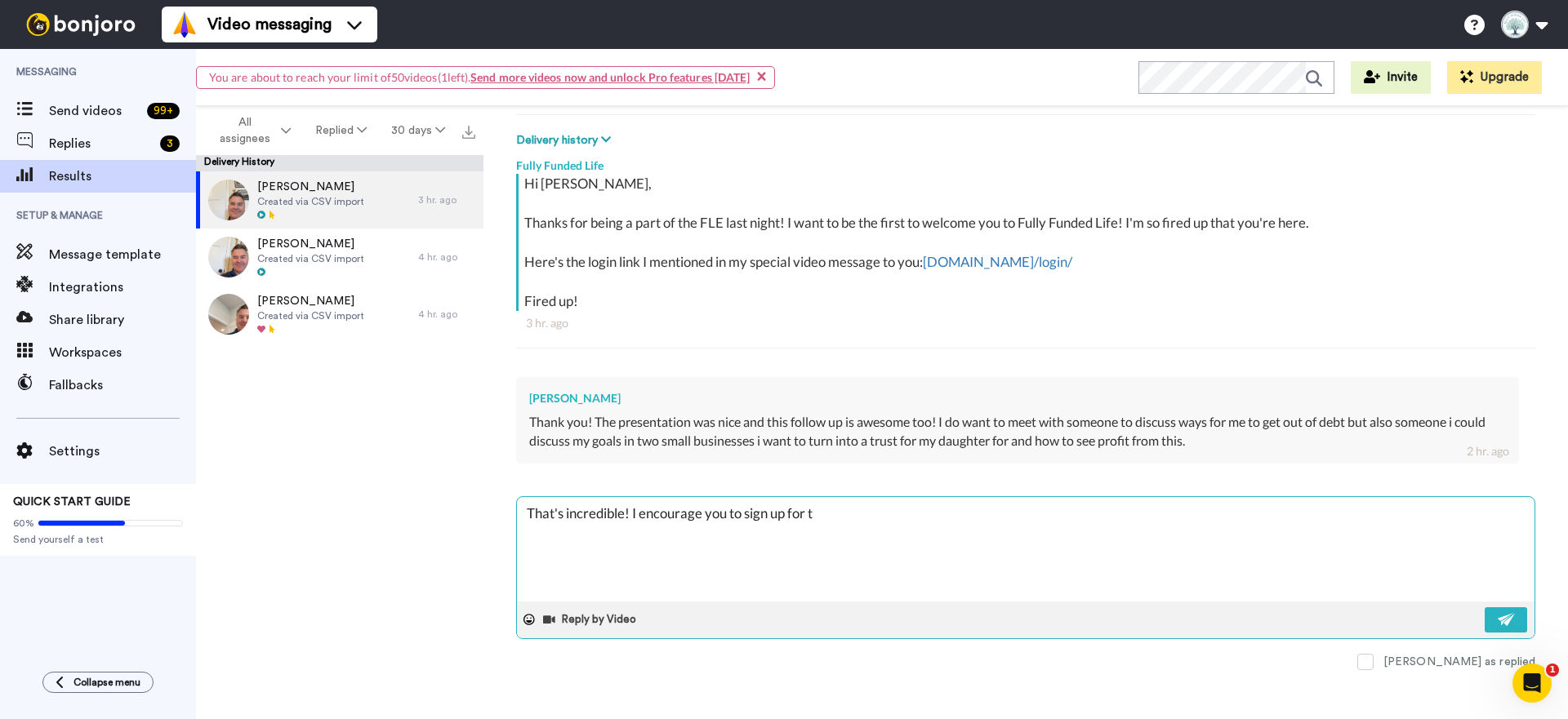
type textarea "x"
type textarea "That's incredible! I encourage you to sign up for th"
type textarea "x"
type textarea "That's incredible! I encourage you to sign up for the"
type textarea "x"
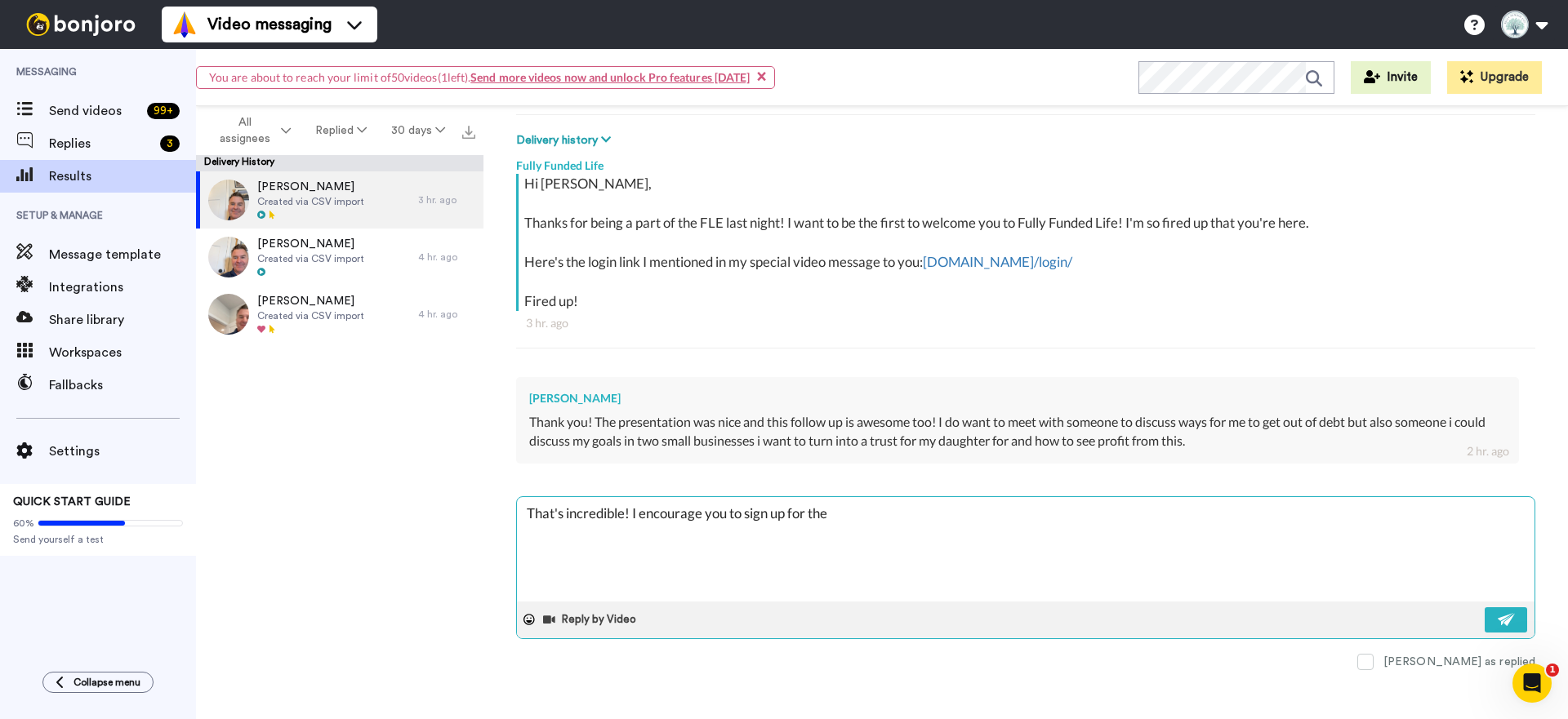
type textarea "That's incredible! I encourage you to sign up for the"
type textarea "x"
type textarea "That's incredible! I encourage you to sign up for the v"
type textarea "x"
type textarea "That's incredible! I encourage you to sign up for the"
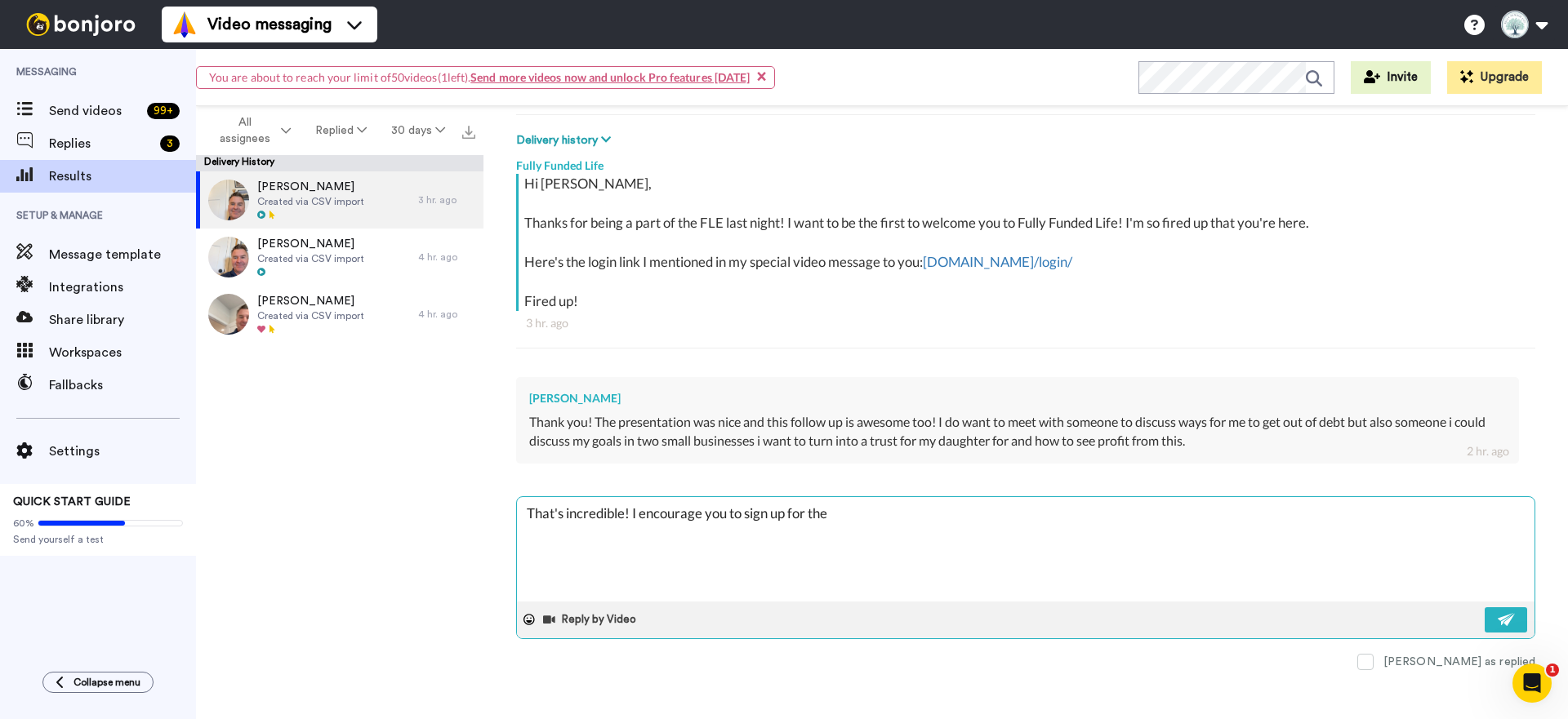
type textarea "x"
type textarea "That's incredible! I encourage you to sign up for the f"
type textarea "x"
type textarea "That's incredible! I encourage you to sign up for the fr"
type textarea "x"
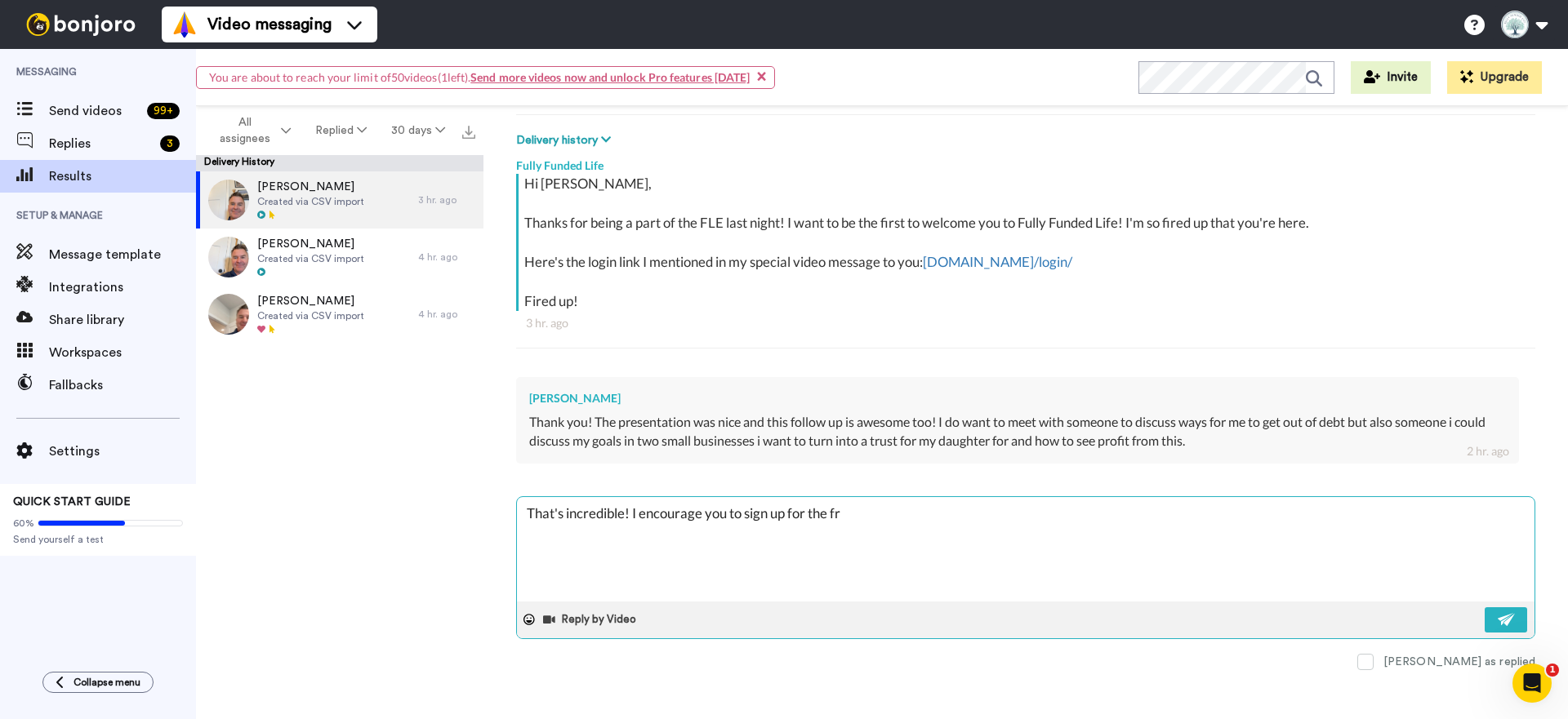
type textarea "That's incredible! I encourage you to sign up for the fre"
type textarea "x"
type textarea "That's incredible! I encourage you to sign up for the free"
type textarea "x"
type textarea "That's incredible! I encourage you to sign up for the free"
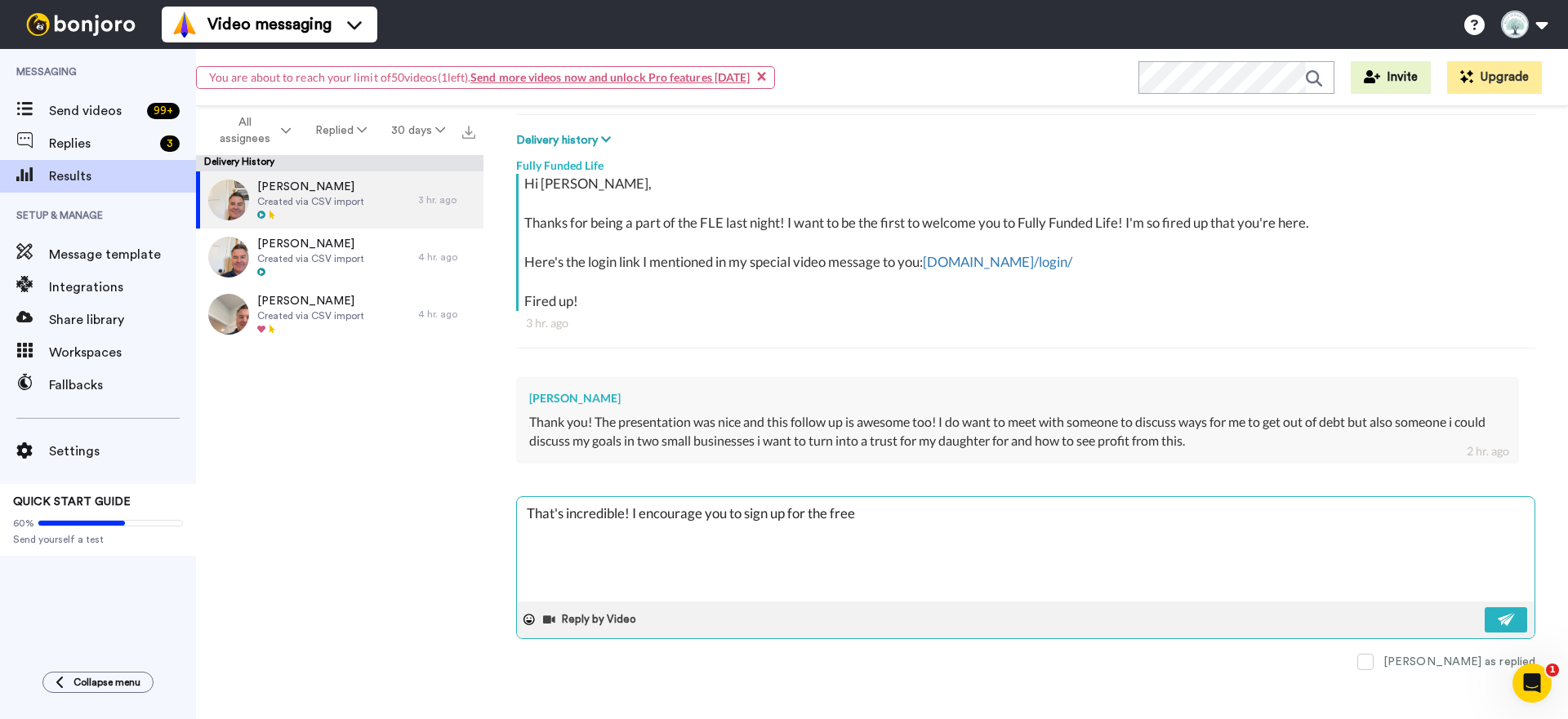
type textarea "x"
type textarea "That's incredible! I encourage you to sign up for the free c"
type textarea "x"
type textarea "That's incredible! I encourage you to sign up for the free co"
type textarea "x"
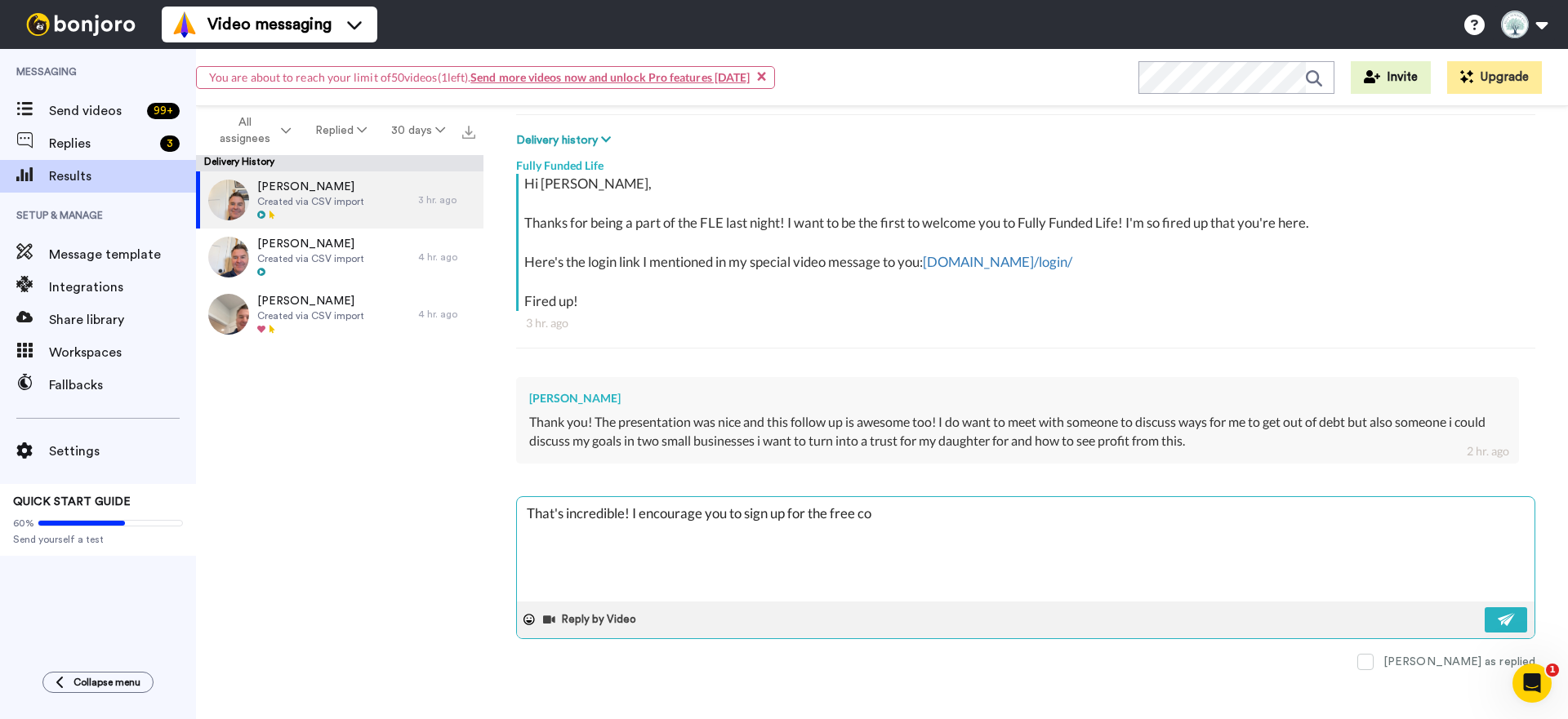
type textarea "That's incredible! I encourage you to sign up for the free coa"
type textarea "x"
type textarea "That's incredible! I encourage you to sign up for the free coac"
type textarea "x"
type textarea "That's incredible! I encourage you to sign up for the free coach"
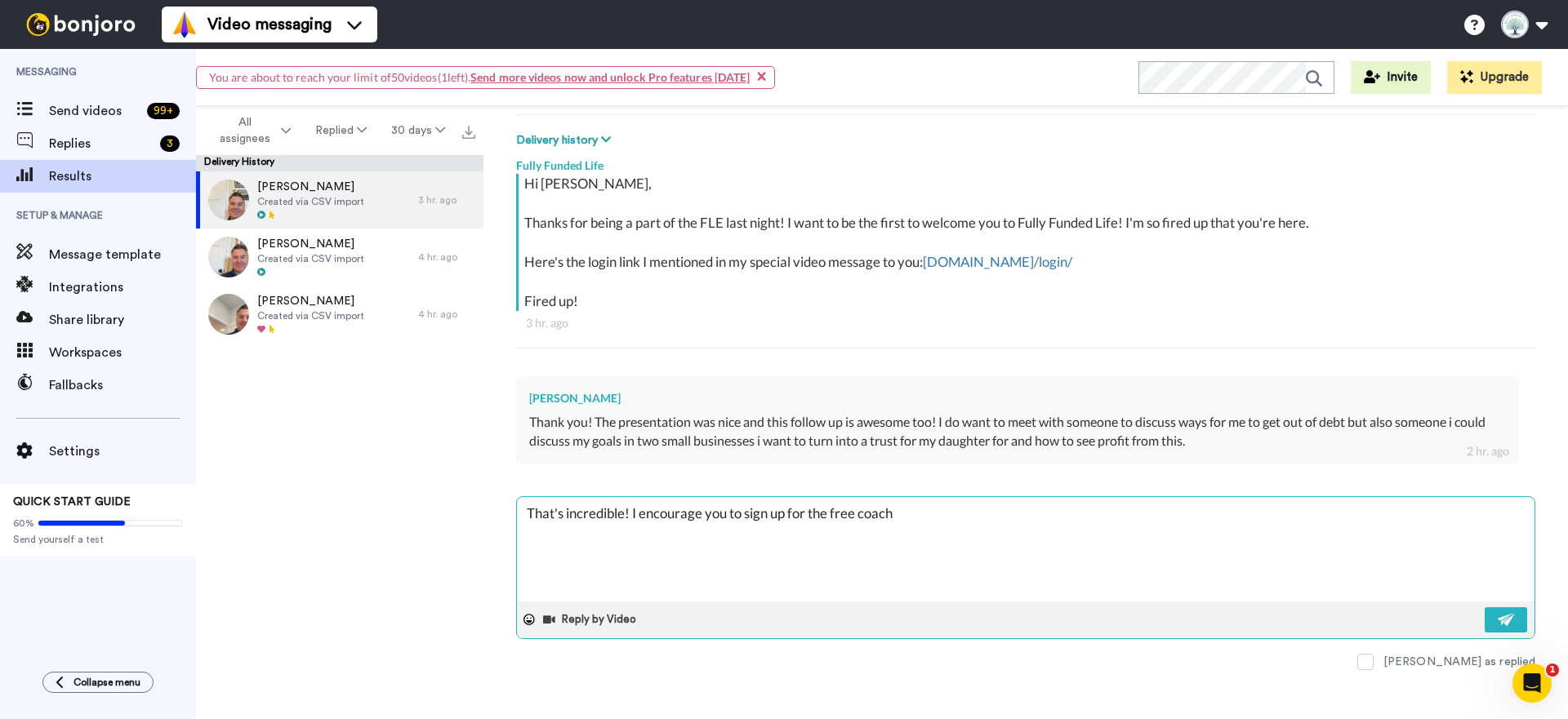
type textarea "x"
type textarea "That's incredible! I encourage you to sign up for the free coachi"
type textarea "x"
type textarea "That's incredible! I encourage you to sign up for the free coachin"
type textarea "x"
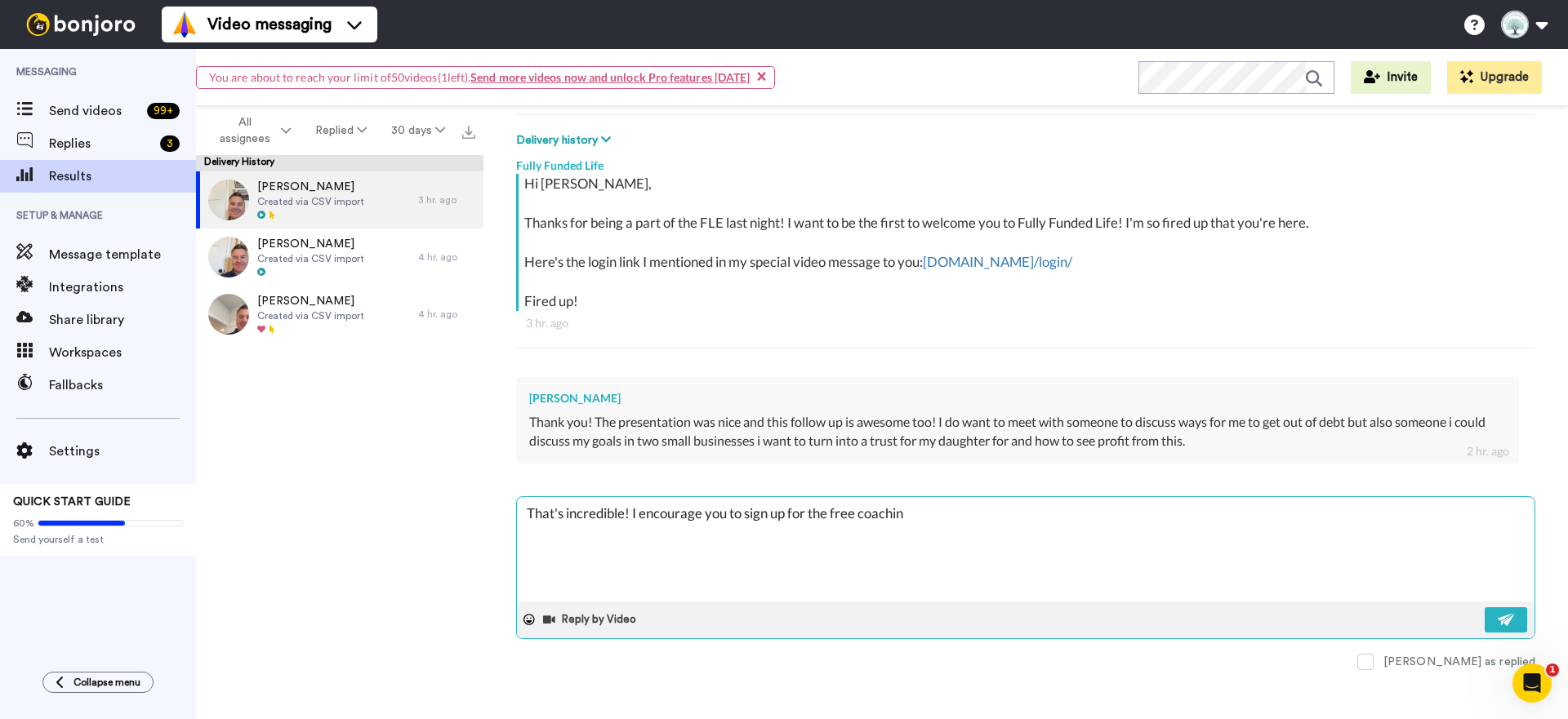
type textarea "That's incredible! I encourage you to sign up for the free coaching"
type textarea "x"
type textarea "That's incredible! I encourage you to sign up for the free coaching"
type textarea "x"
type textarea "That's incredible! I encourage you to sign up for the free coaching o"
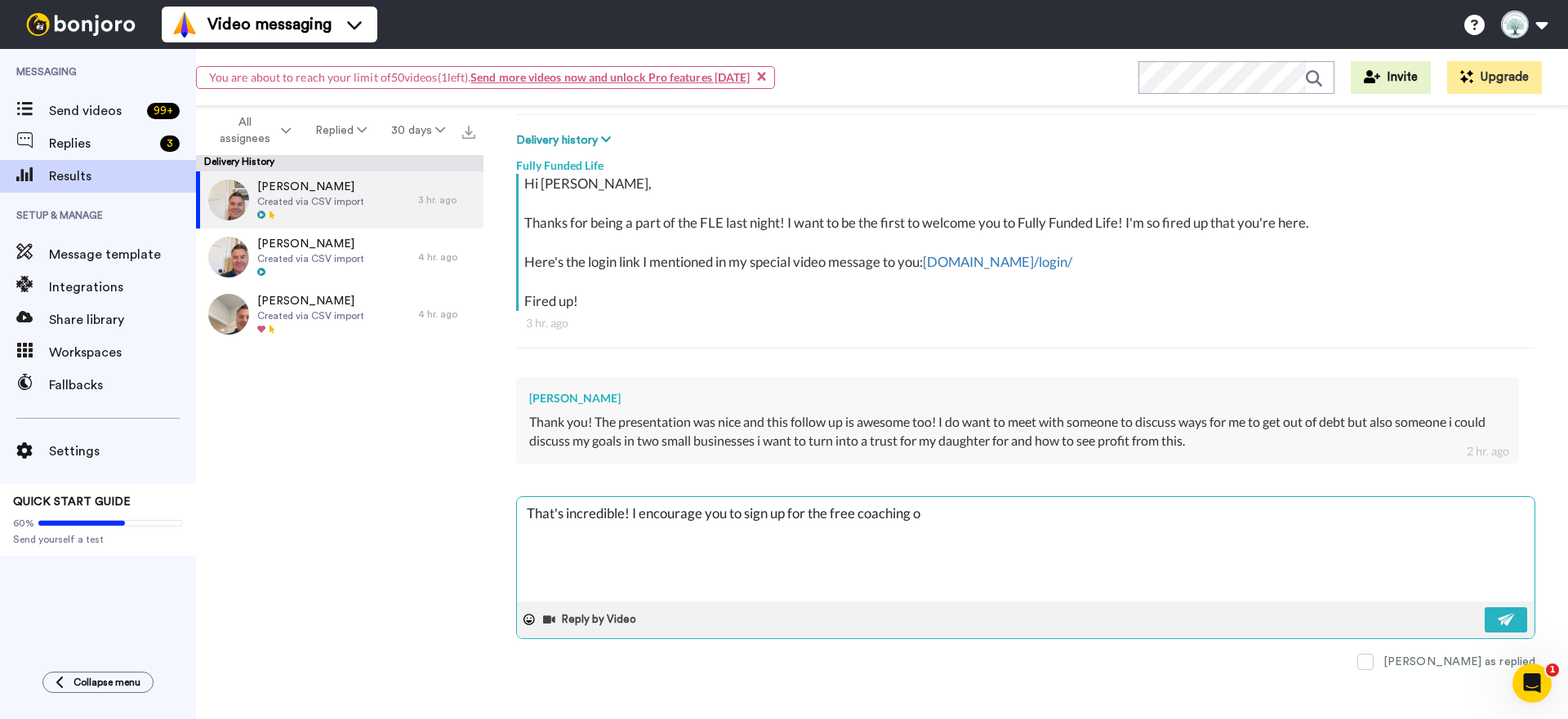
type textarea "x"
type textarea "That's incredible! I encourage you to sign up for the free coaching op"
type textarea "x"
type textarea "That's incredible! I encourage you to sign up for the free coaching opt"
type textarea "x"
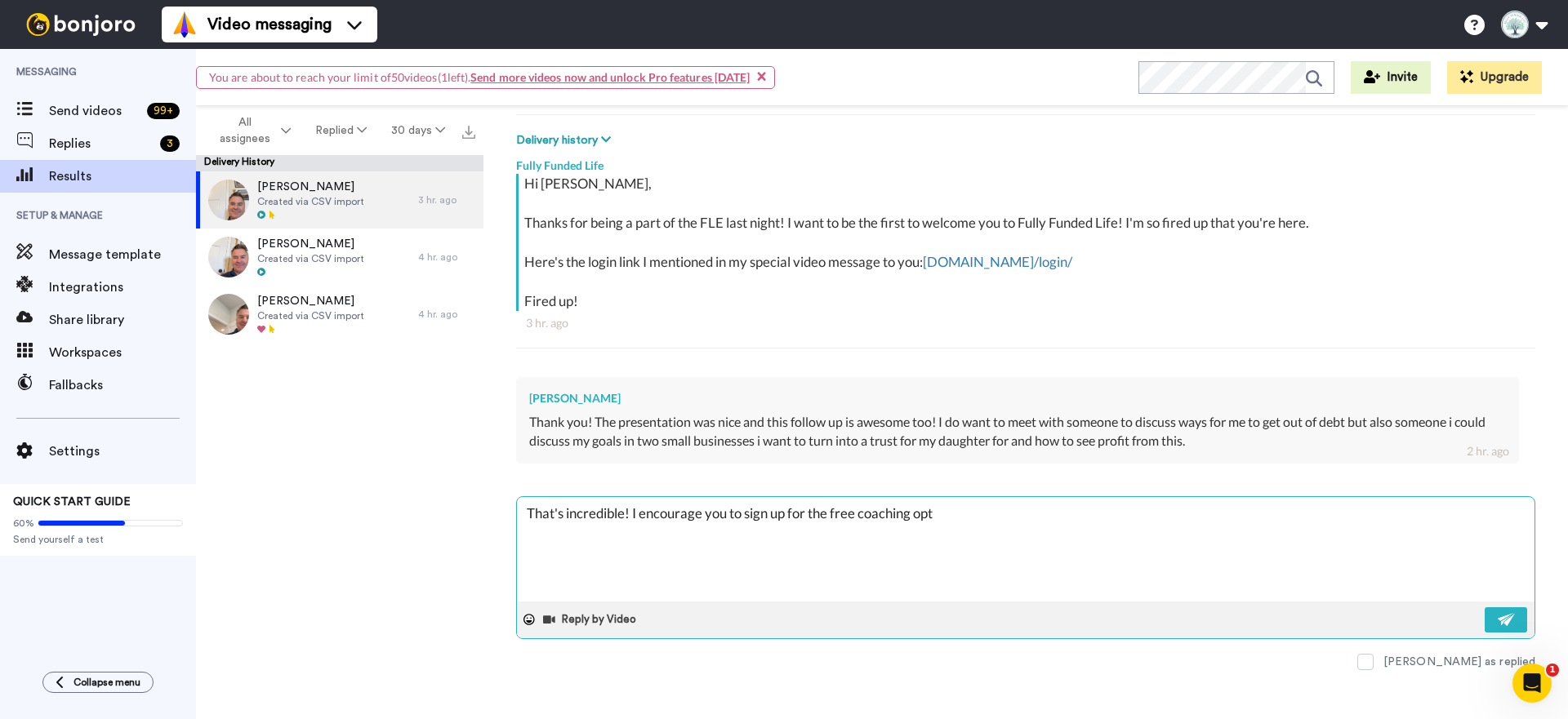
type textarea "That's incredible! I encourage you to sign up for the free coaching opti"
type textarea "x"
type textarea "That's incredible! I encourage you to sign up for the free coaching optio"
type textarea "x"
type textarea "That's incredible! I encourage you to sign up for the free coaching option"
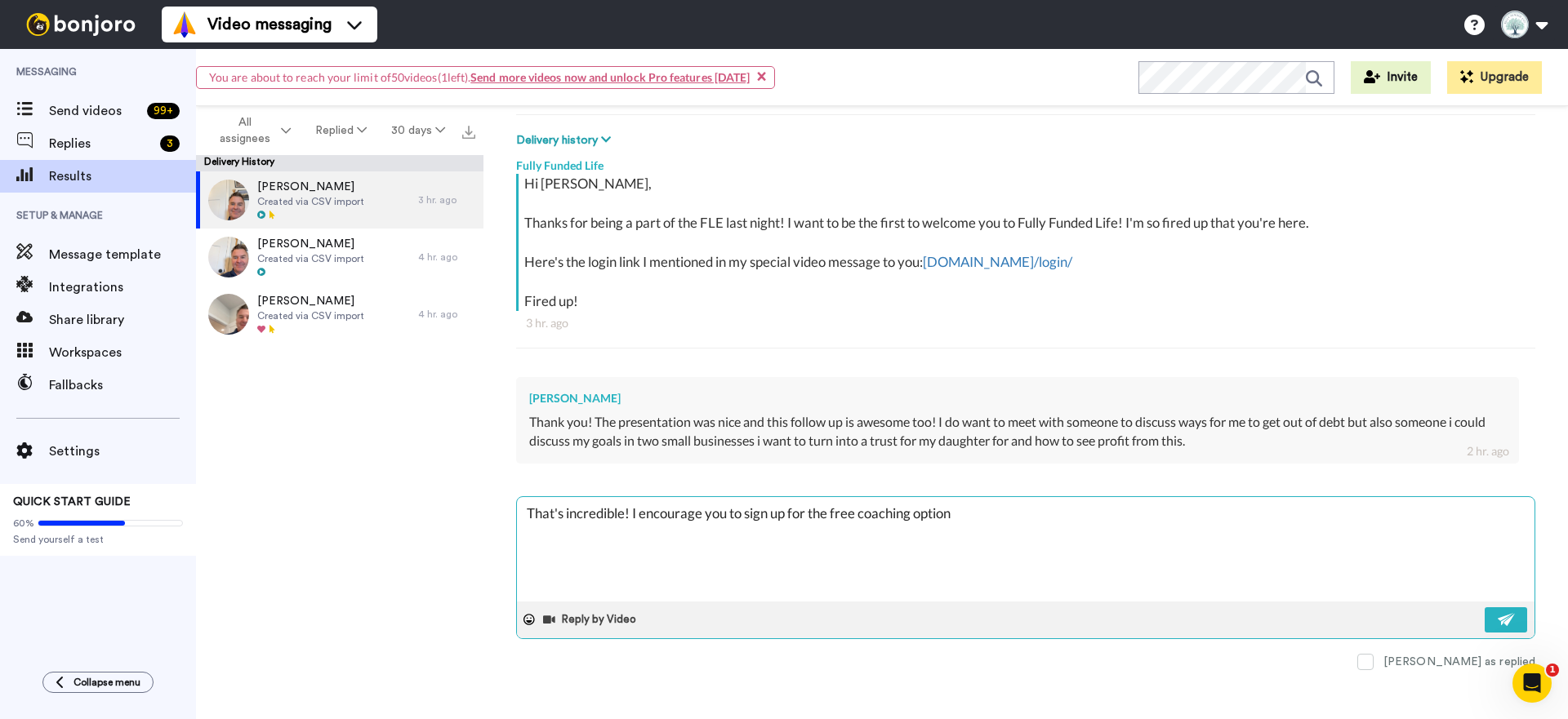
type textarea "x"
type textarea "That's incredible! I encourage you to sign up for the free coaching option"
type textarea "x"
type textarea "That's incredible! I encourage you to sign up for the free coaching option i"
type textarea "x"
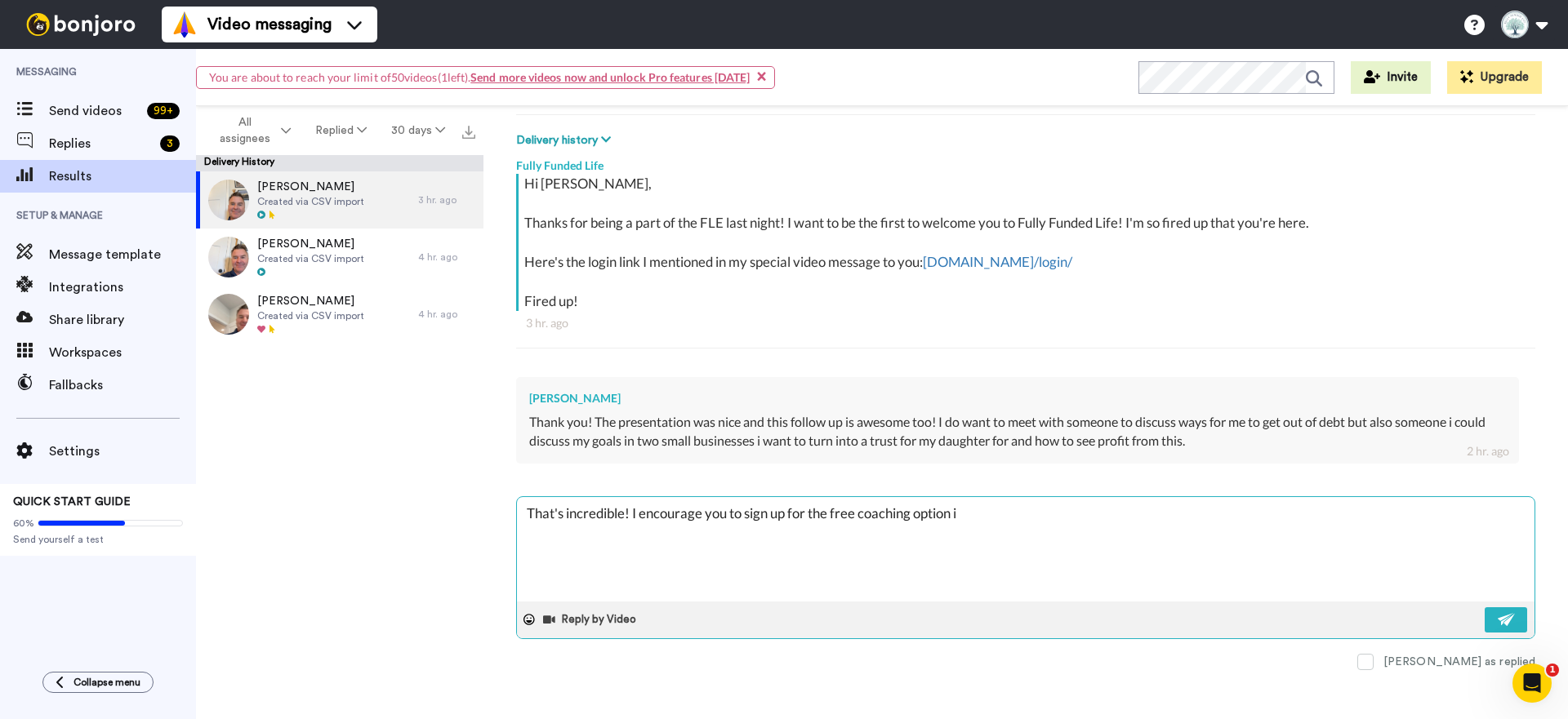
type textarea "That's incredible! I encourage you to sign up for the free coaching option in"
type textarea "x"
type textarea "That's incredible! I encourage you to sign up for the free coaching option in"
type textarea "x"
type textarea "That's incredible! I encourage you to sign up for the free coaching option in F"
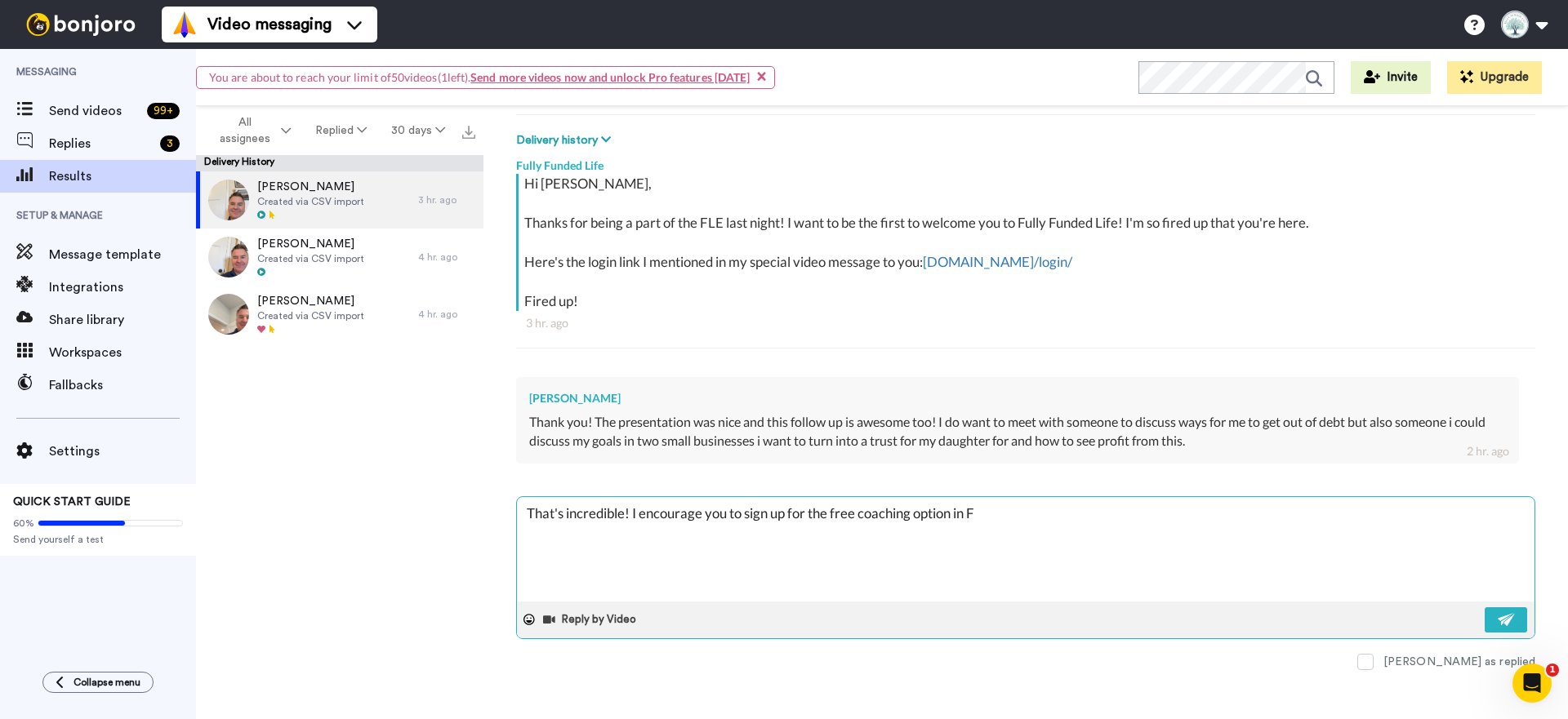
type textarea "x"
type textarea "That's incredible! I encourage you to sign up for the free coaching option in Fu"
type textarea "x"
type textarea "That's incredible! I encourage you to sign up for the free coaching option in F…"
type textarea "x"
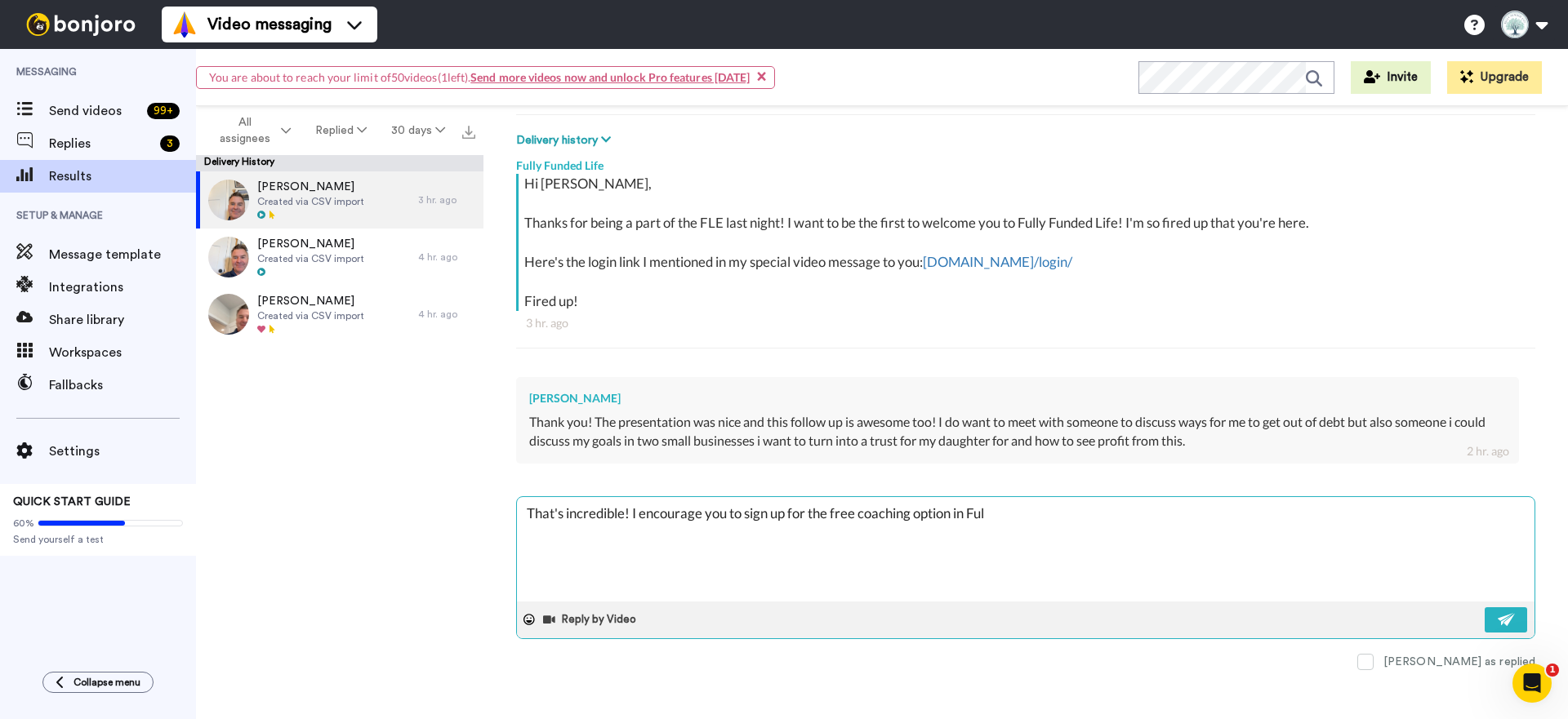
type textarea "That's incredible! I encourage you to sign up for the free coaching option in F…"
type textarea "x"
type textarea "That's incredible! I encourage you to sign up for the free coaching option in F…"
type textarea "x"
type textarea "That's incredible! I encourage you to sign up for the free coaching option in F…"
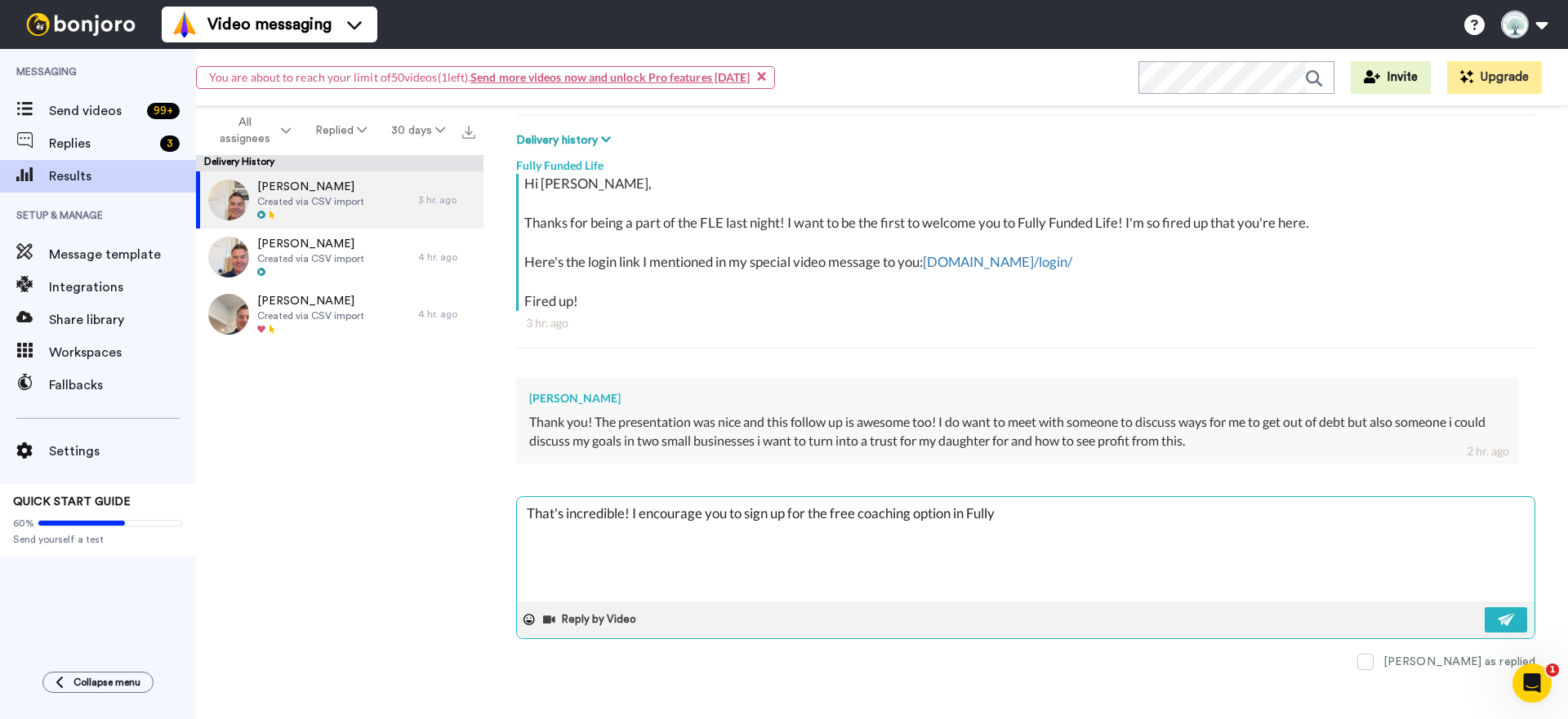
type textarea "x"
type textarea "That's incredible! I encourage you to sign up for the free coaching option in F…"
type textarea "x"
type textarea "That's incredible! I encourage you to sign up for the free coaching option in F…"
type textarea "x"
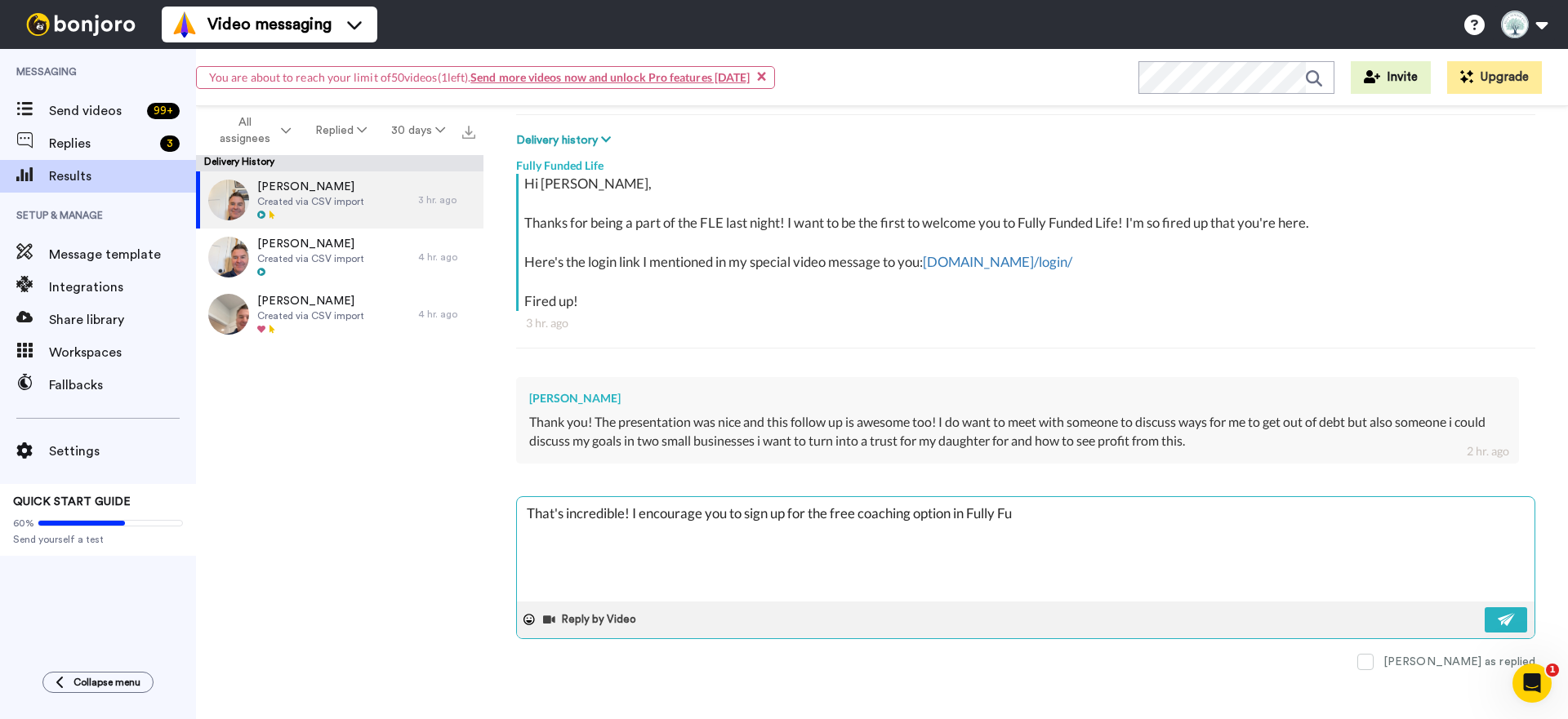
type textarea "That's incredible! I encourage you to sign up for the free coaching option in F…"
type textarea "x"
type textarea "That's incredible! I encourage you to sign up for the free coaching option in F…"
type textarea "x"
type textarea "That's incredible! I encourage you to sign up for the free coaching option in F…"
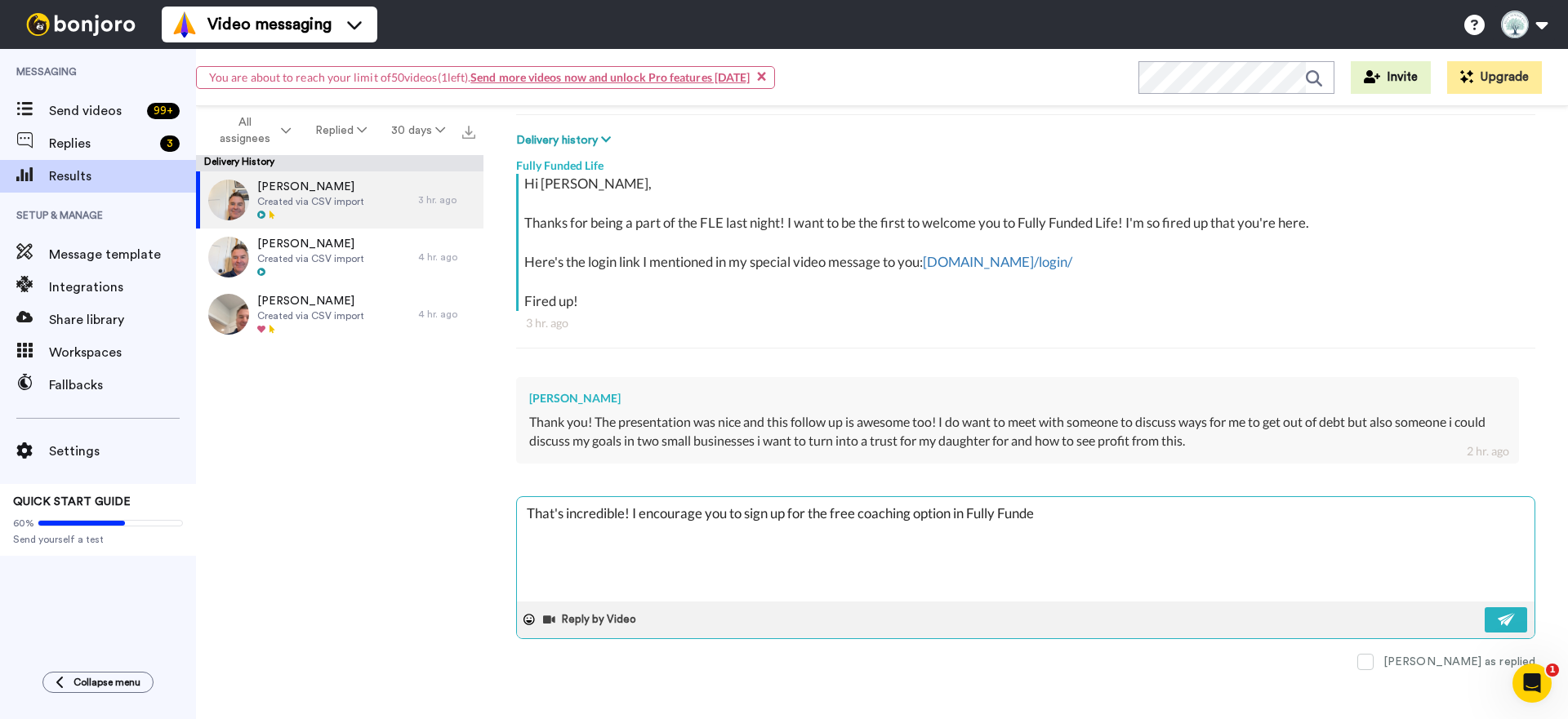
type textarea "x"
type textarea "That's incredible! I encourage you to sign up for the free coaching option in F…"
type textarea "x"
type textarea "That's incredible! I encourage you to sign up for the free coaching option in F…"
type textarea "x"
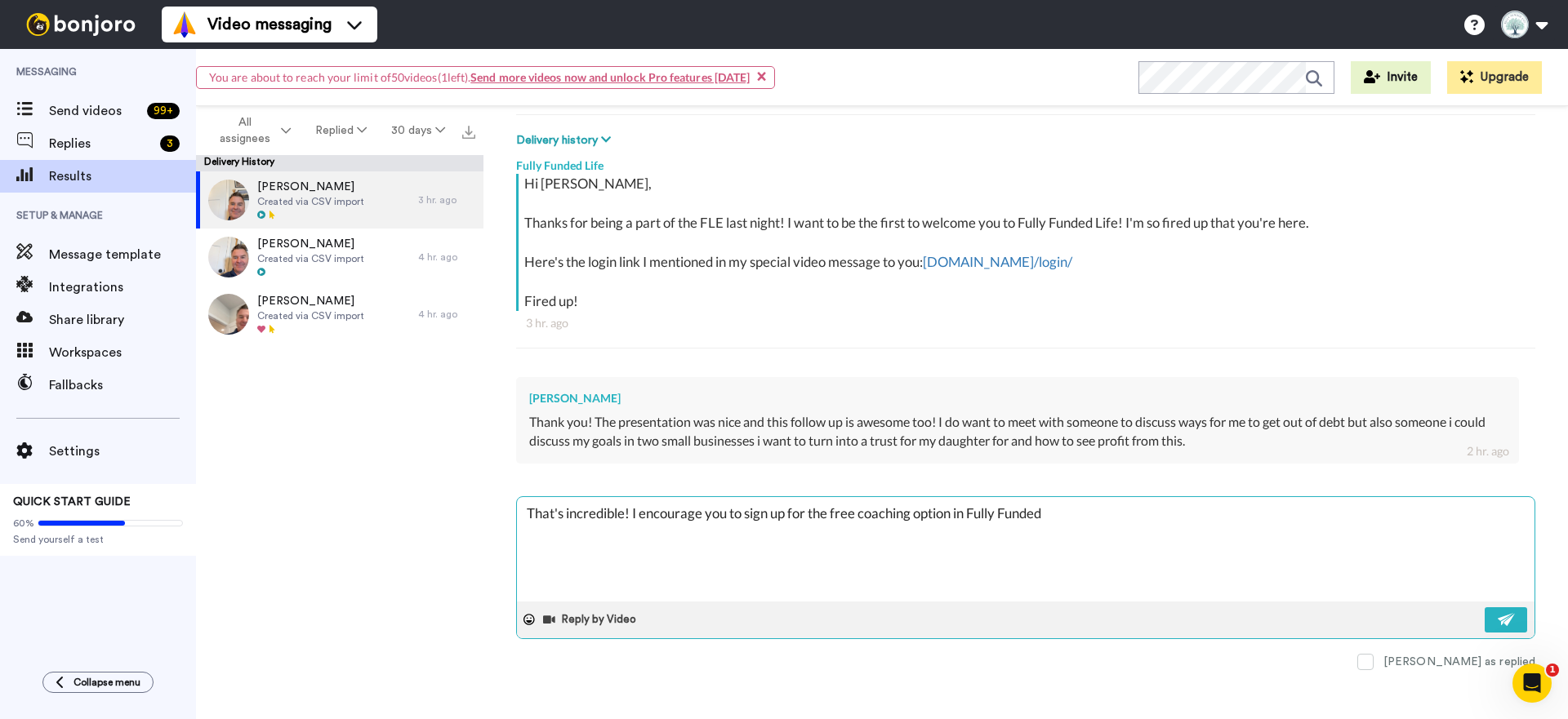
type textarea "That's incredible! I encourage you to sign up for the free coaching option in F…"
type textarea "x"
type textarea "That's incredible! I encourage you to sign up for the free coaching option in F…"
type textarea "x"
type textarea "That's incredible! I encourage you to sign up for the free coaching option in F…"
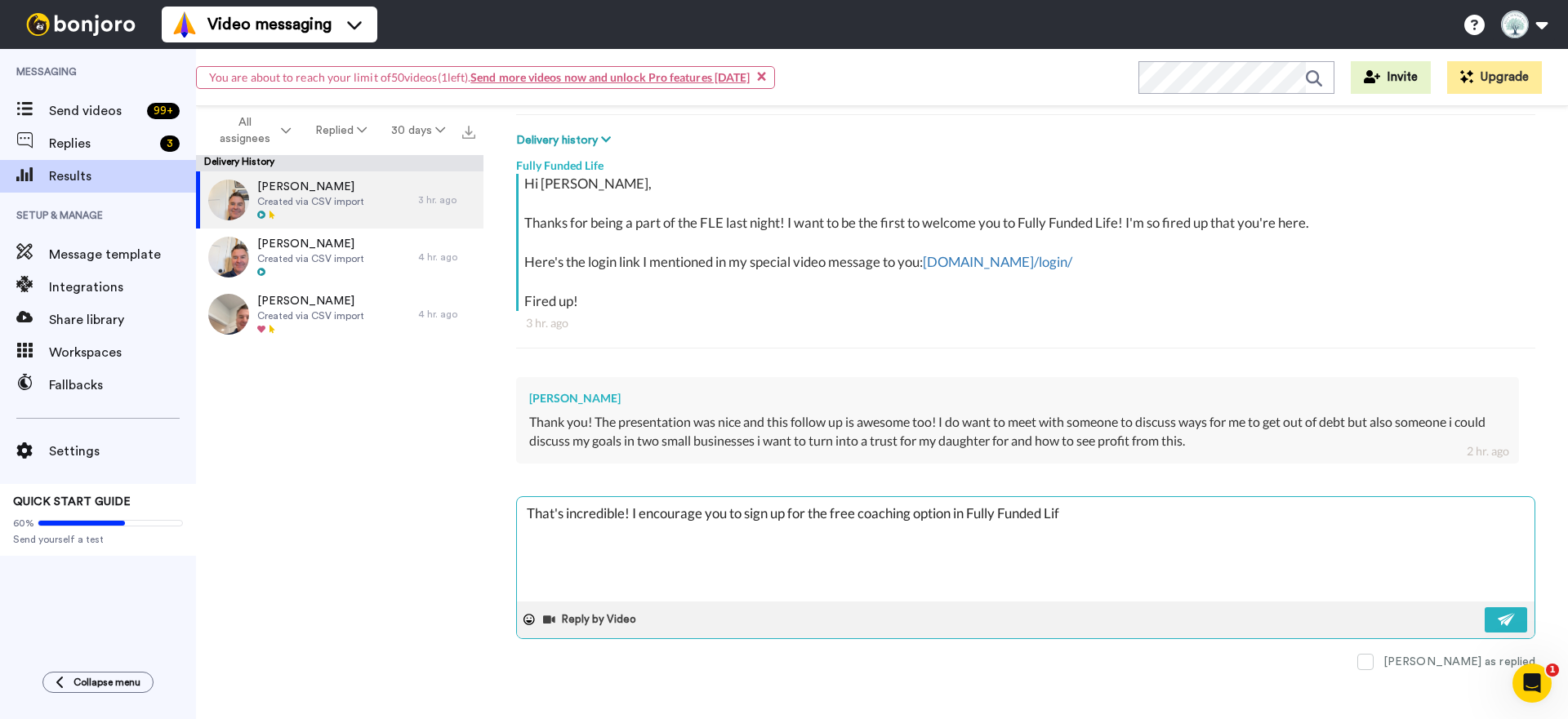
type textarea "x"
type textarea "That's incredible! I encourage you to sign up for the free coaching option in F…"
type textarea "x"
type textarea "That's incredible! I encourage you to sign up for the free coaching option in F…"
type textarea "x"
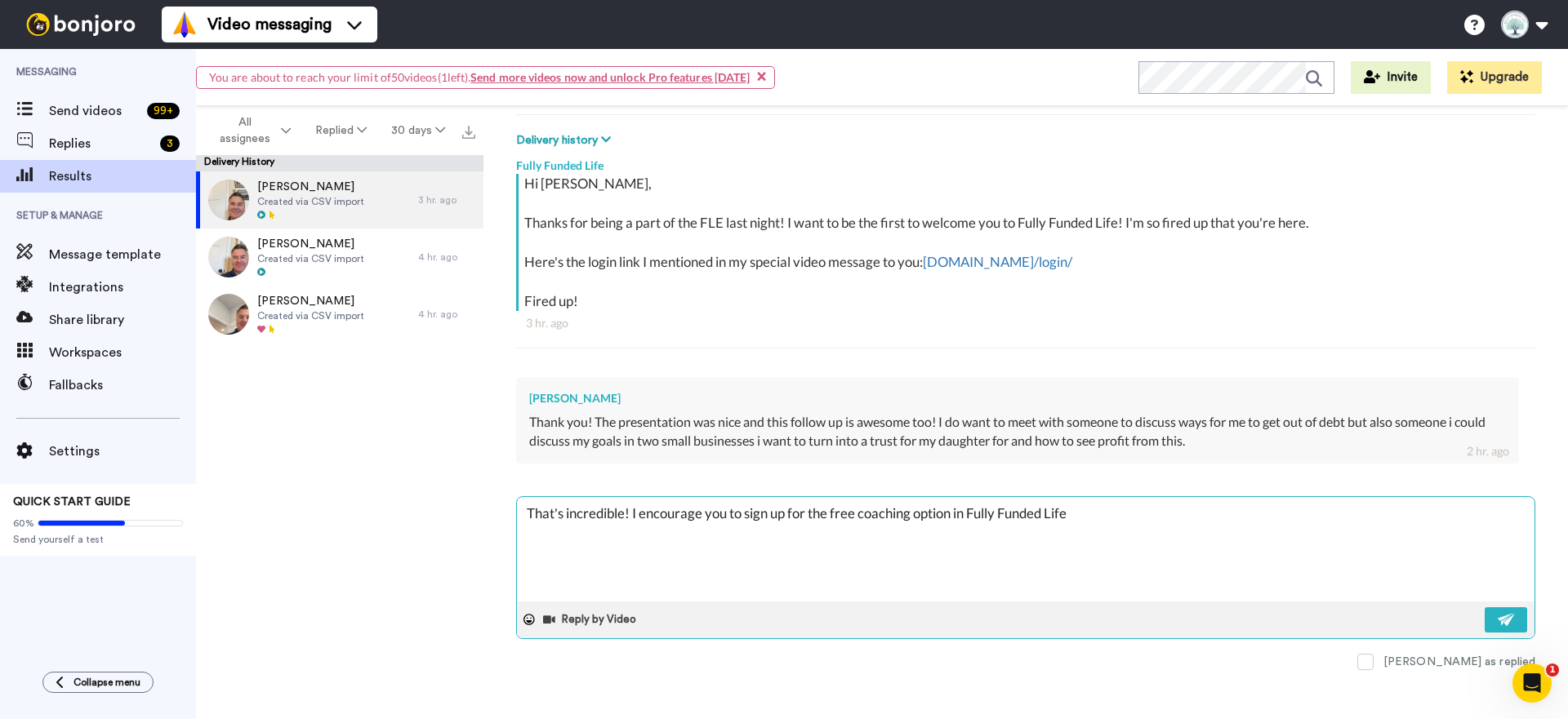
type textarea "That's incredible! I encourage you to sign up for the free coaching option in F…"
type textarea "x"
type textarea "That's incredible! I encourage you to sign up for the free coaching option in F…"
type textarea "x"
type textarea "That's incredible! I encourage you to sign up for the free coaching option in F…"
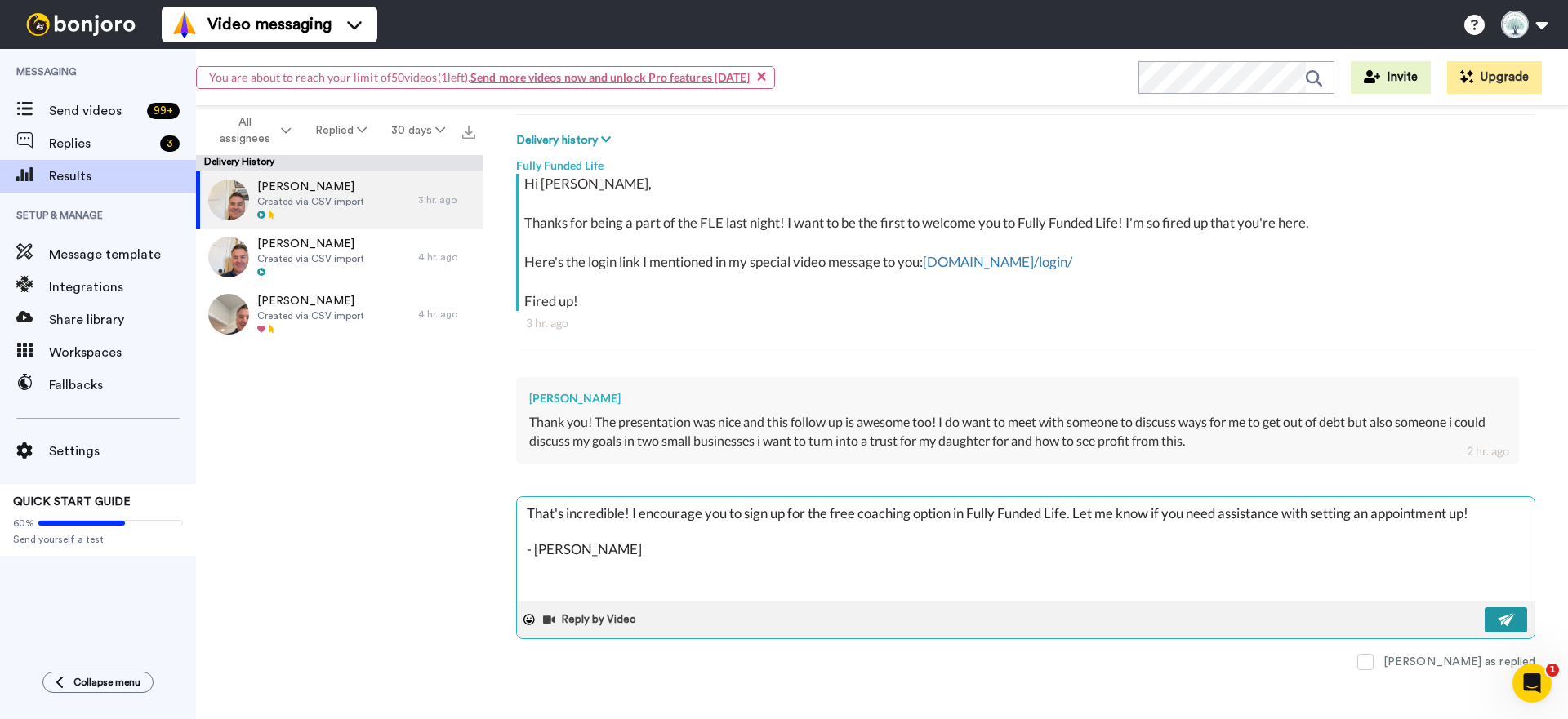
click at [1512, 622] on img at bounding box center [1506, 619] width 18 height 13
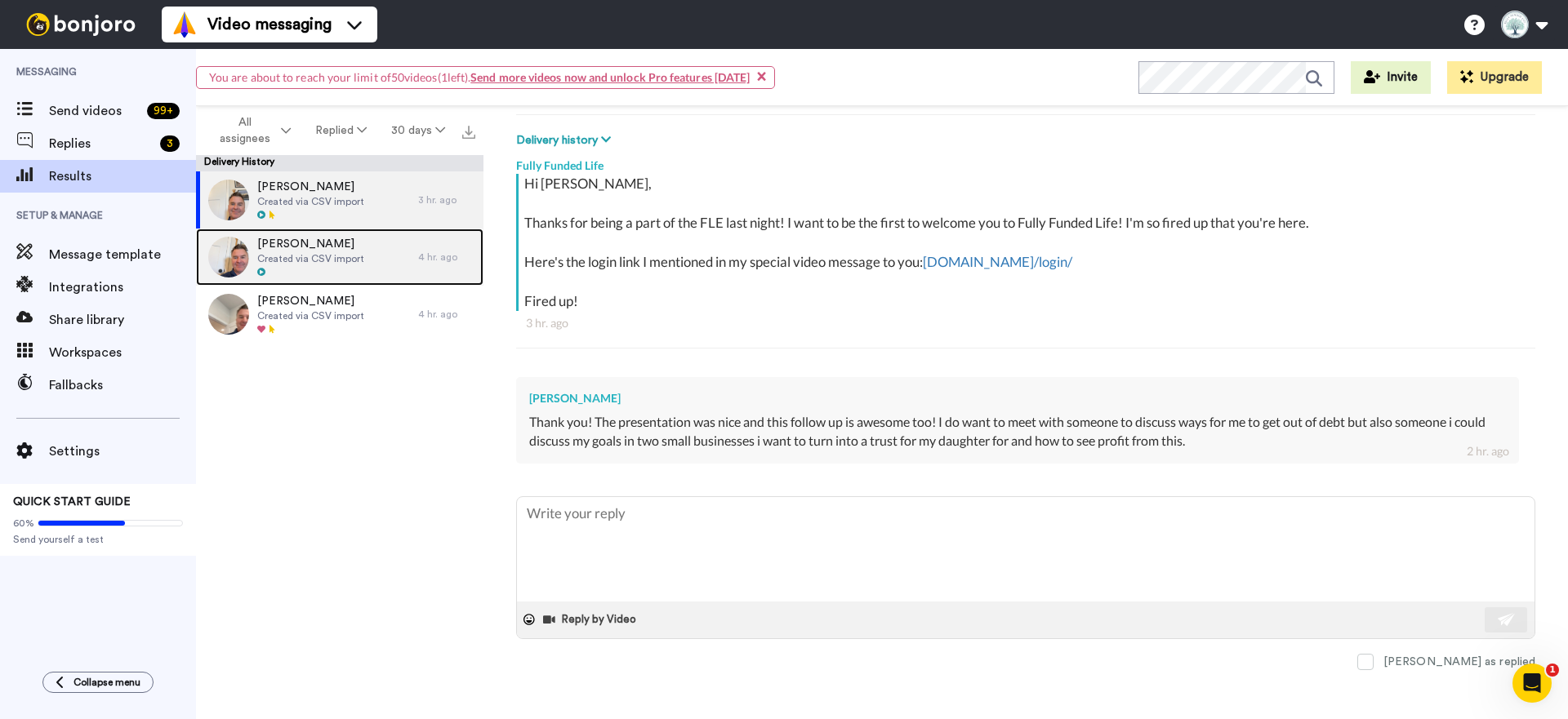
click at [324, 257] on span "Created via CSV import" at bounding box center [311, 259] width 107 height 13
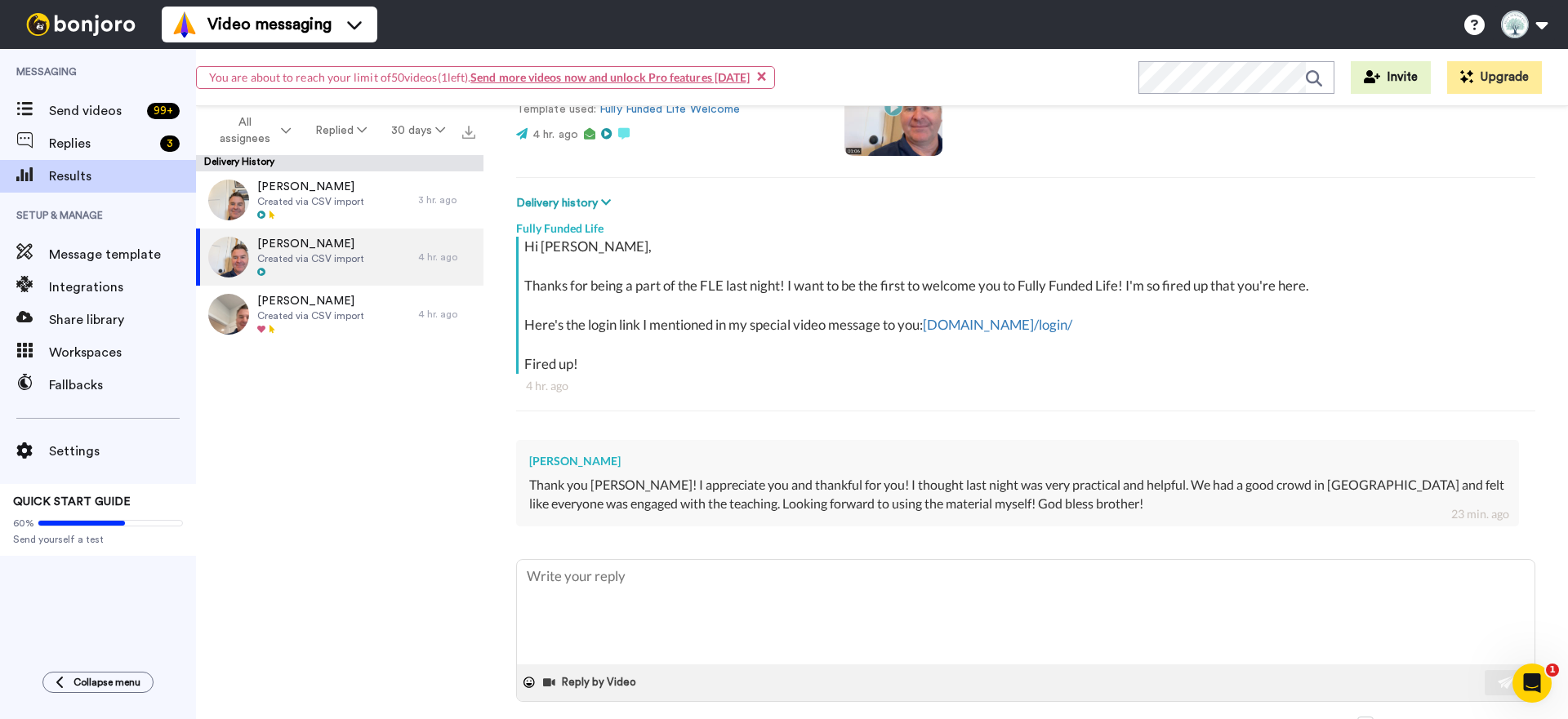
scroll to position [233, 0]
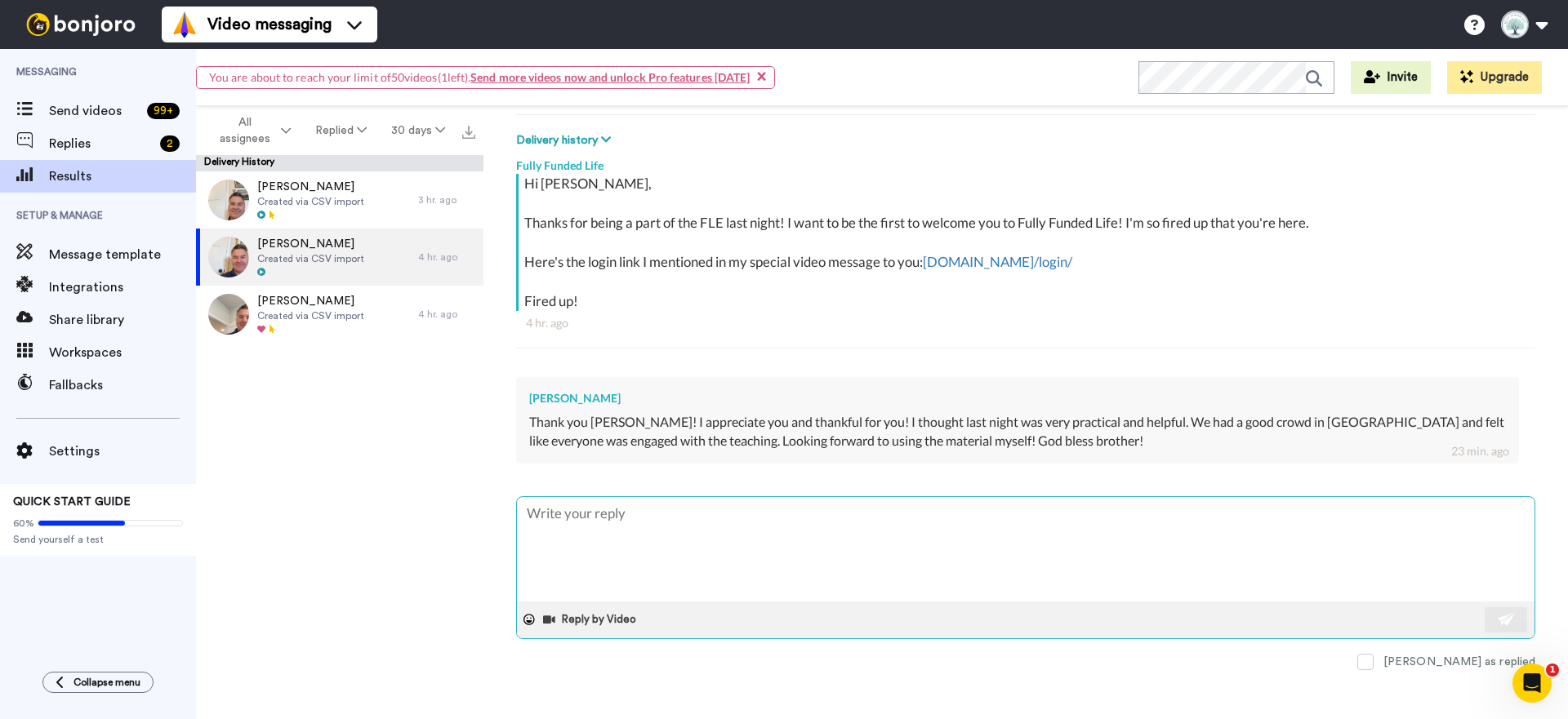
click at [869, 542] on textarea at bounding box center [1025, 549] width 1018 height 105
click at [1502, 613] on img at bounding box center [1506, 619] width 18 height 13
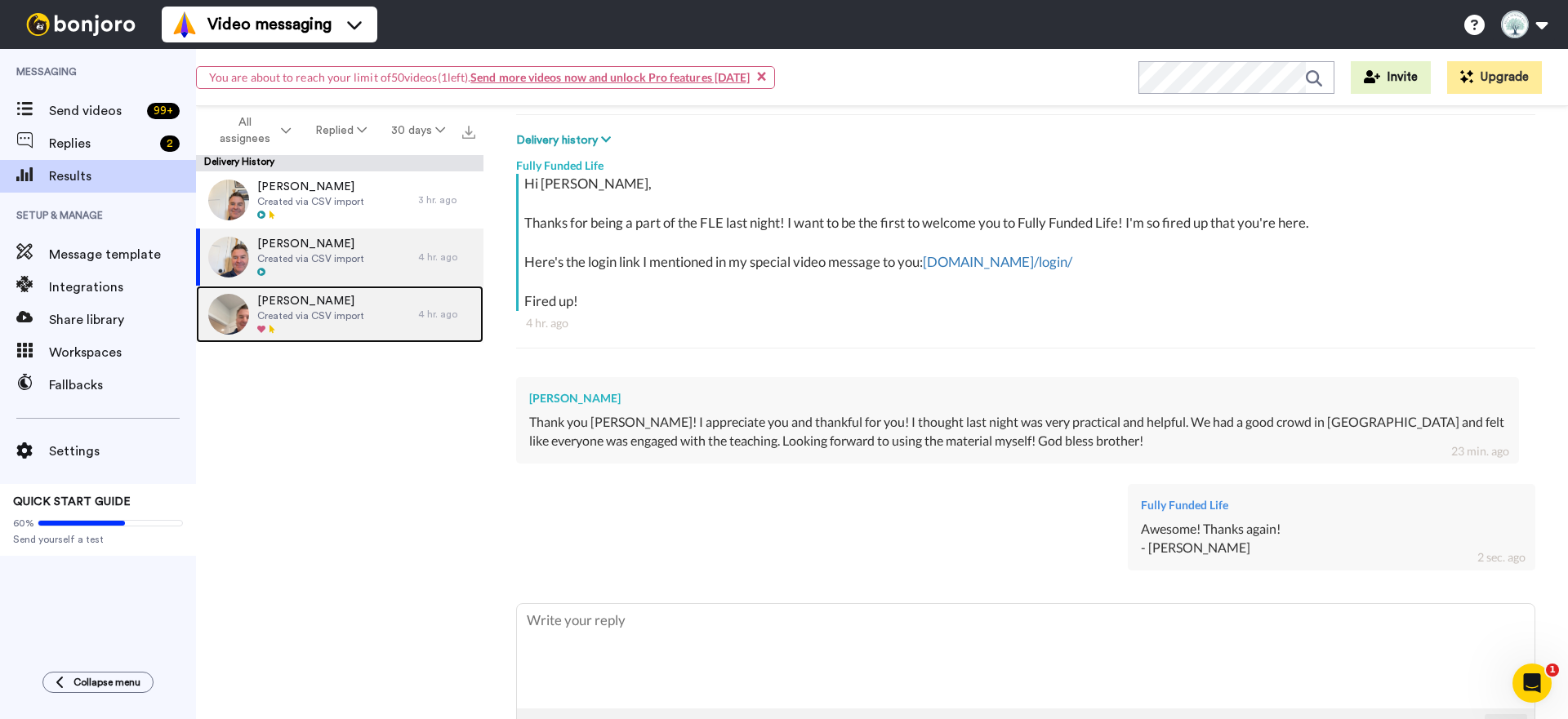
click at [314, 319] on span "Created via CSV import" at bounding box center [311, 316] width 107 height 13
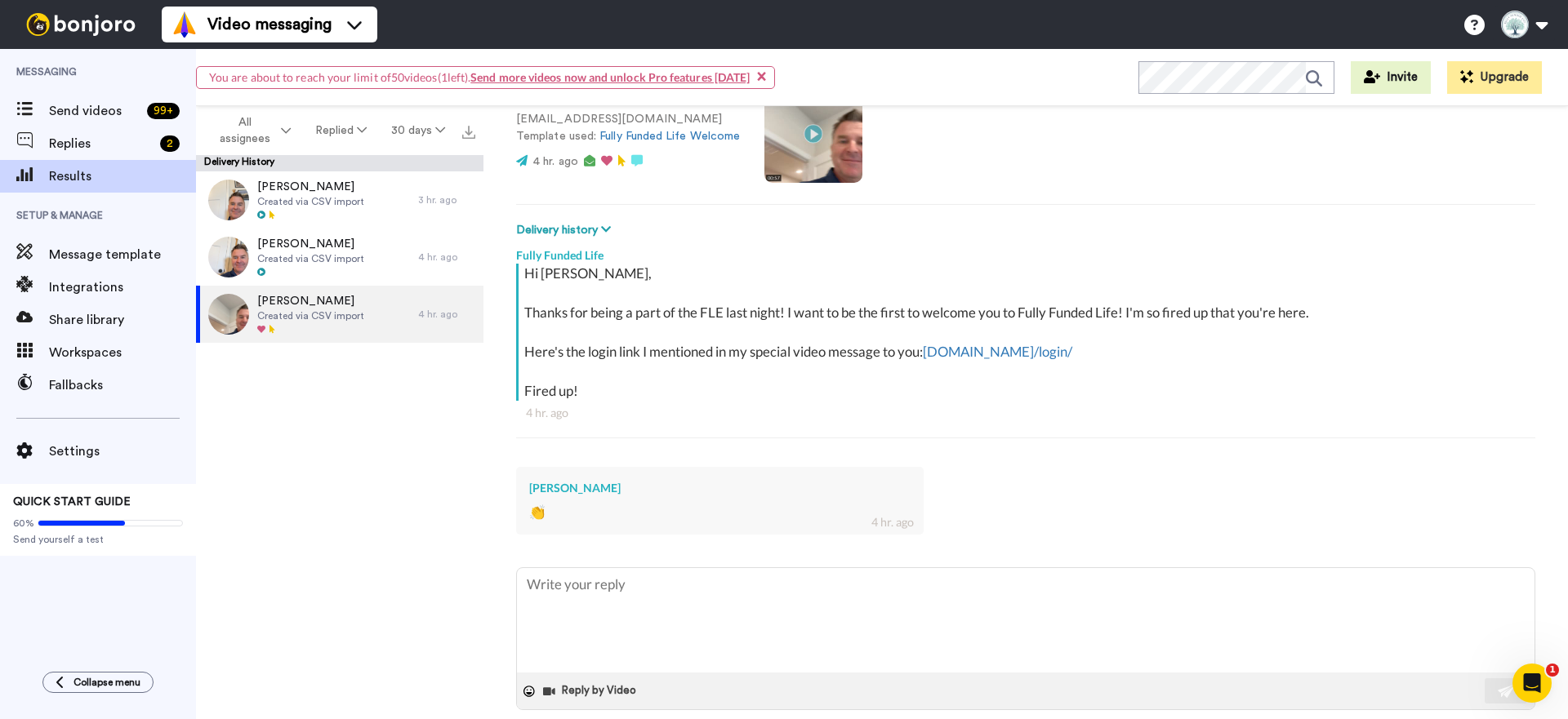
scroll to position [144, 0]
click at [75, 110] on span "Send videos" at bounding box center [95, 111] width 92 height 20
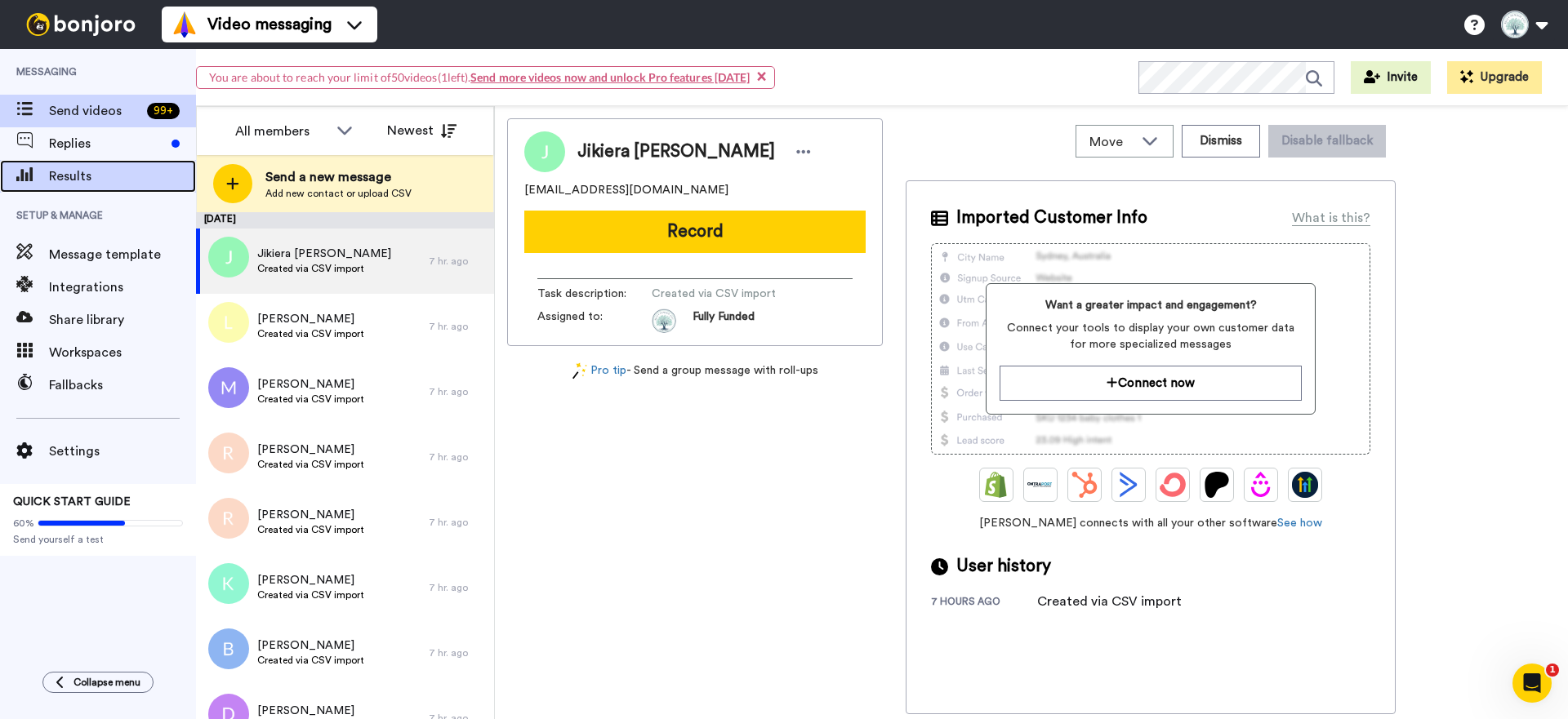
click at [63, 179] on span "Results" at bounding box center [122, 177] width 147 height 20
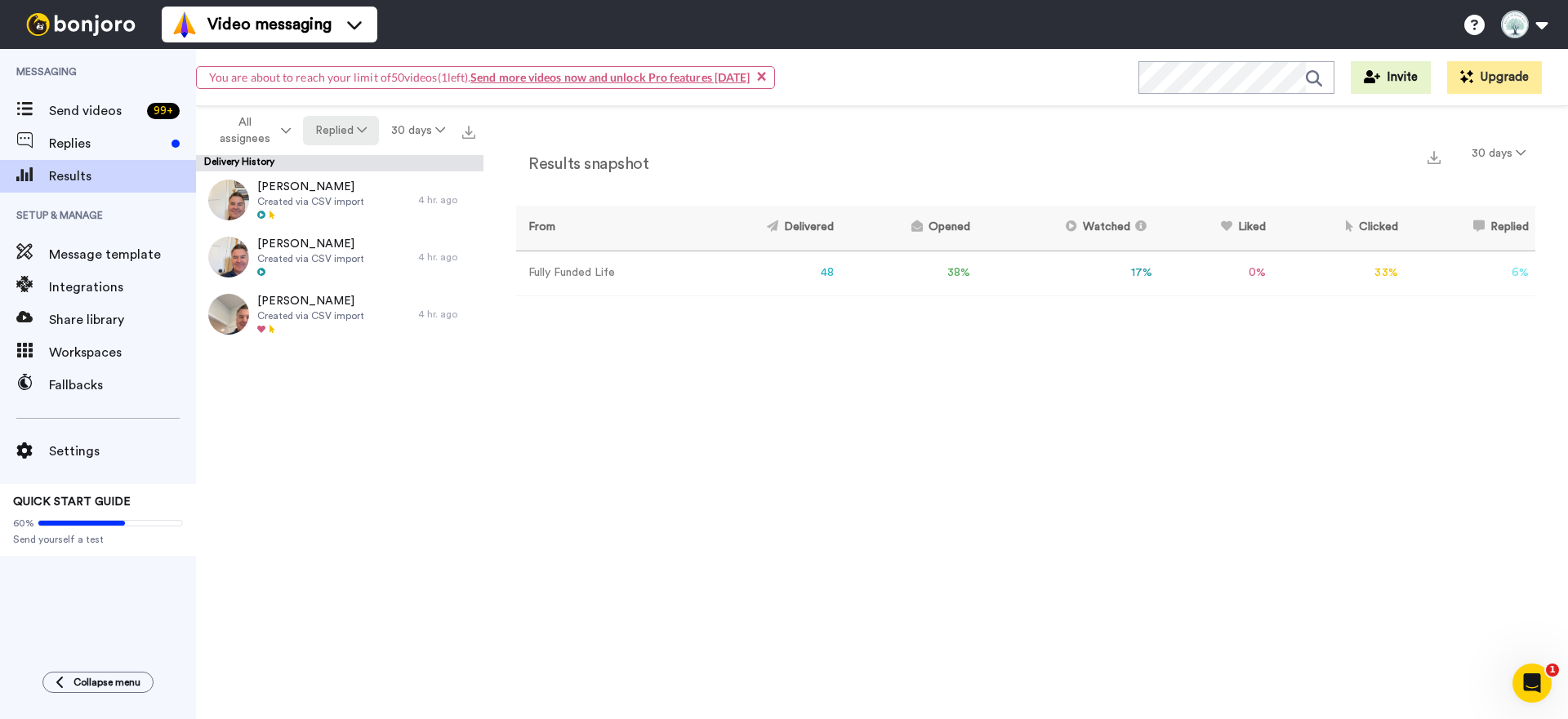
click at [331, 128] on button "Replied" at bounding box center [341, 130] width 76 height 29
click at [337, 160] on div "Delivered" at bounding box center [343, 164] width 76 height 18
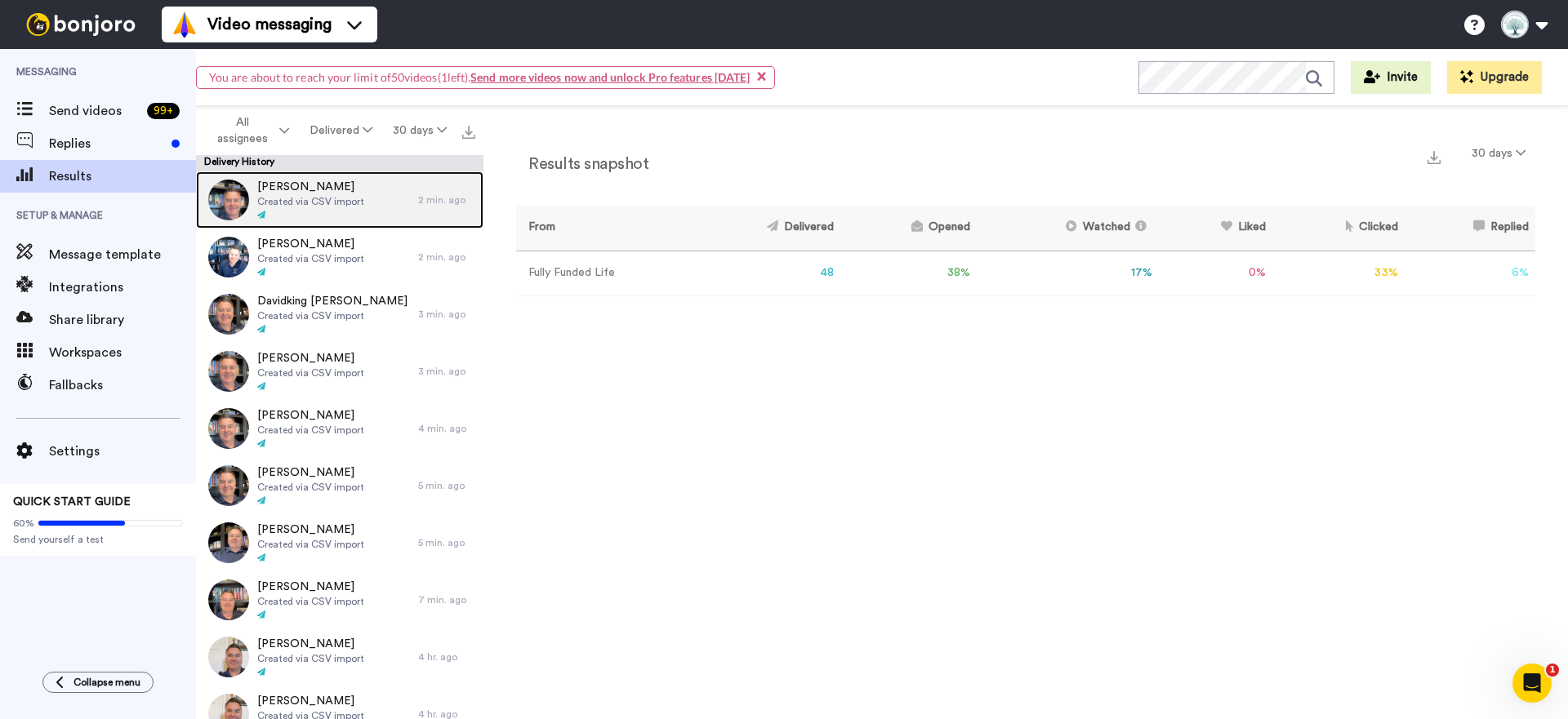
click at [314, 199] on span "Created via CSV import" at bounding box center [311, 201] width 107 height 13
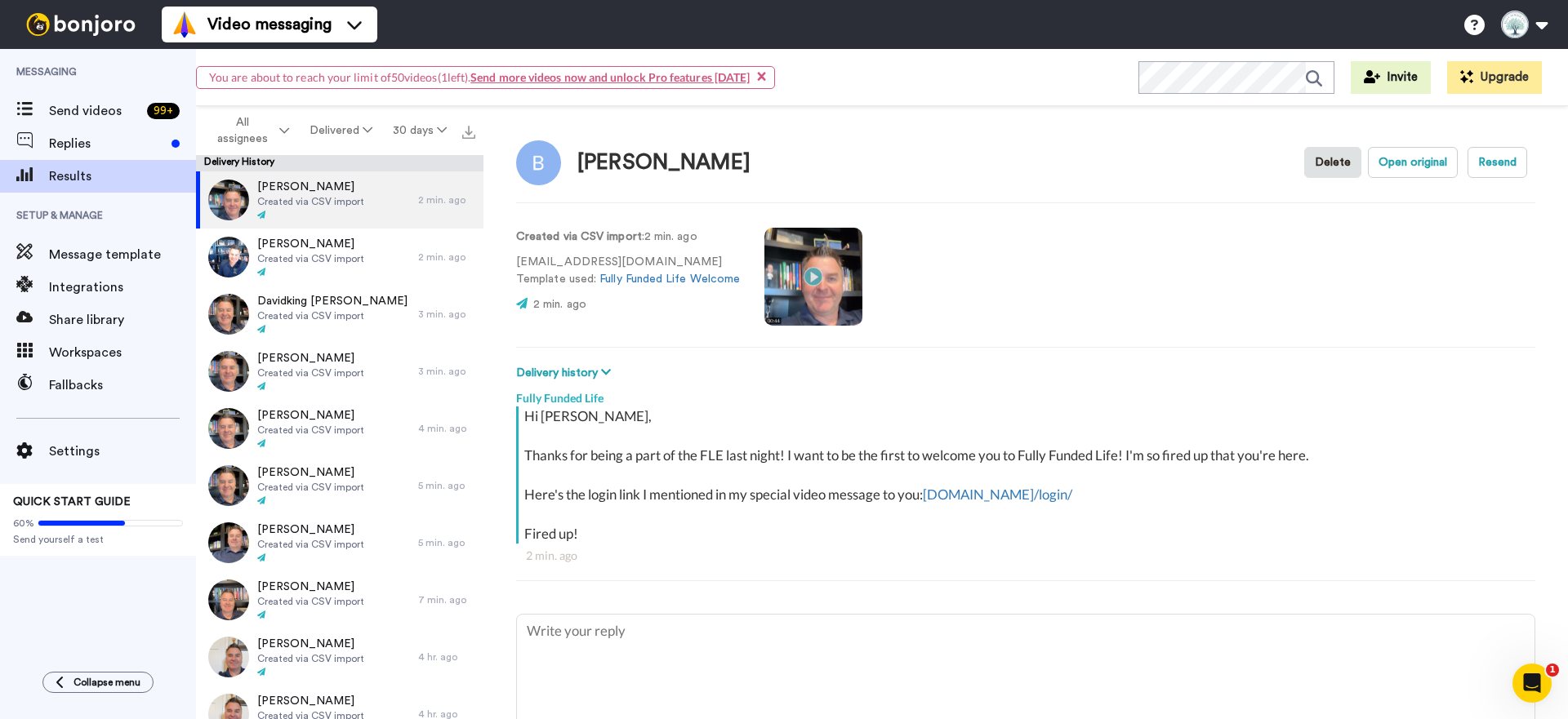
click at [810, 275] on video at bounding box center [813, 277] width 98 height 98
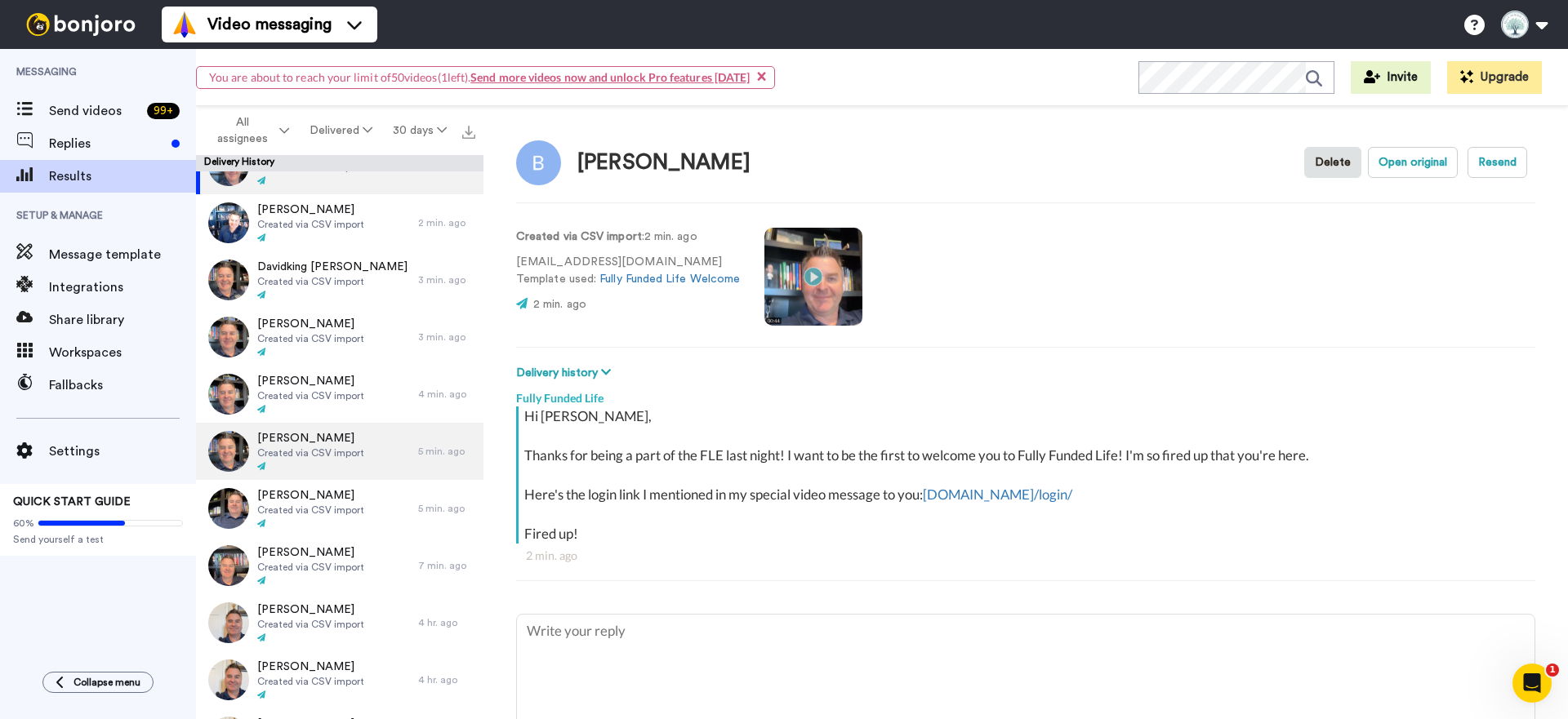
scroll to position [42, 0]
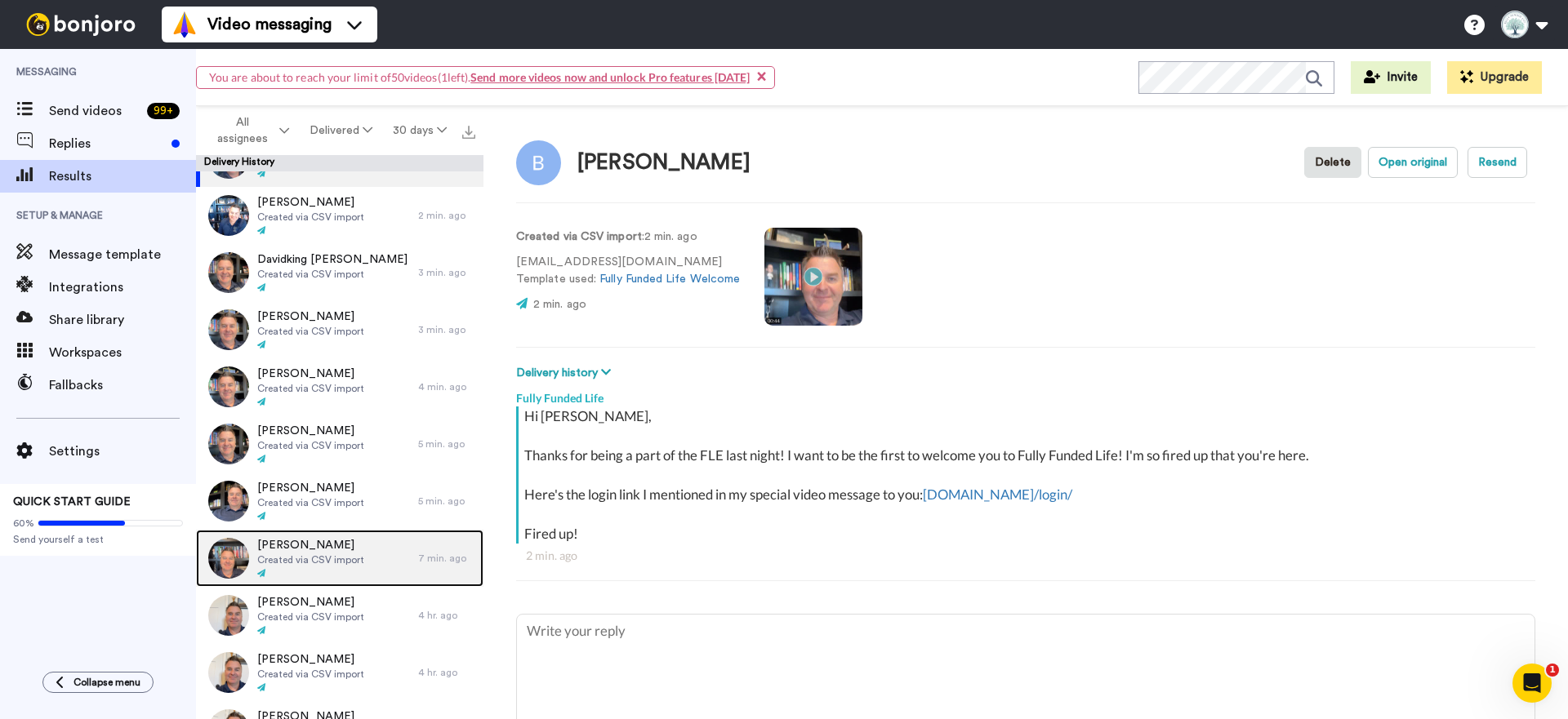
drag, startPoint x: 292, startPoint y: 554, endPoint x: 306, endPoint y: 555, distance: 14.0
click at [293, 554] on span "Created via CSV import" at bounding box center [311, 559] width 107 height 13
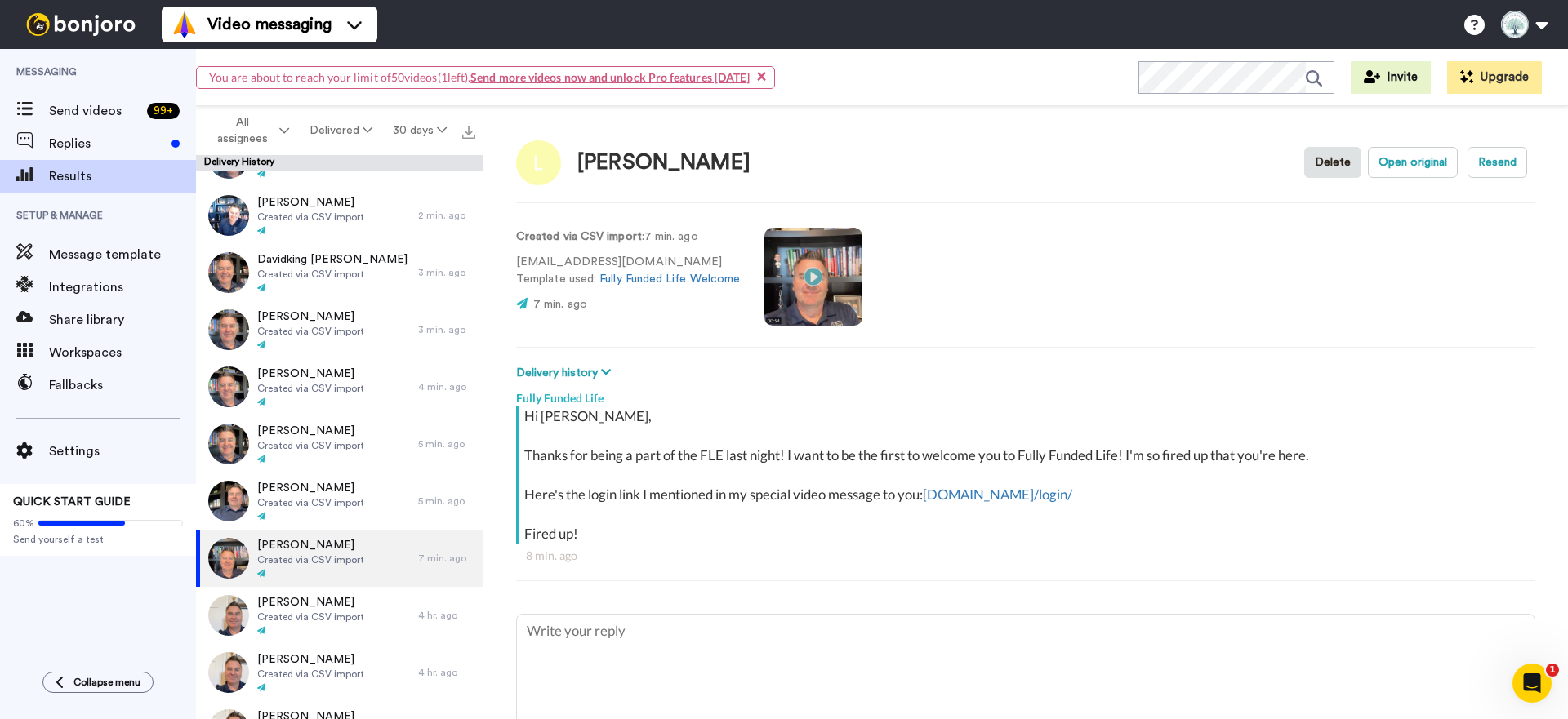
click at [811, 276] on video at bounding box center [813, 277] width 98 height 98
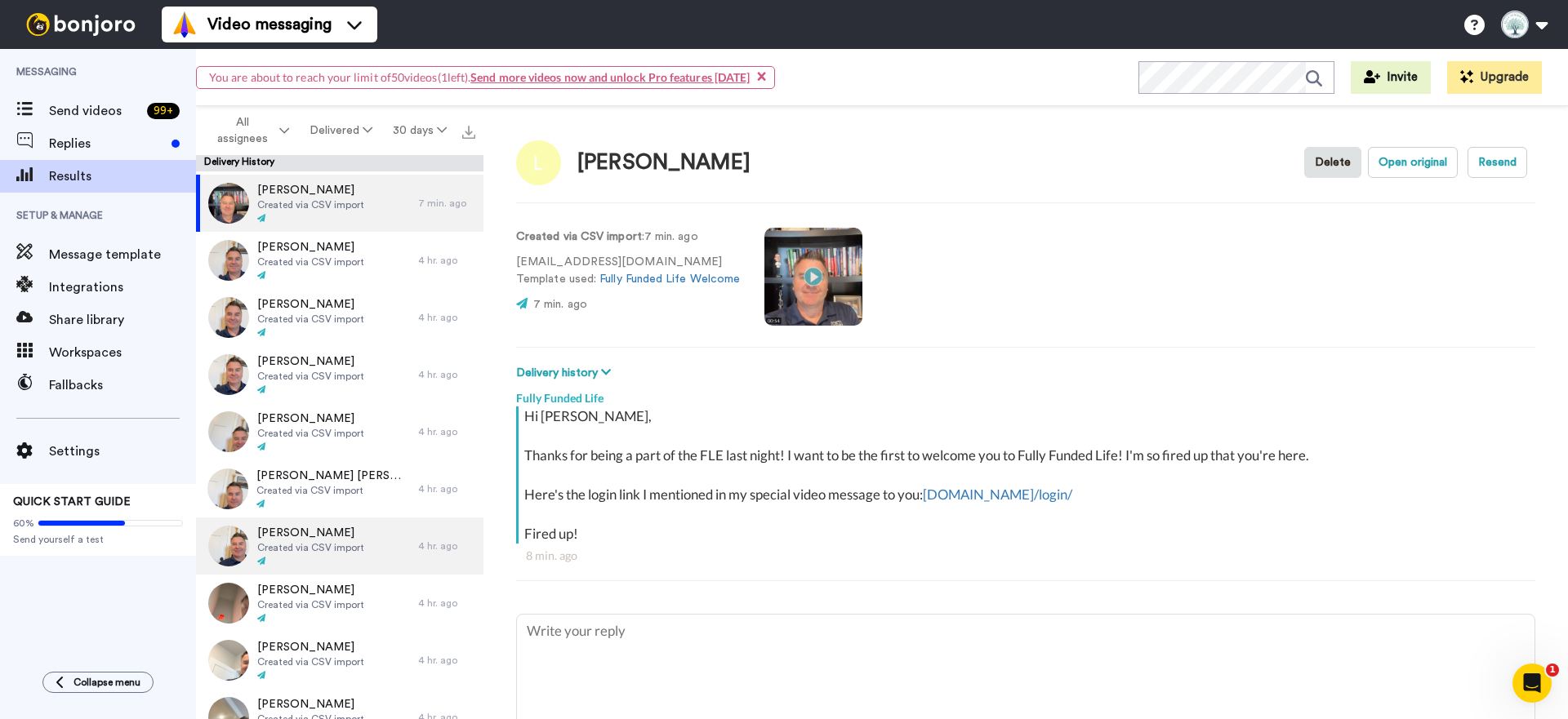
scroll to position [421, 0]
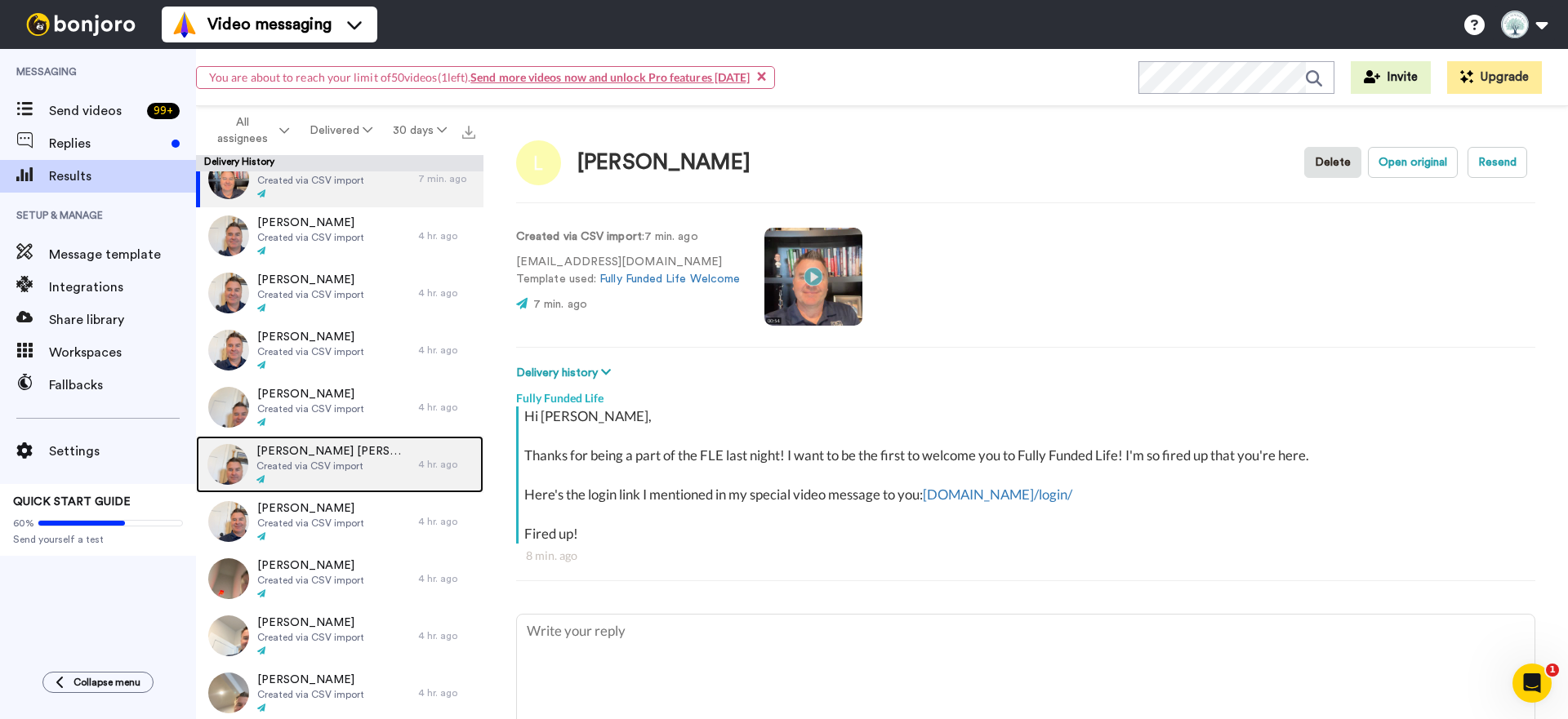
click at [322, 462] on span "Created via CSV import" at bounding box center [334, 465] width 154 height 13
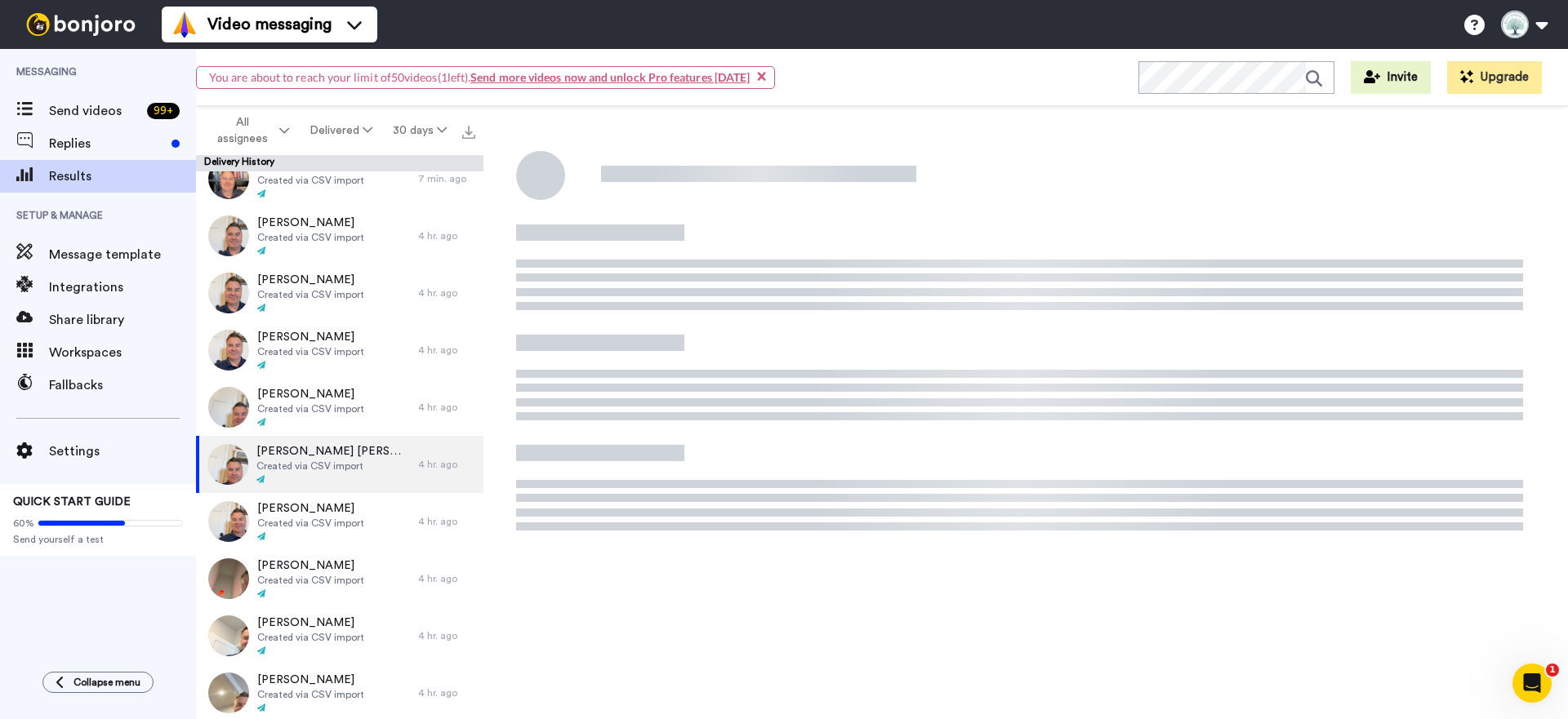
type textarea "x"
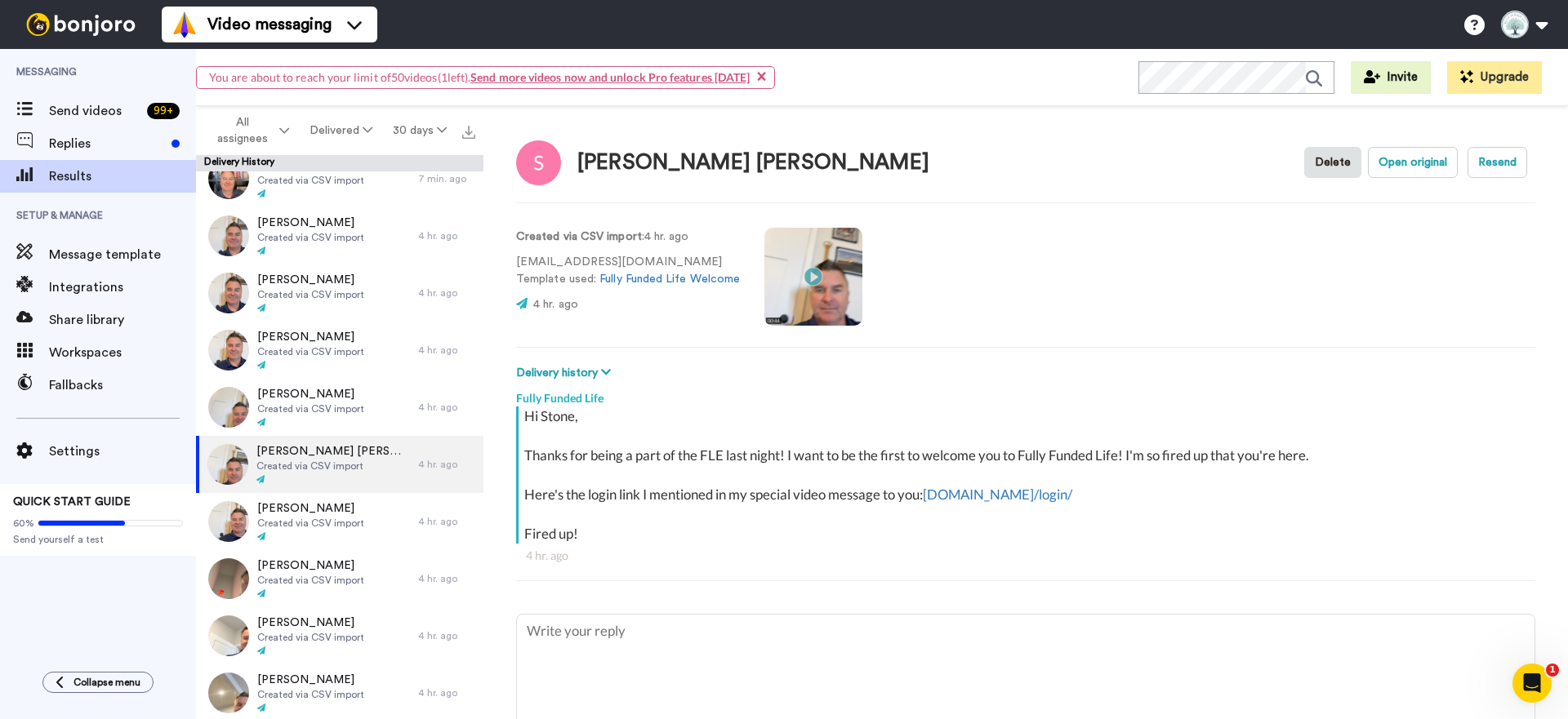
click at [817, 275] on video at bounding box center [813, 277] width 98 height 98
click at [110, 106] on span "Send videos" at bounding box center [95, 111] width 92 height 20
